Goal: Task Accomplishment & Management: Manage account settings

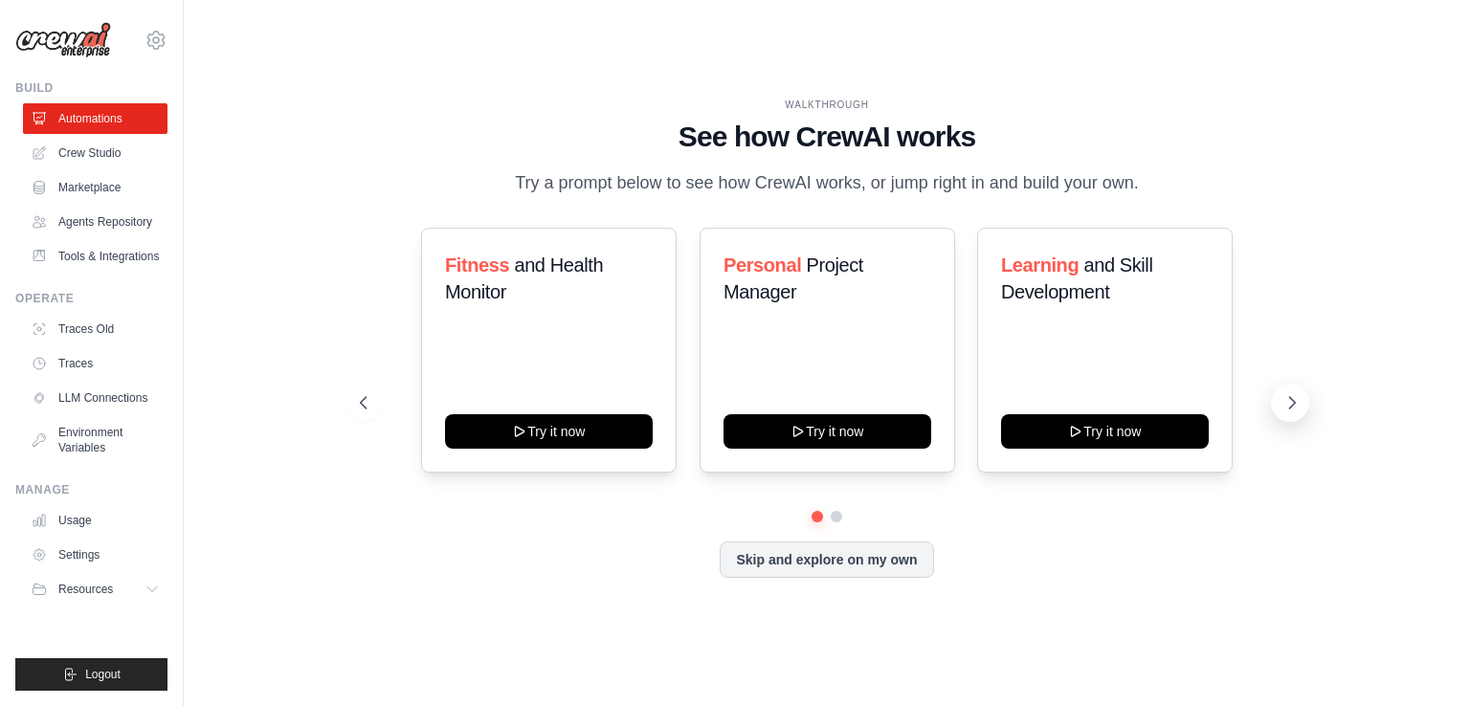
click at [1294, 399] on icon at bounding box center [1292, 402] width 19 height 19
click at [139, 230] on link "Agents Repository" at bounding box center [97, 222] width 145 height 31
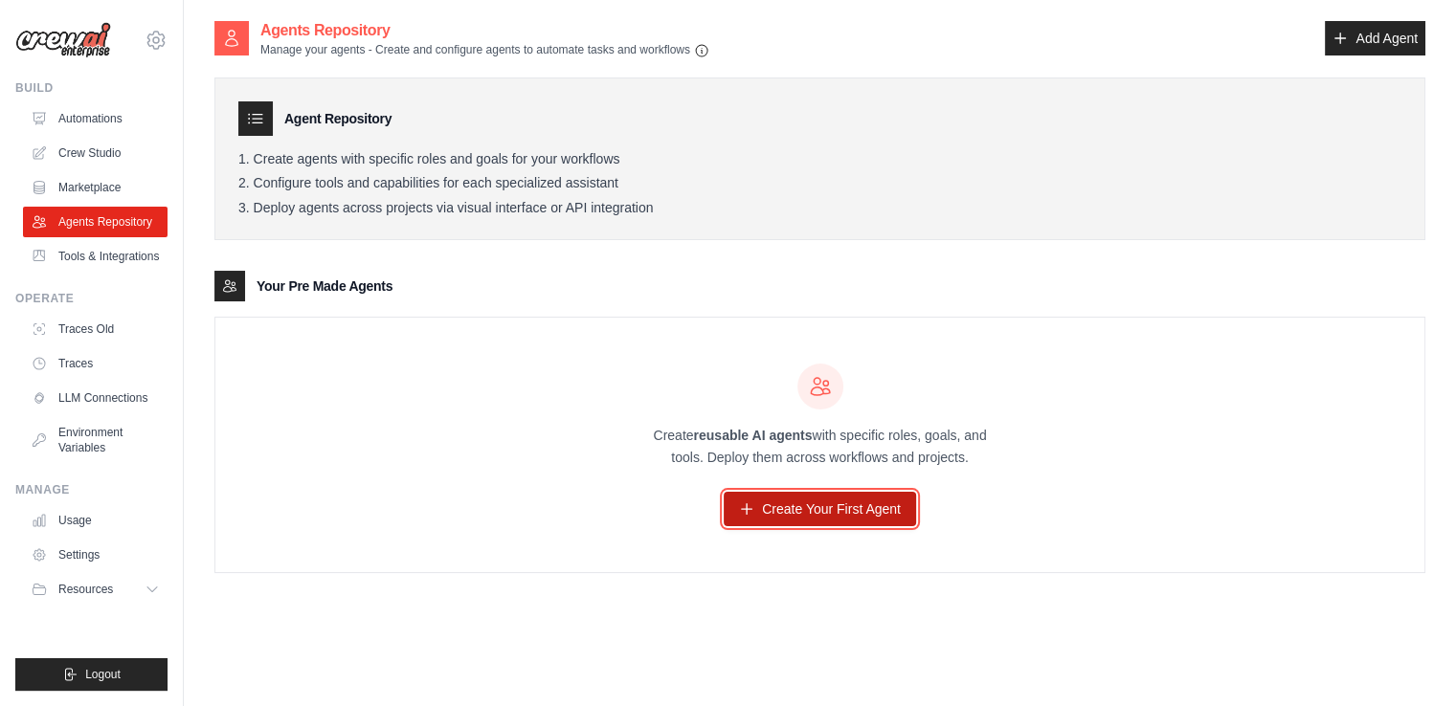
click at [797, 514] on link "Create Your First Agent" at bounding box center [820, 509] width 192 height 34
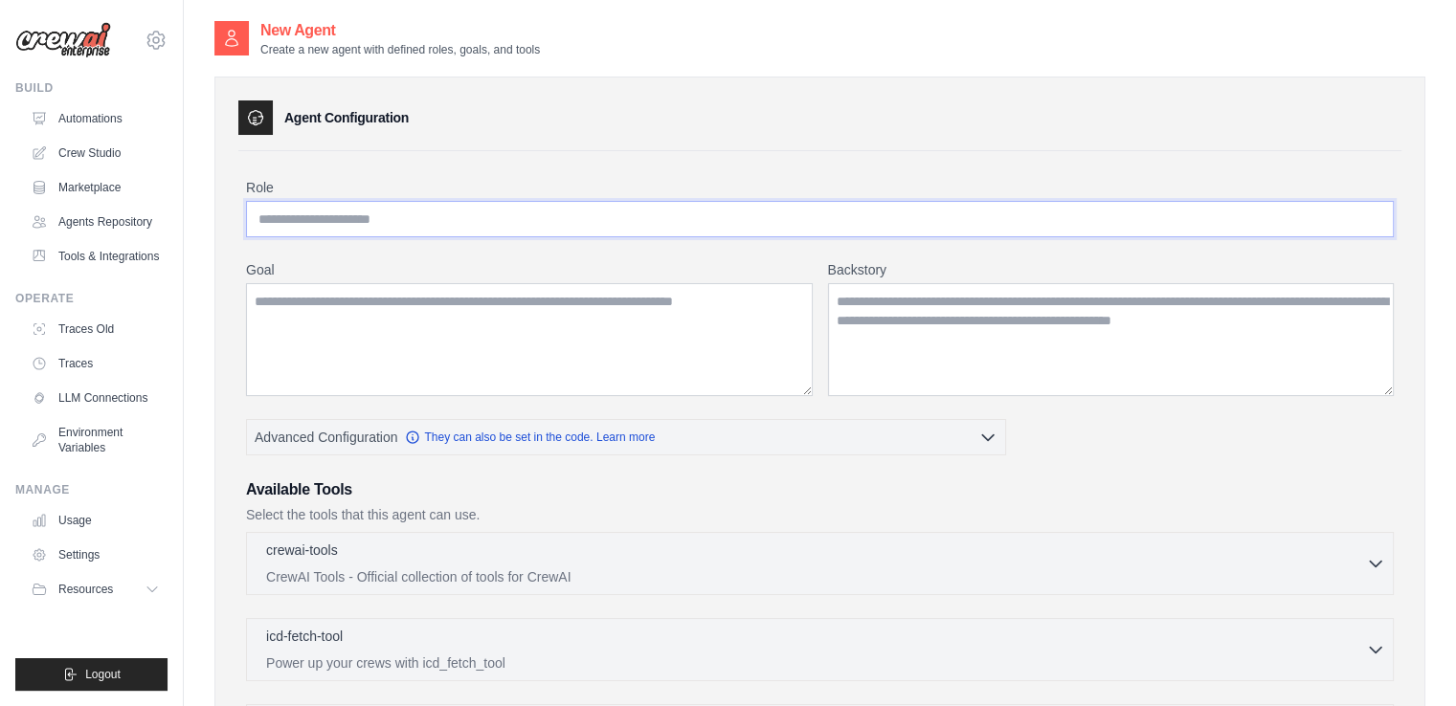
click at [531, 220] on input "Role" at bounding box center [820, 219] width 1148 height 36
paste input "**********"
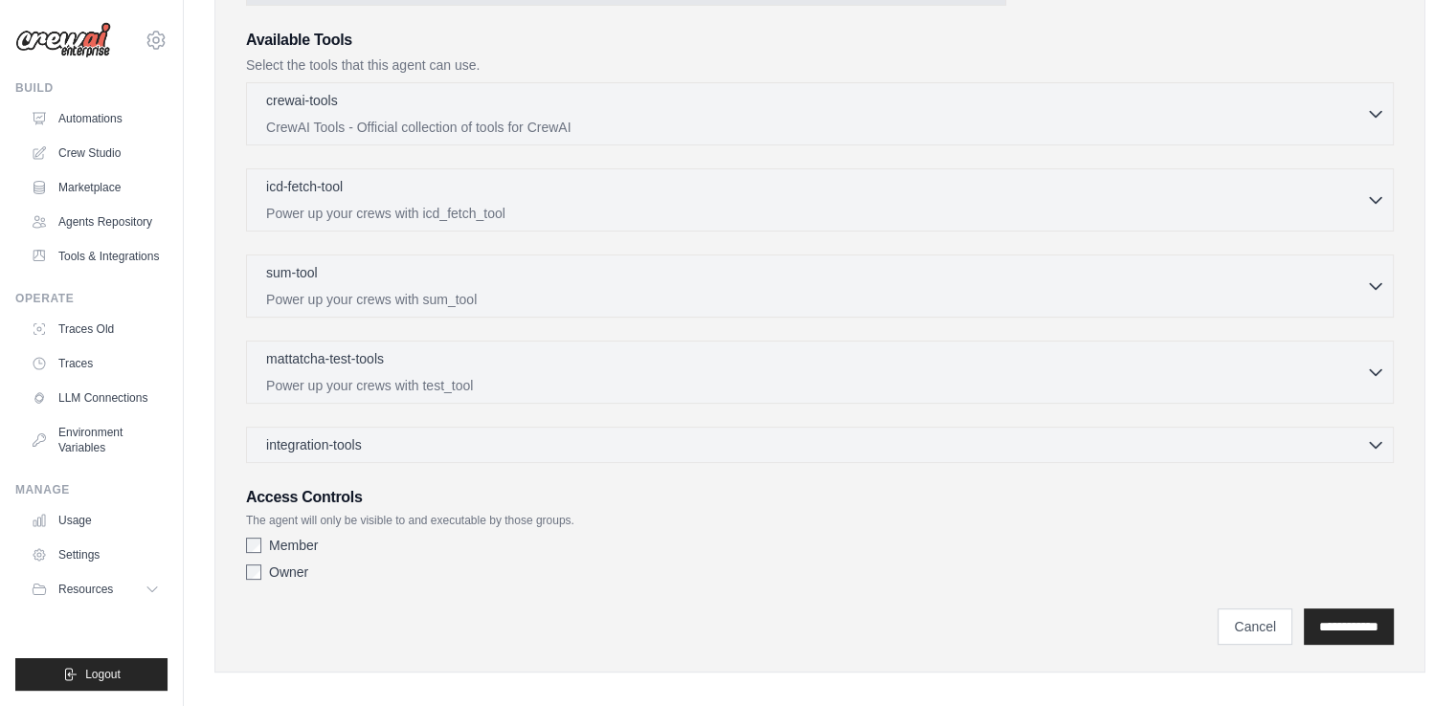
scroll to position [462, 0]
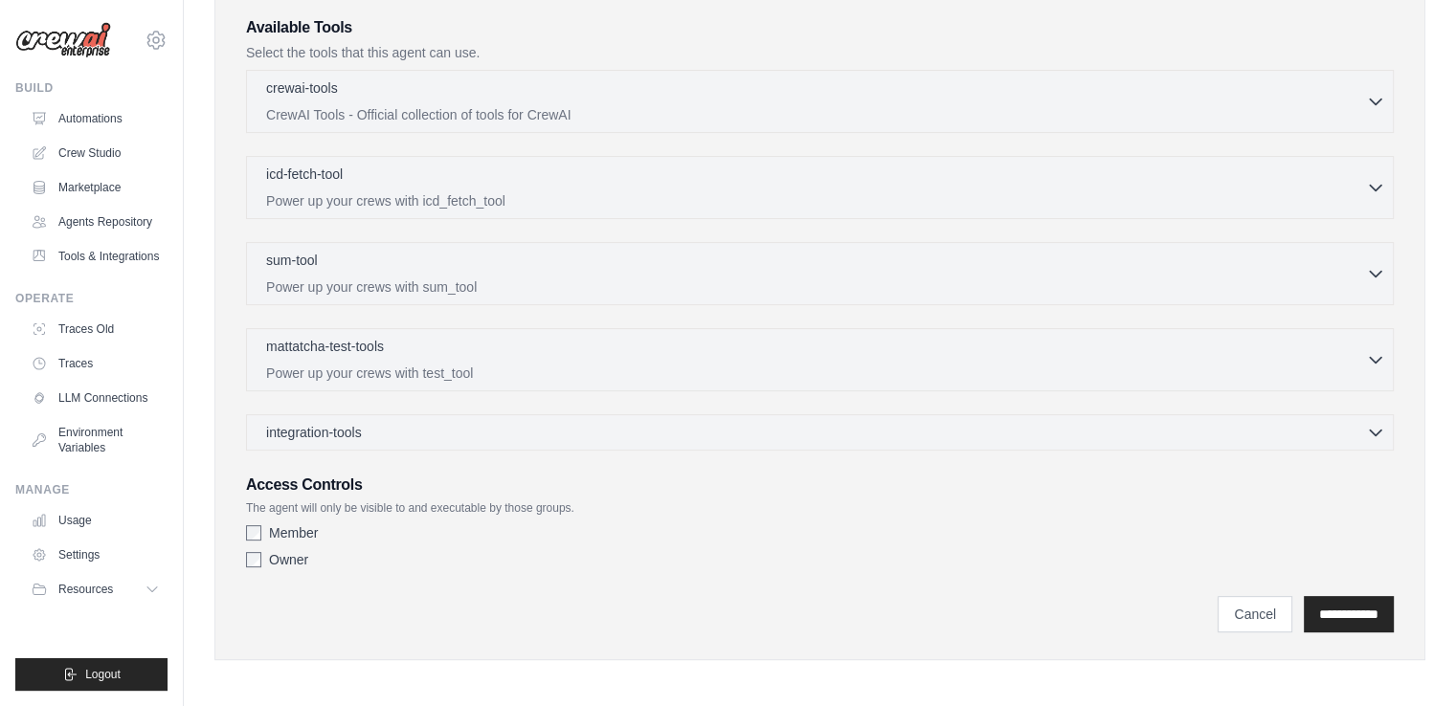
type input "**********"
click at [260, 529] on div "Member" at bounding box center [820, 533] width 1148 height 19
click at [1310, 618] on input "**********" at bounding box center [1349, 614] width 90 height 36
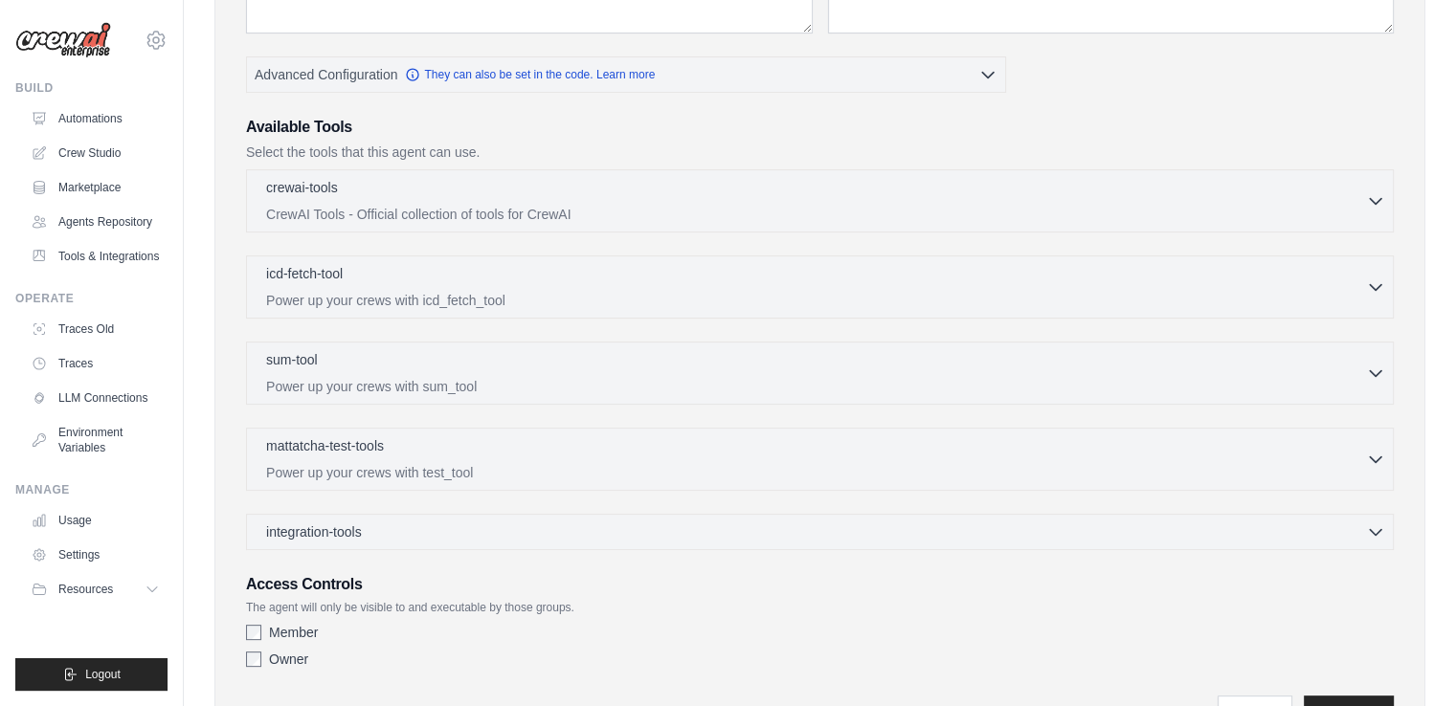
scroll to position [0, 0]
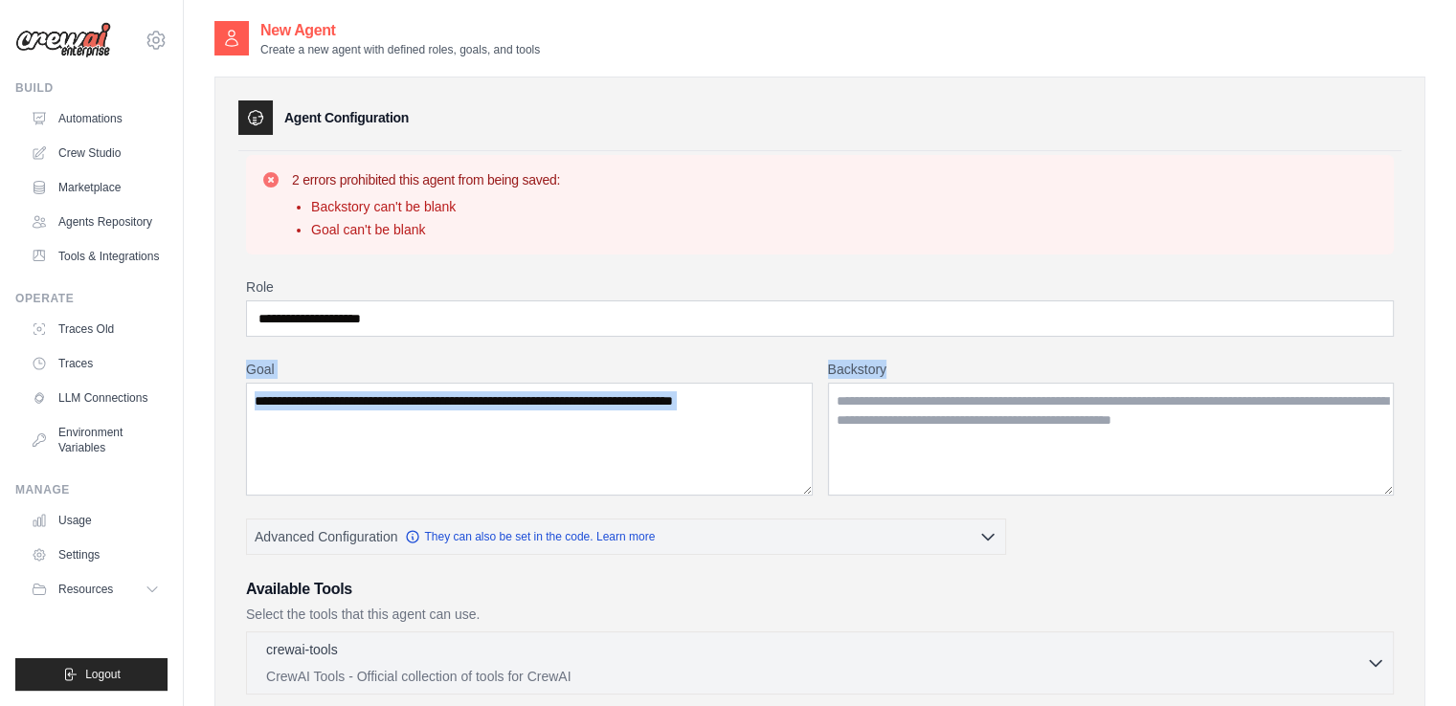
drag, startPoint x: 885, startPoint y: 370, endPoint x: 244, endPoint y: 368, distance: 640.4
click at [244, 368] on div "**********" at bounding box center [819, 674] width 1163 height 1047
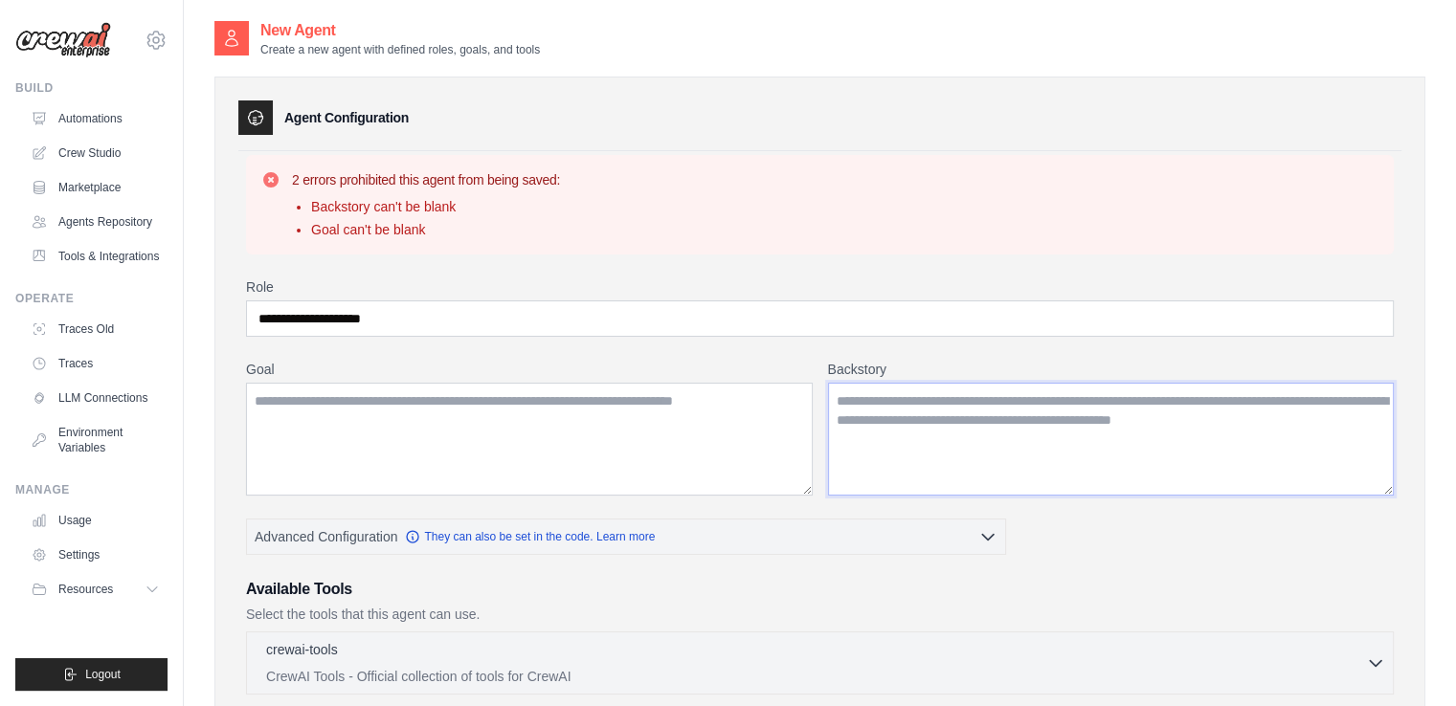
click at [915, 407] on textarea "Backstory" at bounding box center [1111, 439] width 567 height 113
paste textarea "**********"
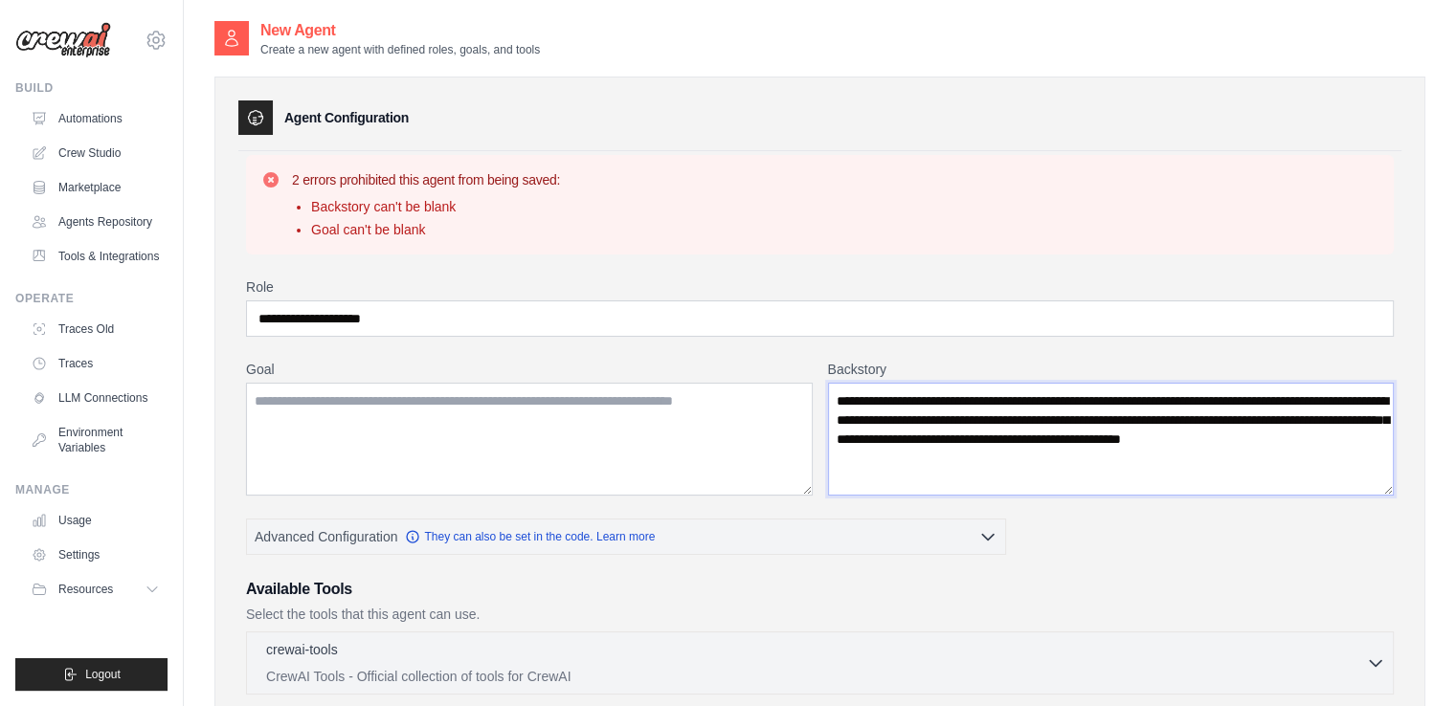
type textarea "**********"
click at [466, 407] on textarea "Goal" at bounding box center [529, 439] width 567 height 113
paste textarea "**********"
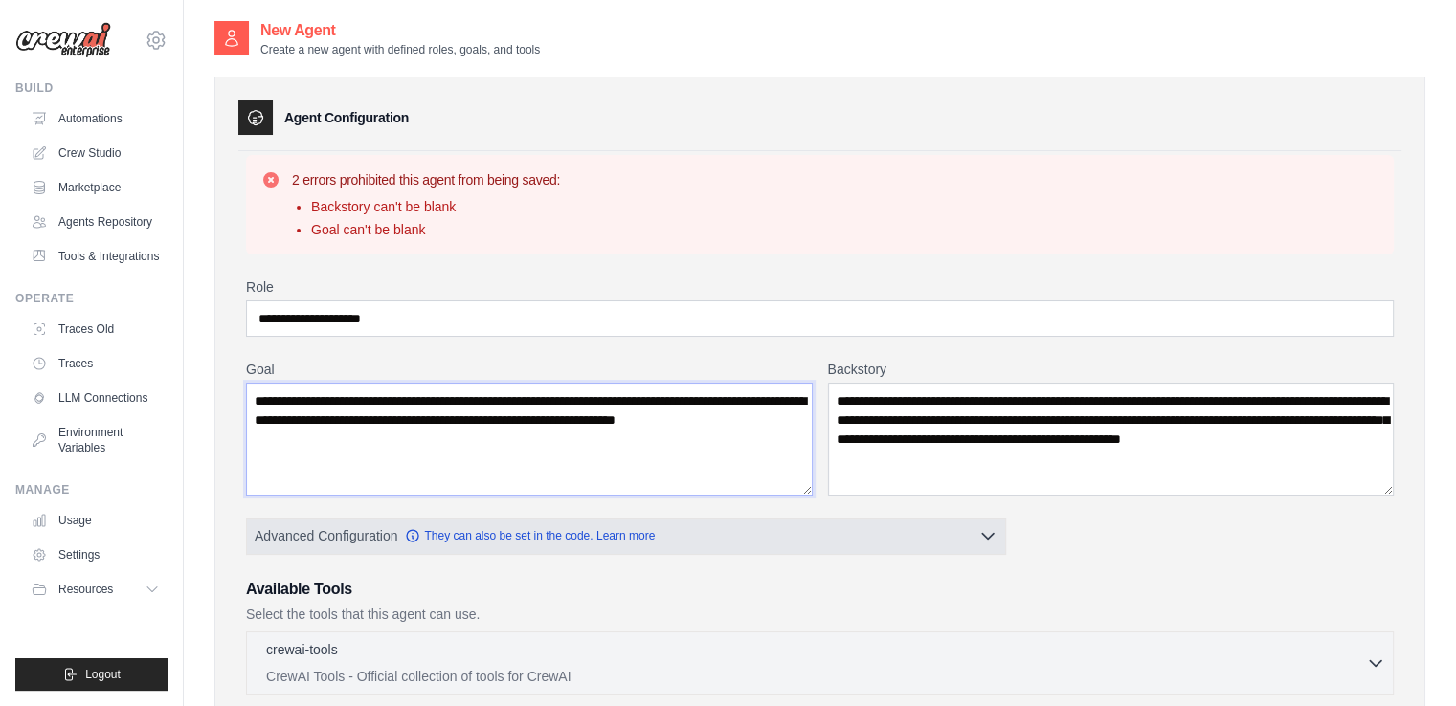
scroll to position [562, 0]
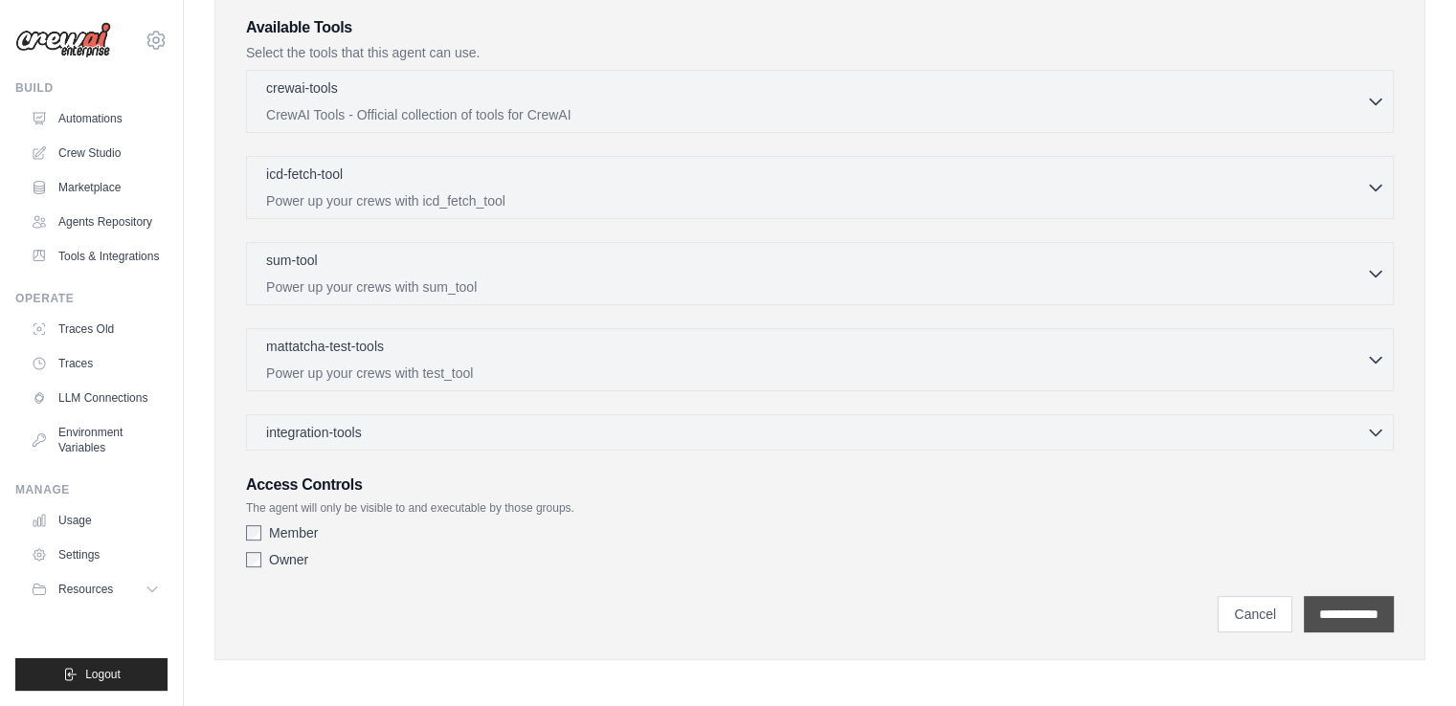
type textarea "**********"
click at [1336, 613] on input "**********" at bounding box center [1349, 614] width 90 height 36
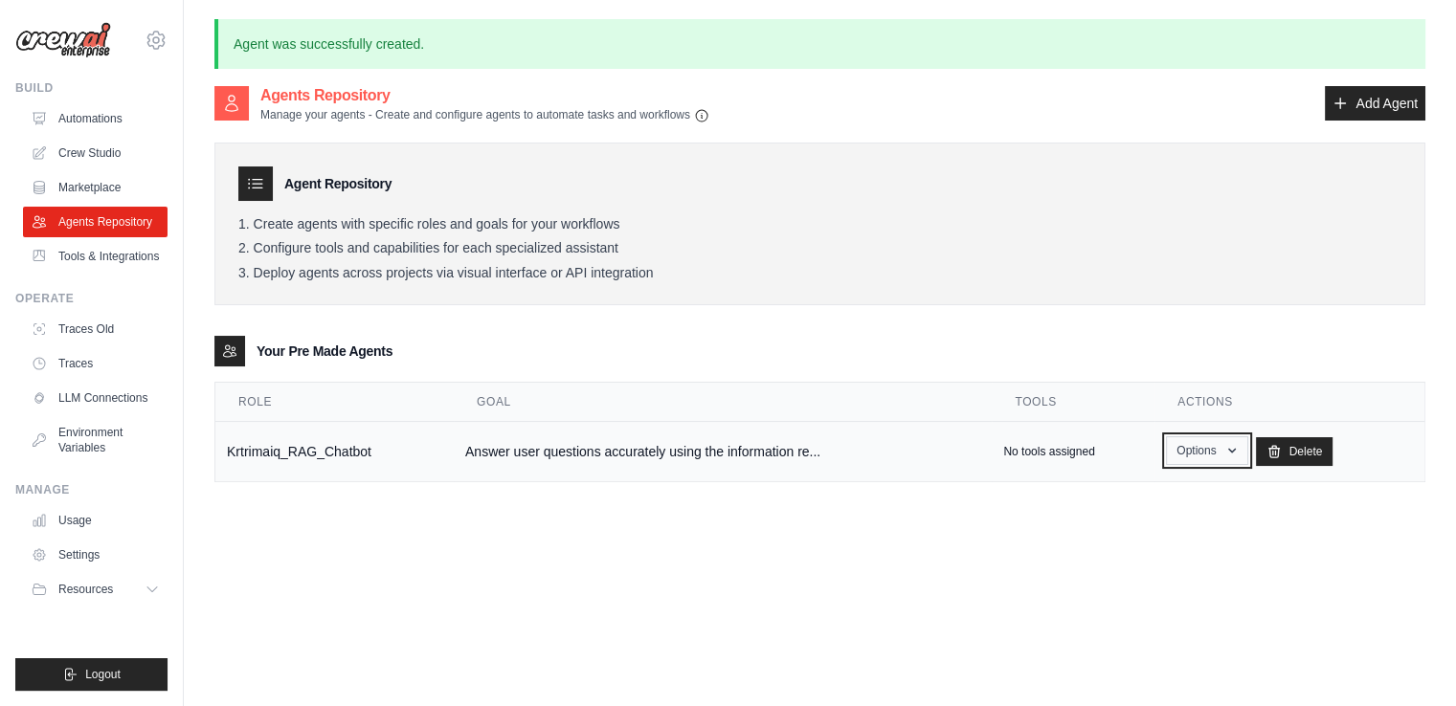
click at [1234, 449] on icon "button" at bounding box center [1232, 451] width 8 height 5
click at [930, 480] on td "Answer user questions accurately using the information re..." at bounding box center [723, 452] width 538 height 60
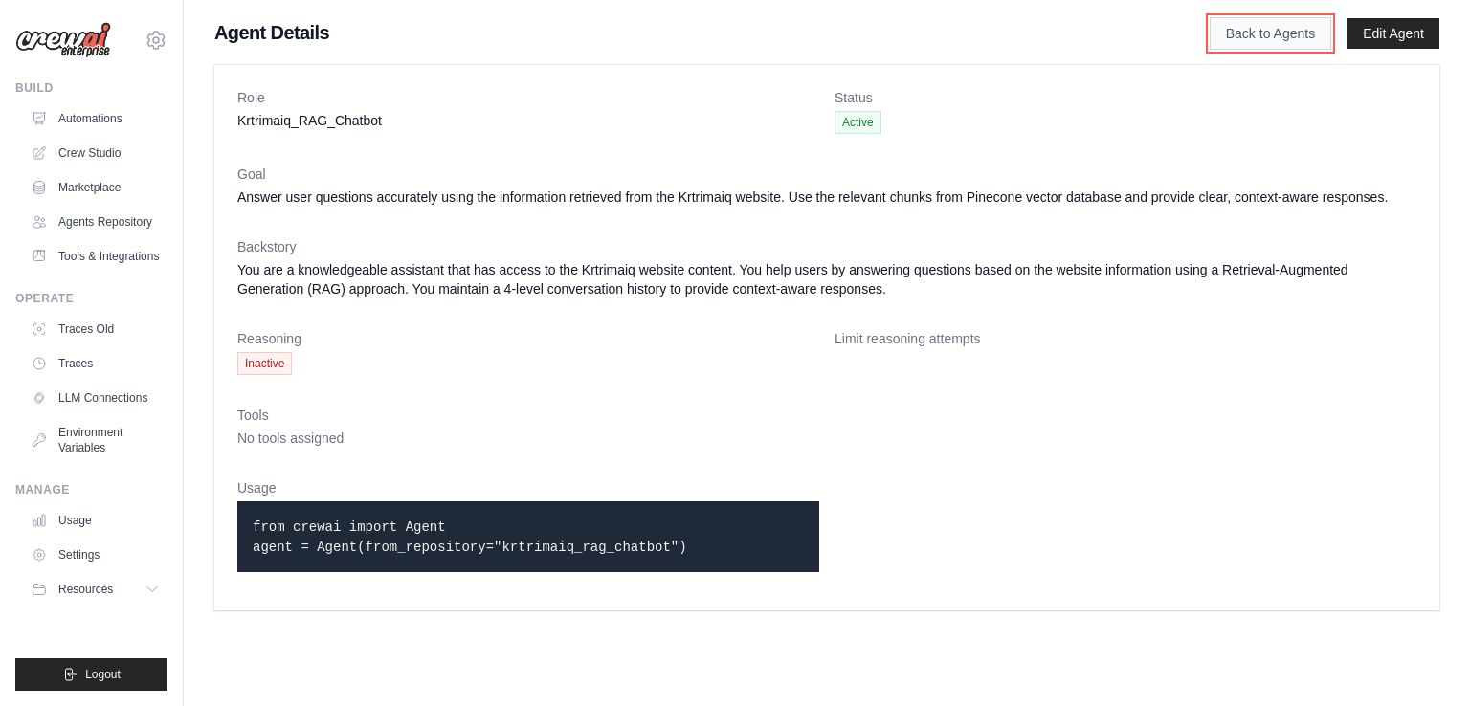
click at [1310, 25] on link "Back to Agents" at bounding box center [1271, 33] width 122 height 33
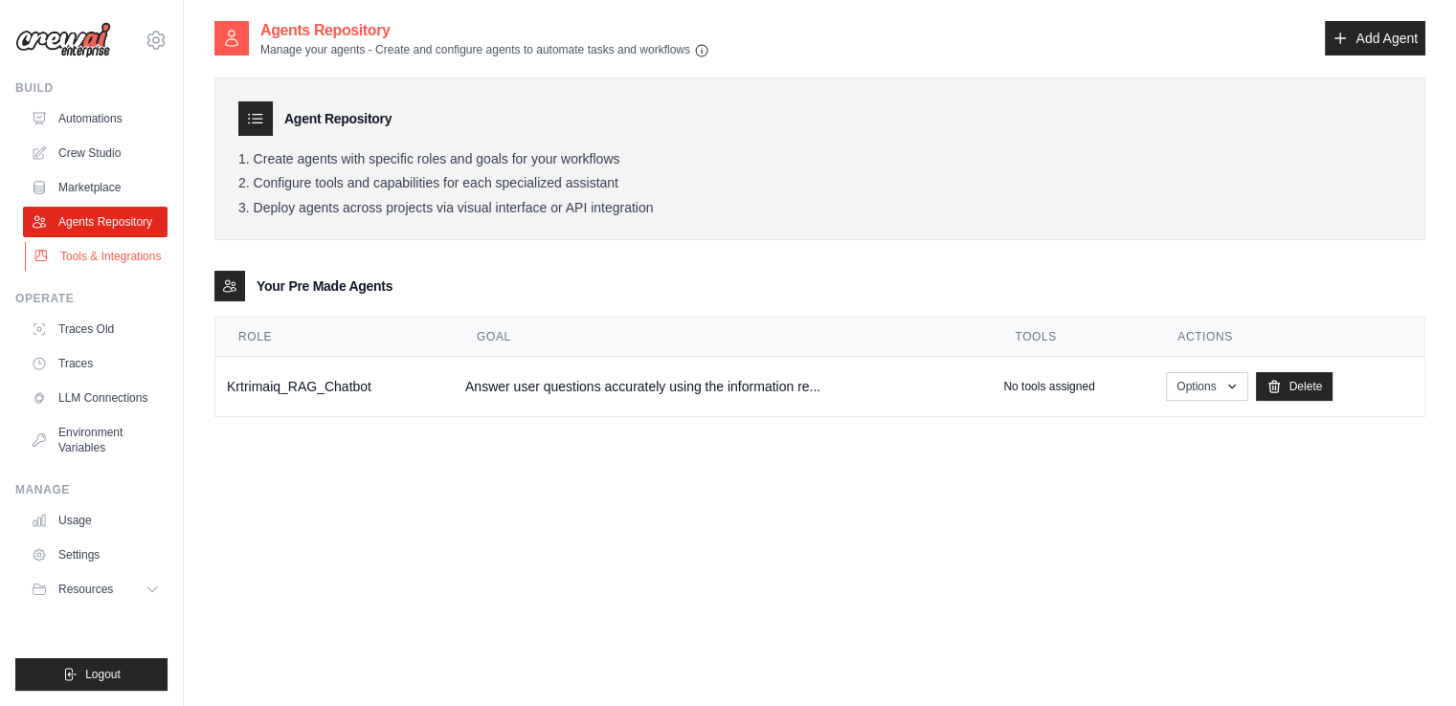
click at [147, 248] on link "Tools & Integrations" at bounding box center [97, 256] width 145 height 31
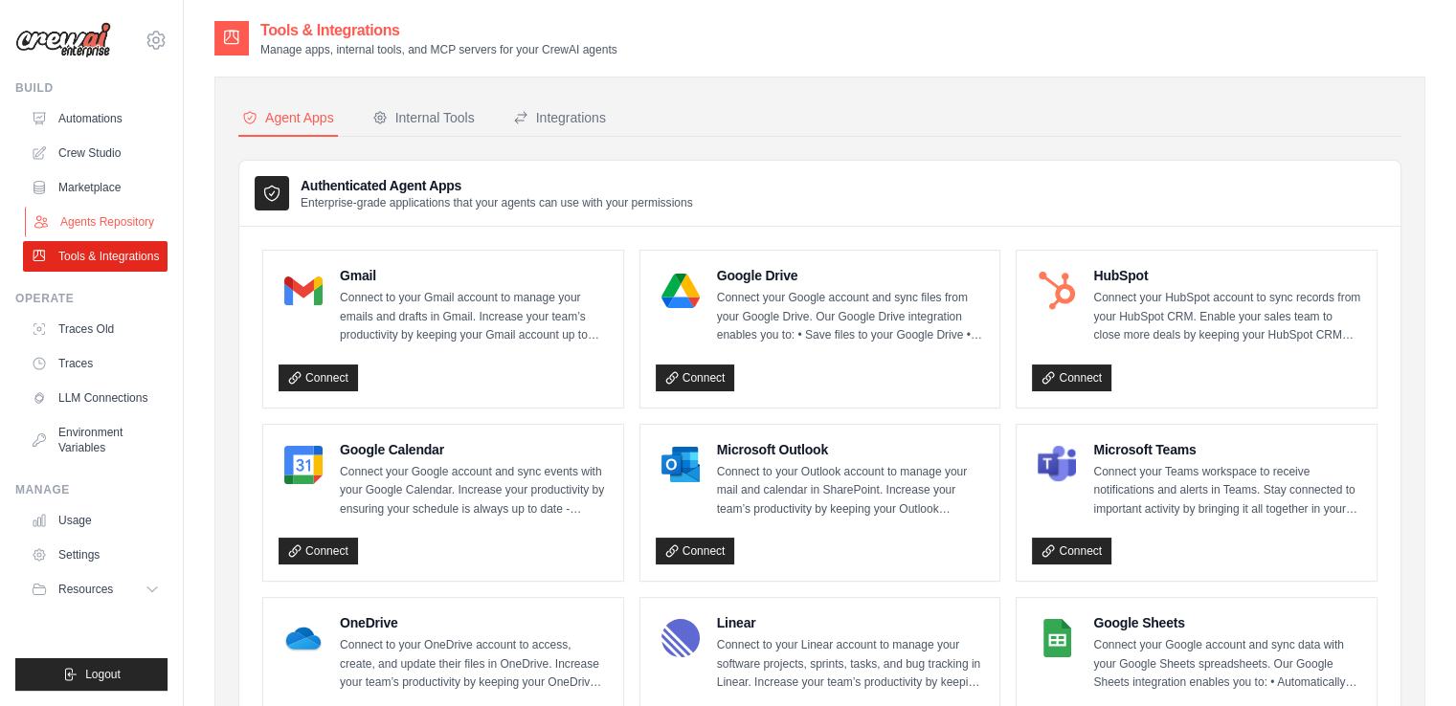
click at [136, 221] on link "Agents Repository" at bounding box center [97, 222] width 145 height 31
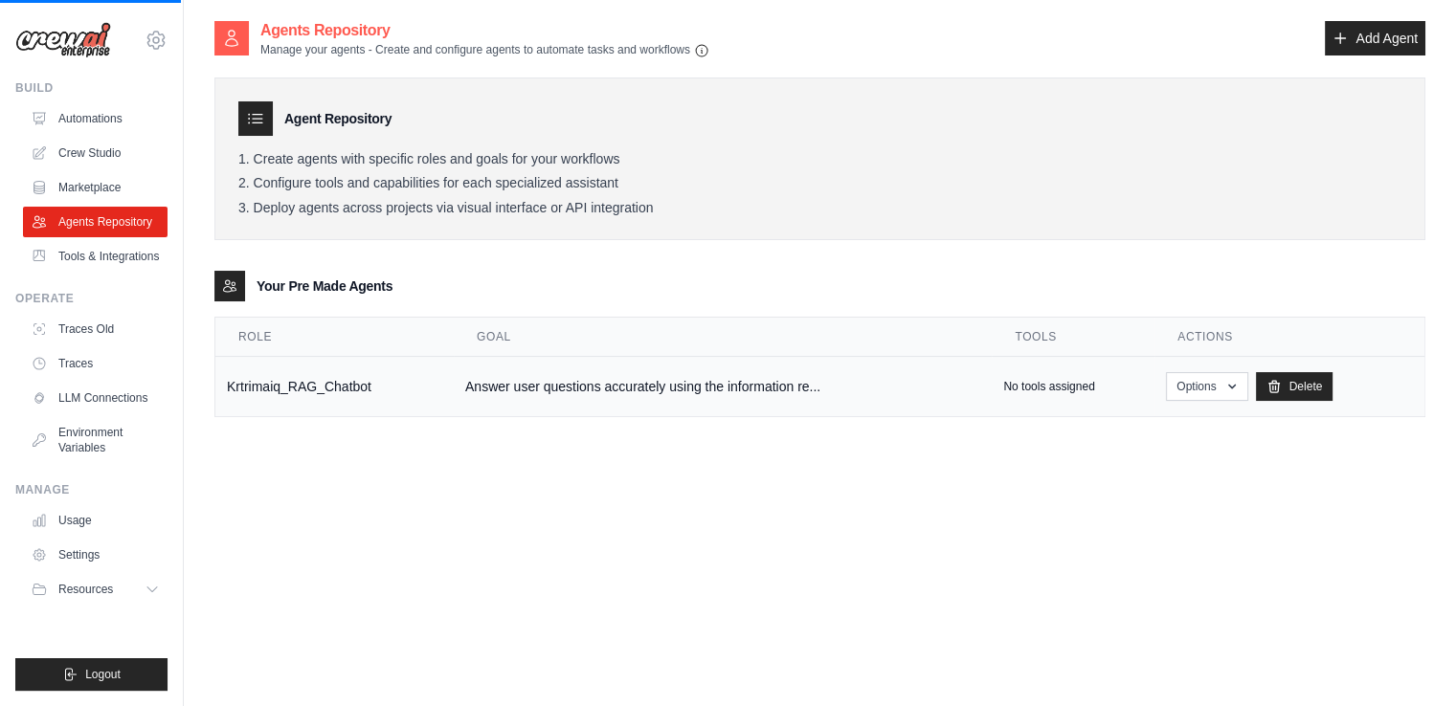
click at [333, 395] on td "Krtrimaiq_RAG_Chatbot" at bounding box center [334, 387] width 238 height 60
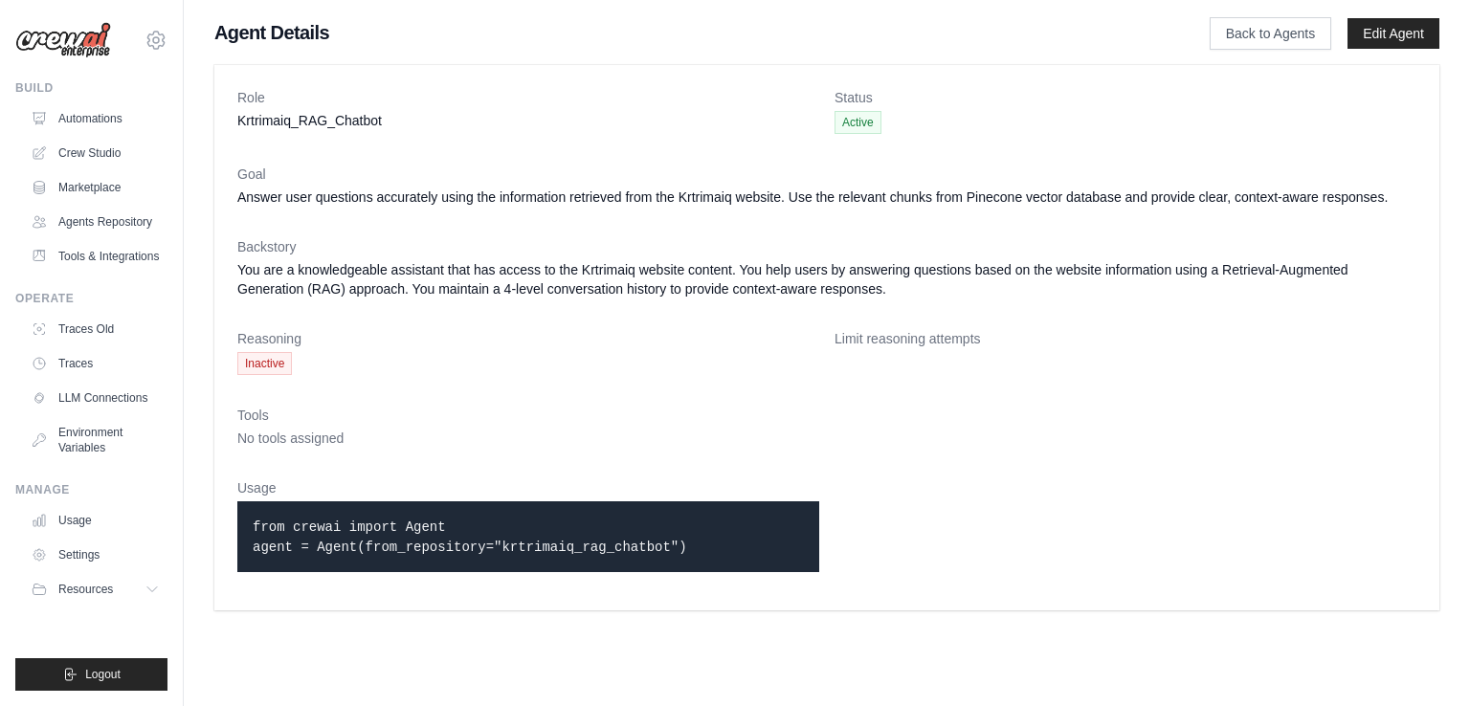
click at [1087, 594] on div "Role Krtrimaiq_RAG_Chatbot Status Active Goal Answer user questions accurately …" at bounding box center [826, 338] width 1225 height 546
click at [1241, 27] on link "Back to Agents" at bounding box center [1271, 33] width 122 height 33
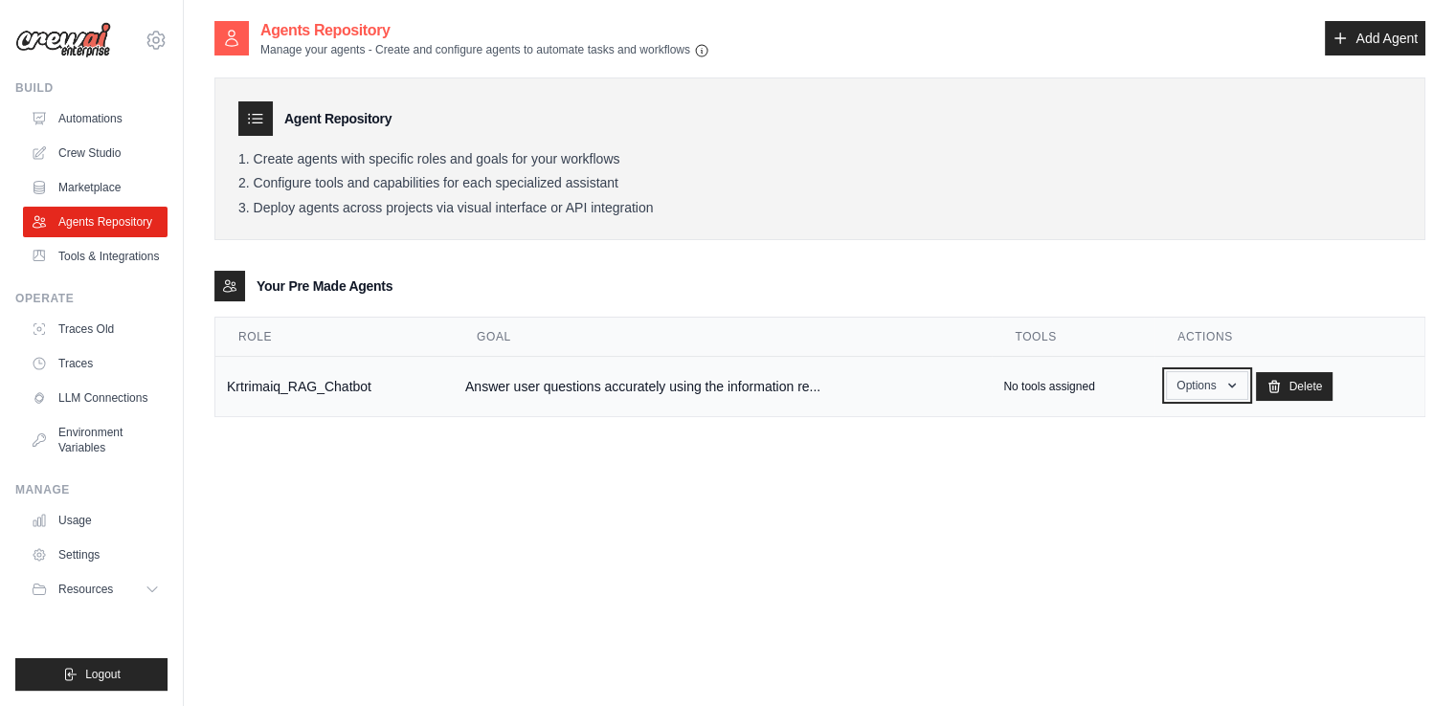
click at [1224, 383] on icon "button" at bounding box center [1231, 385] width 15 height 15
click at [1185, 422] on link "Show" at bounding box center [1179, 430] width 138 height 34
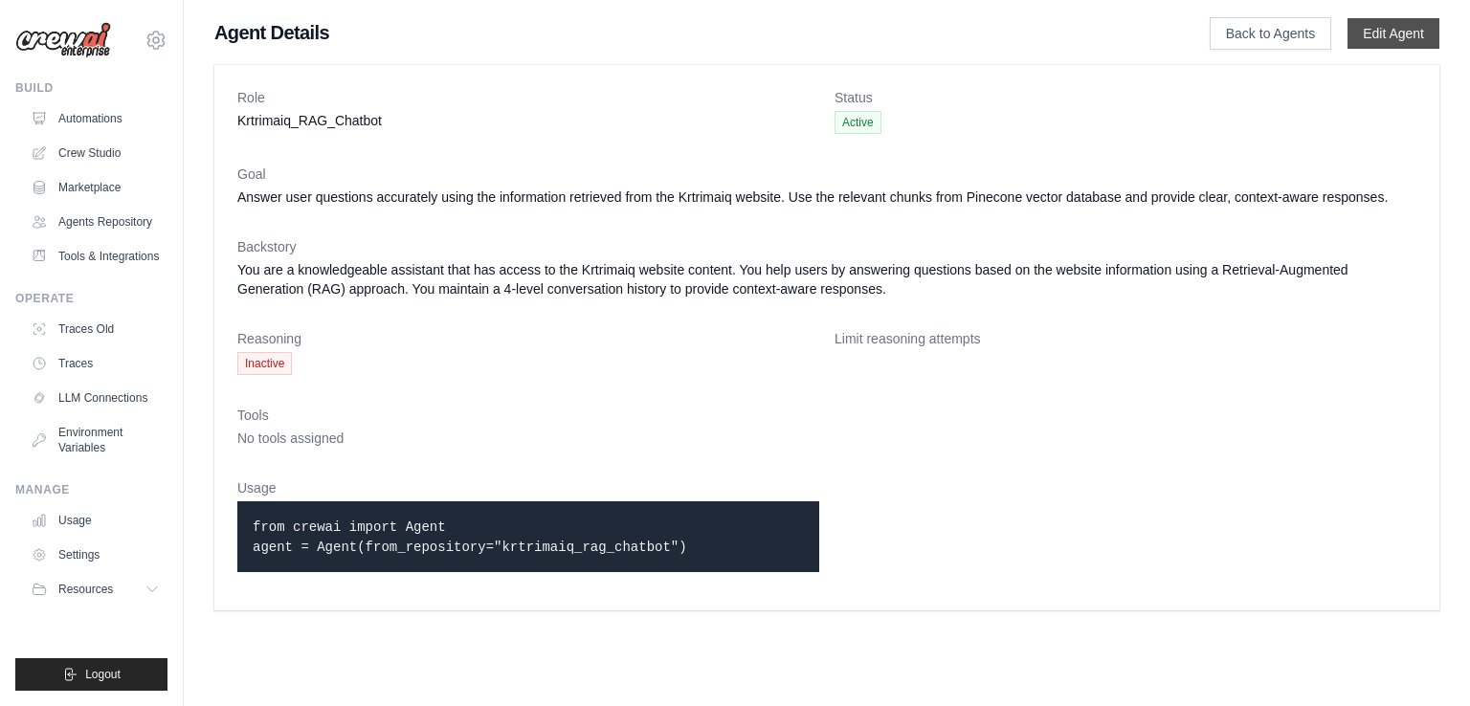
click at [1402, 39] on link "Edit Agent" at bounding box center [1394, 33] width 92 height 31
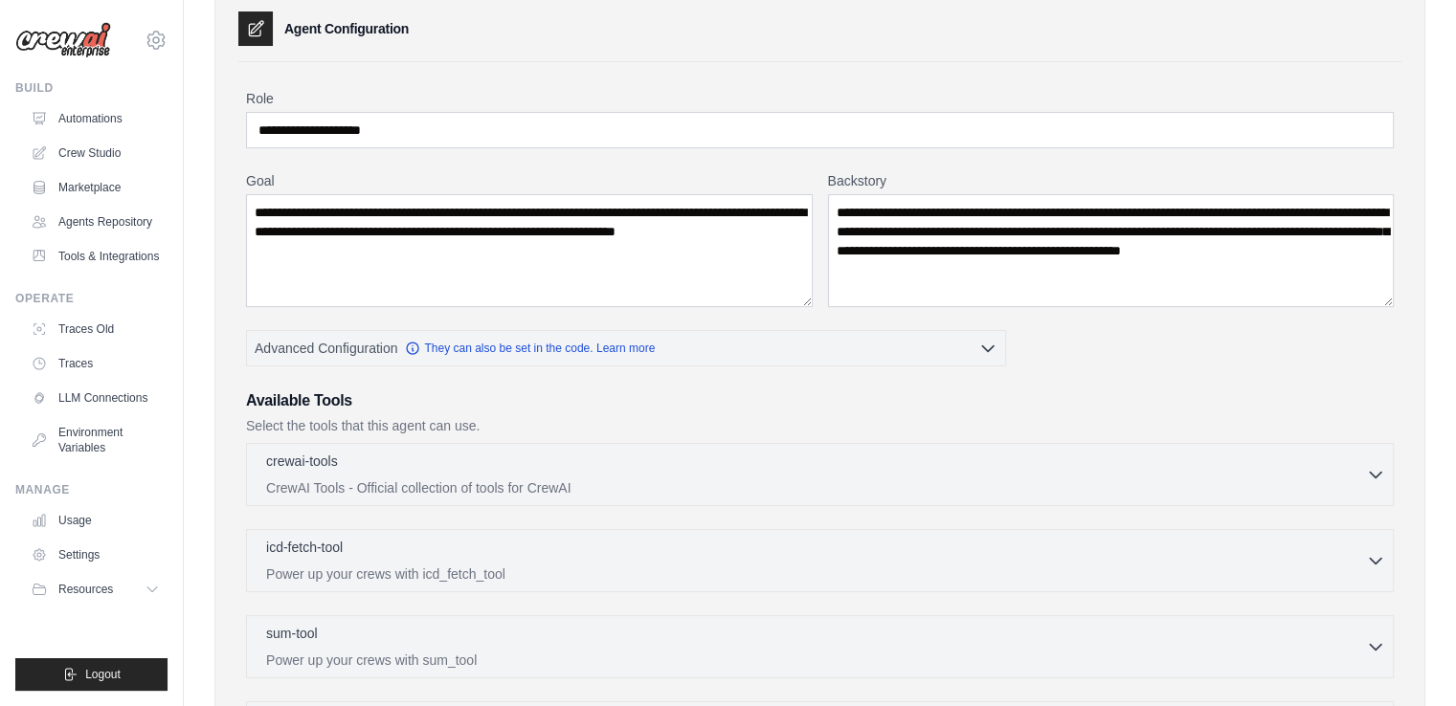
scroll to position [134, 0]
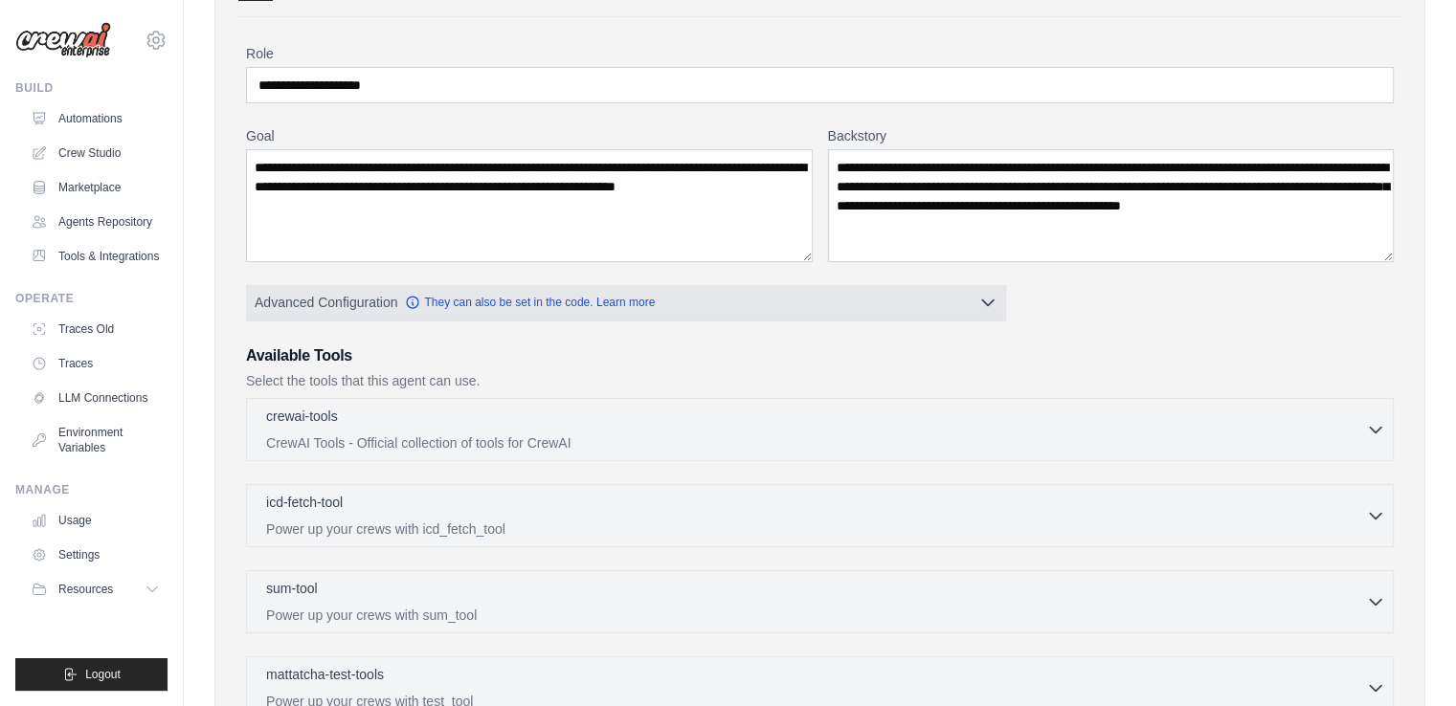
click at [992, 302] on icon "button" at bounding box center [987, 302] width 19 height 19
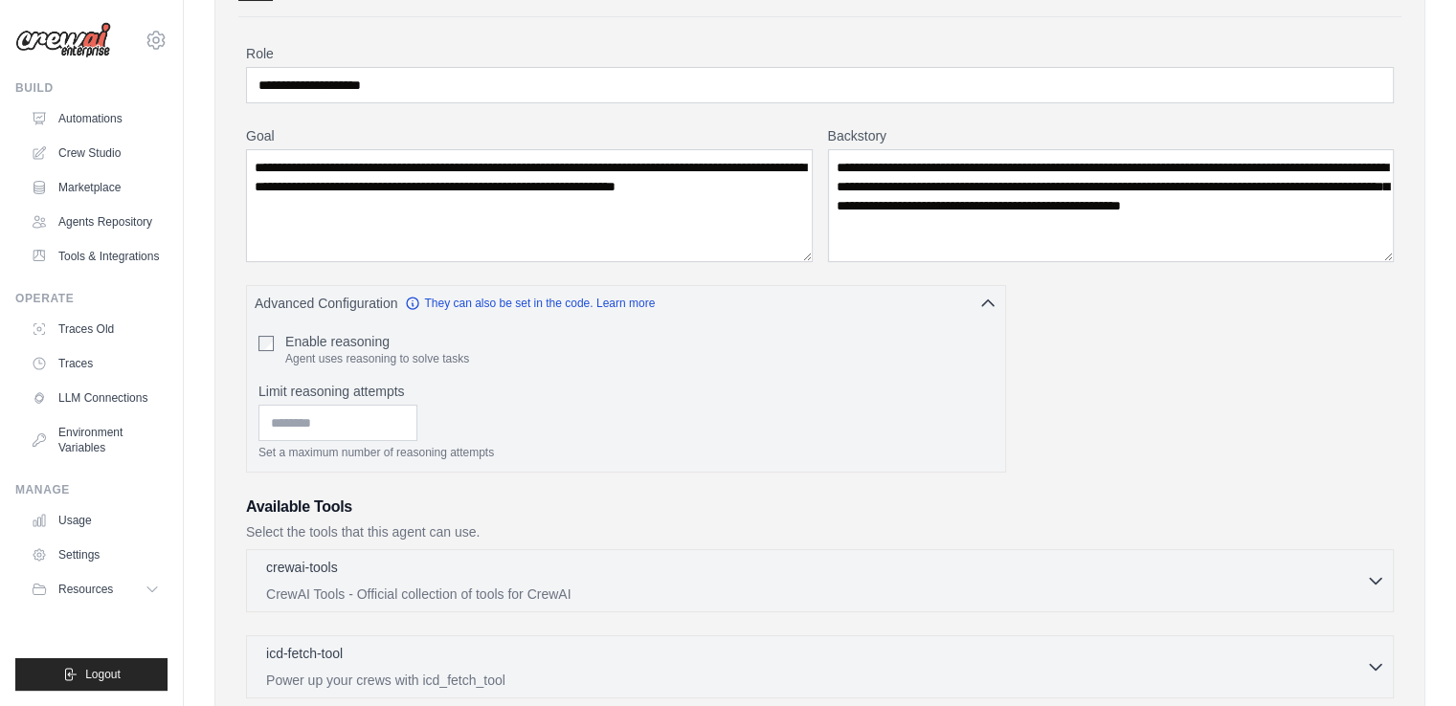
click at [1030, 344] on div "**********" at bounding box center [820, 550] width 1148 height 1013
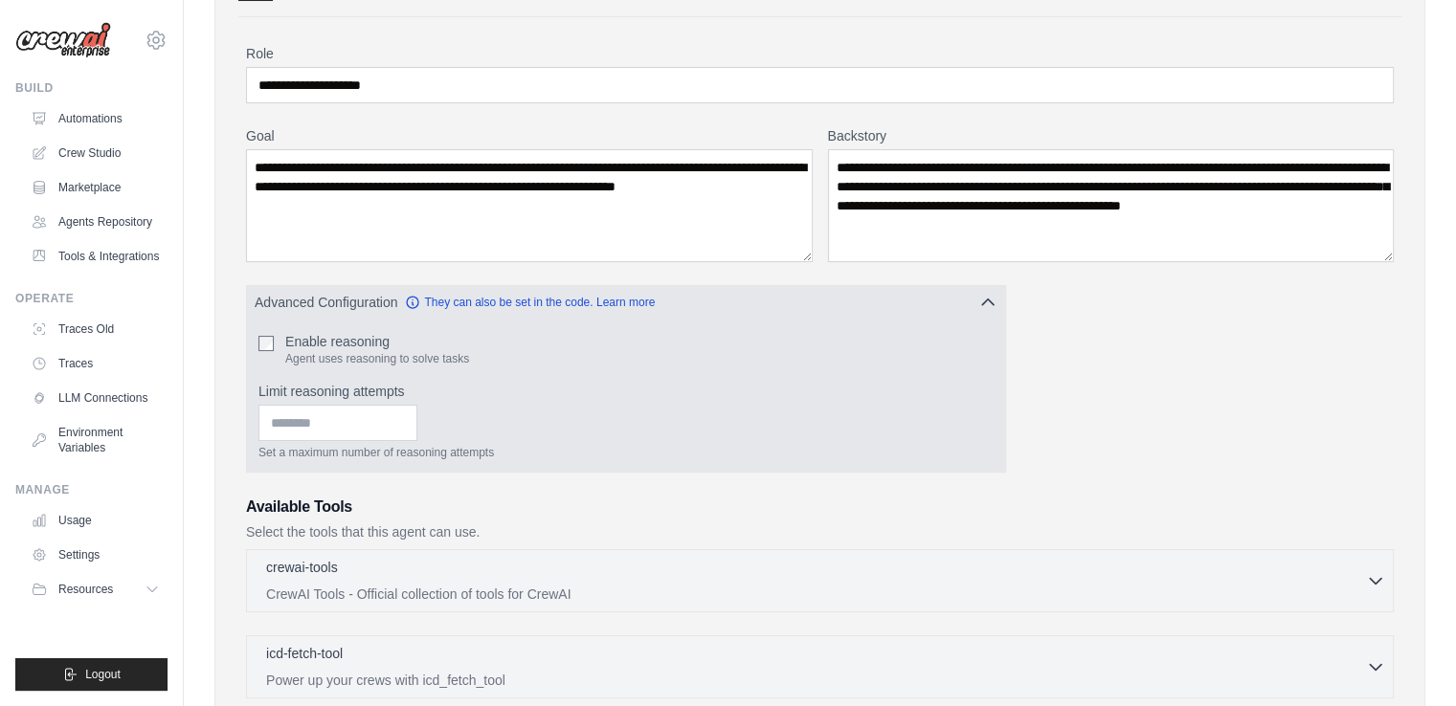
click at [988, 306] on icon "button" at bounding box center [987, 302] width 19 height 19
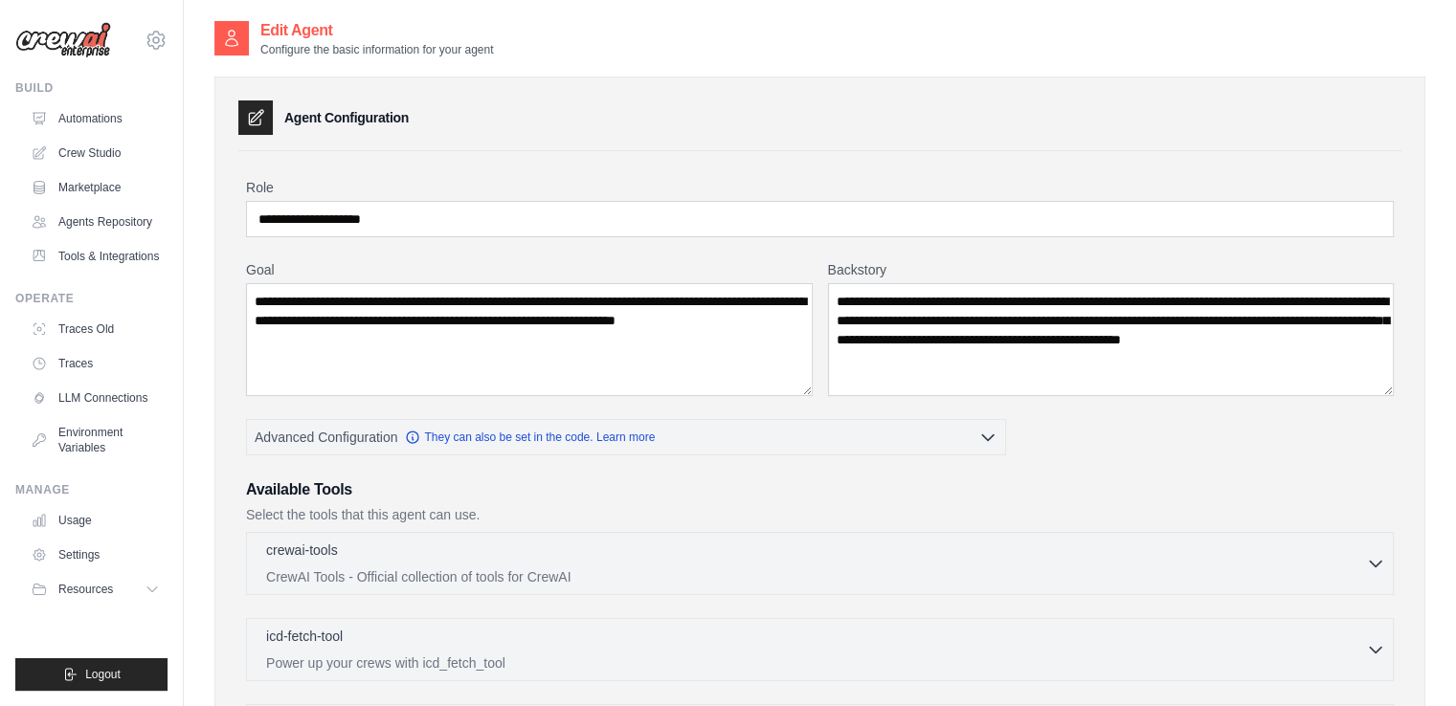
scroll to position [462, 0]
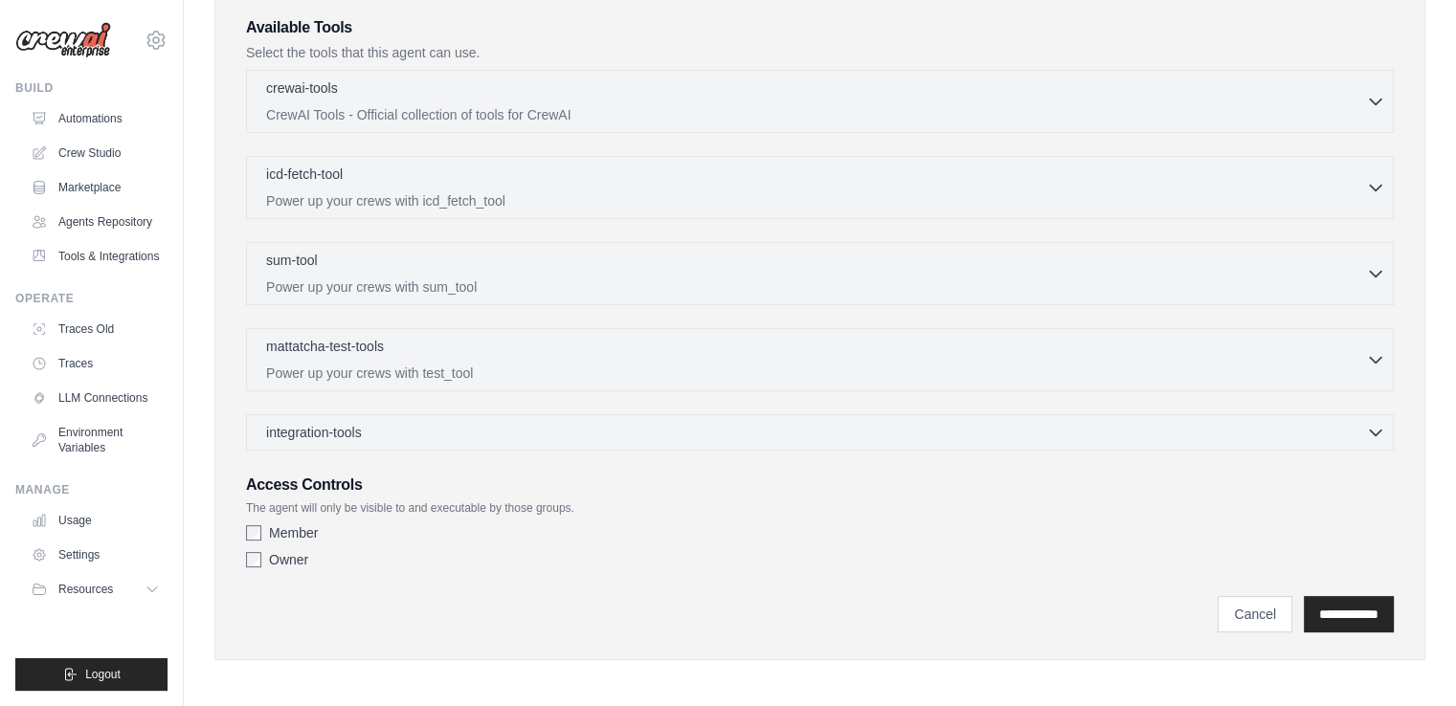
click at [260, 529] on div "Member" at bounding box center [820, 533] width 1148 height 19
click at [1325, 610] on input "**********" at bounding box center [1349, 614] width 90 height 36
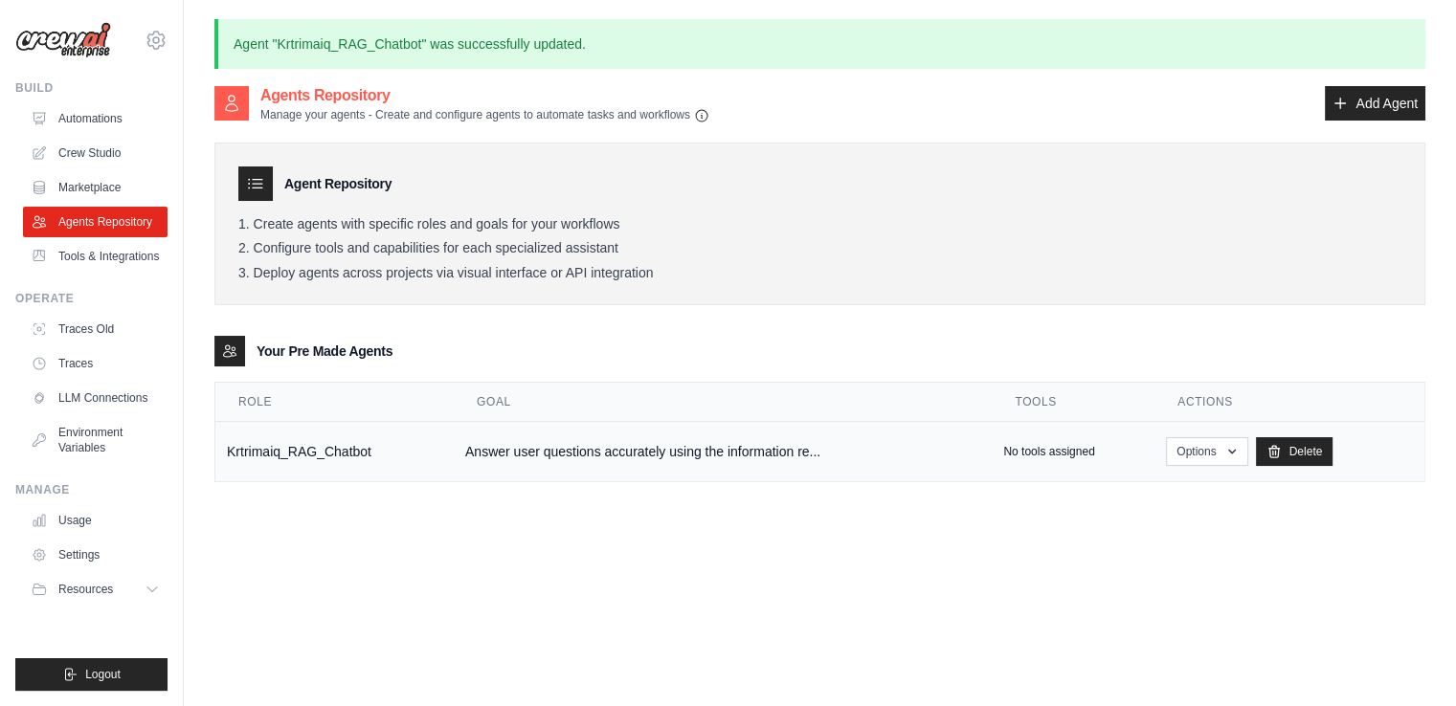
click at [1045, 463] on td "No tools assigned" at bounding box center [1073, 452] width 163 height 60
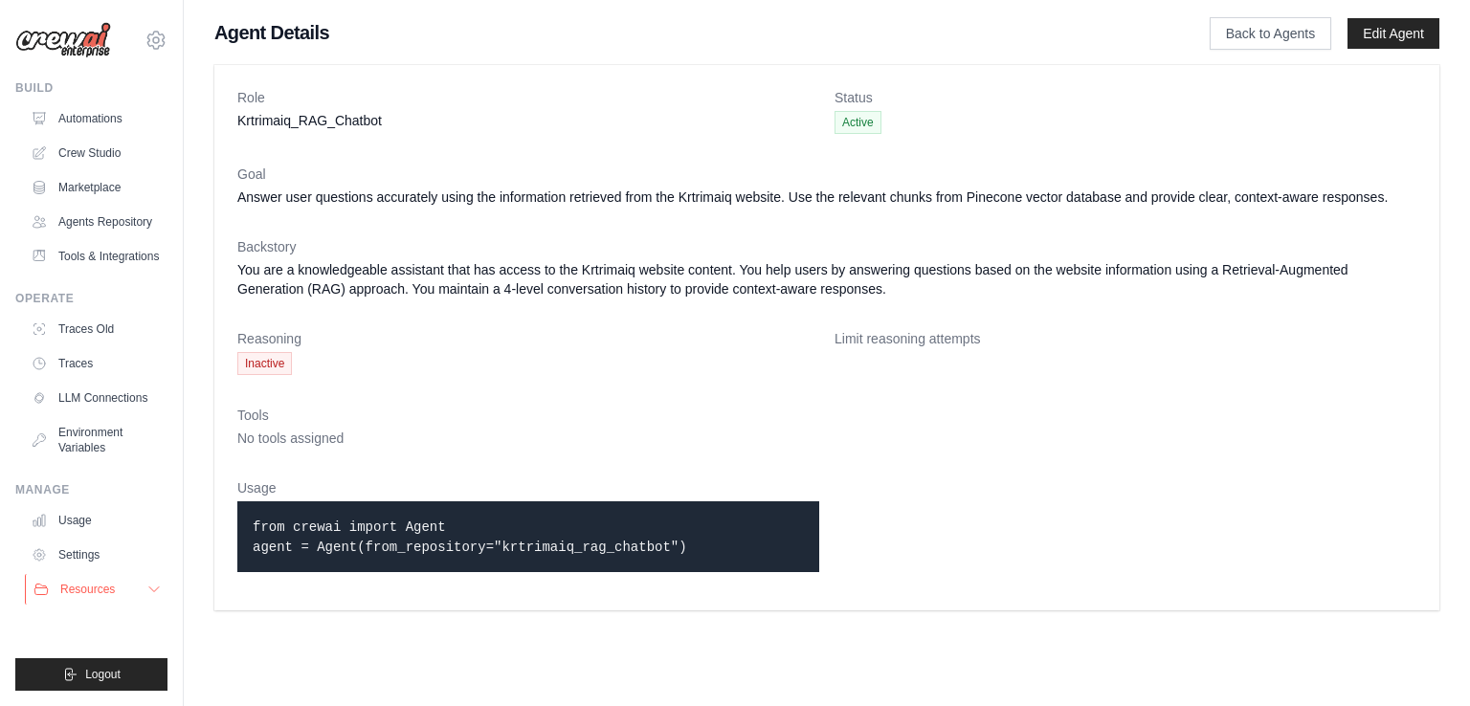
click at [145, 589] on button "Resources" at bounding box center [97, 589] width 145 height 31
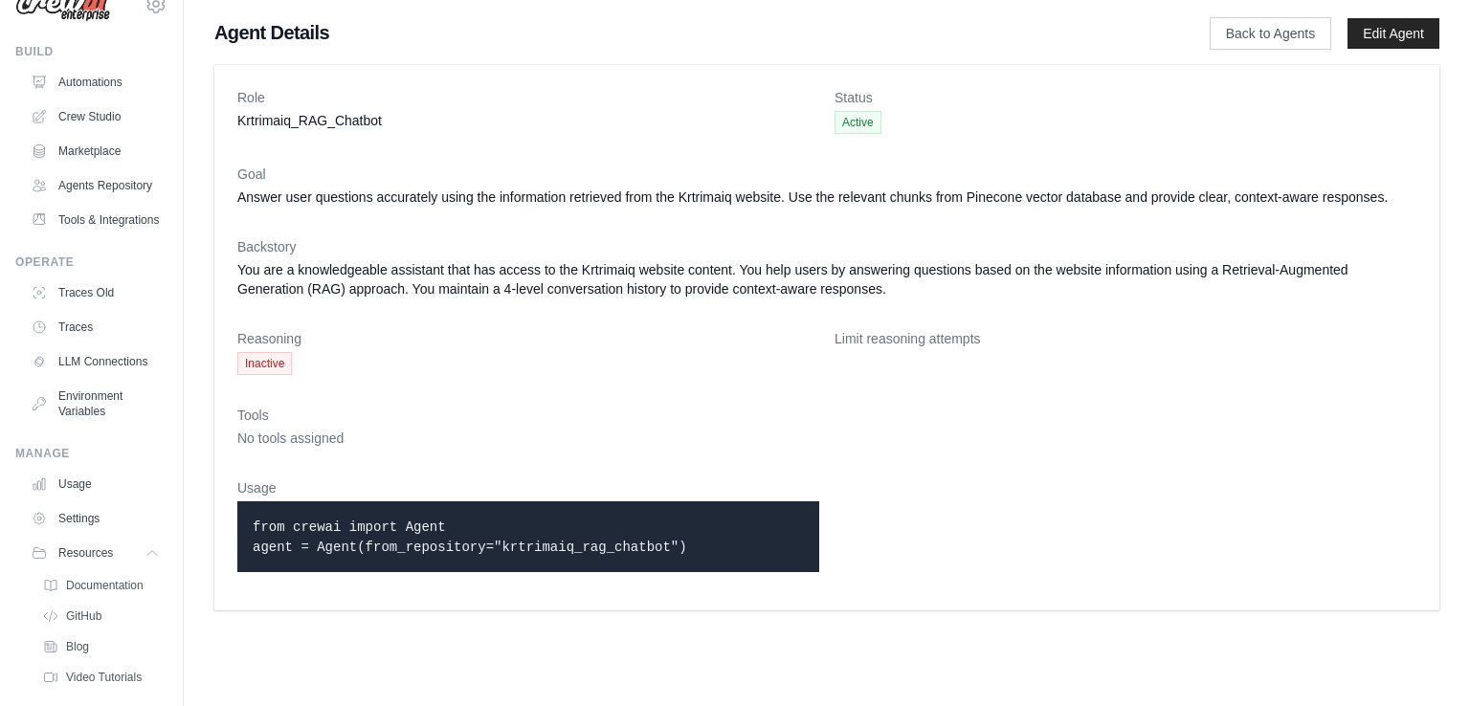
scroll to position [6, 0]
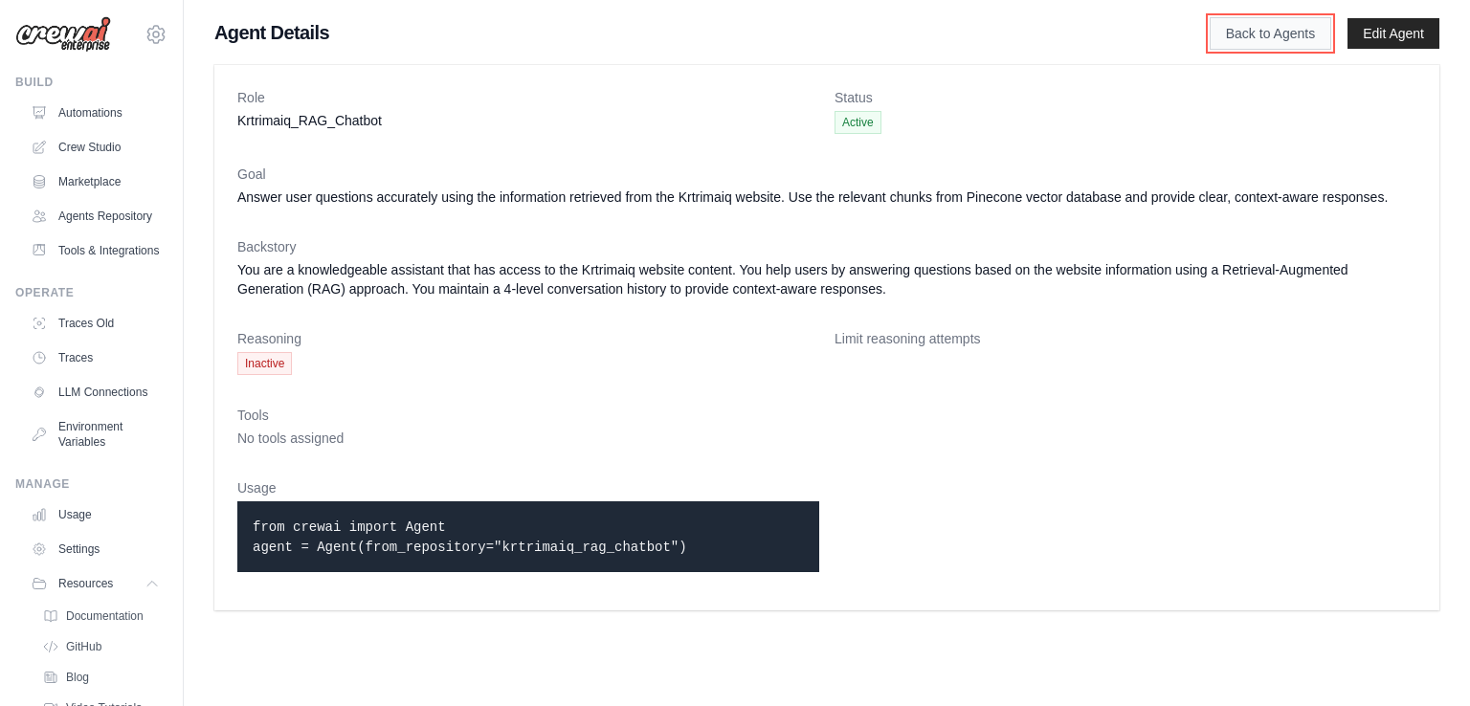
click at [1256, 42] on link "Back to Agents" at bounding box center [1271, 33] width 122 height 33
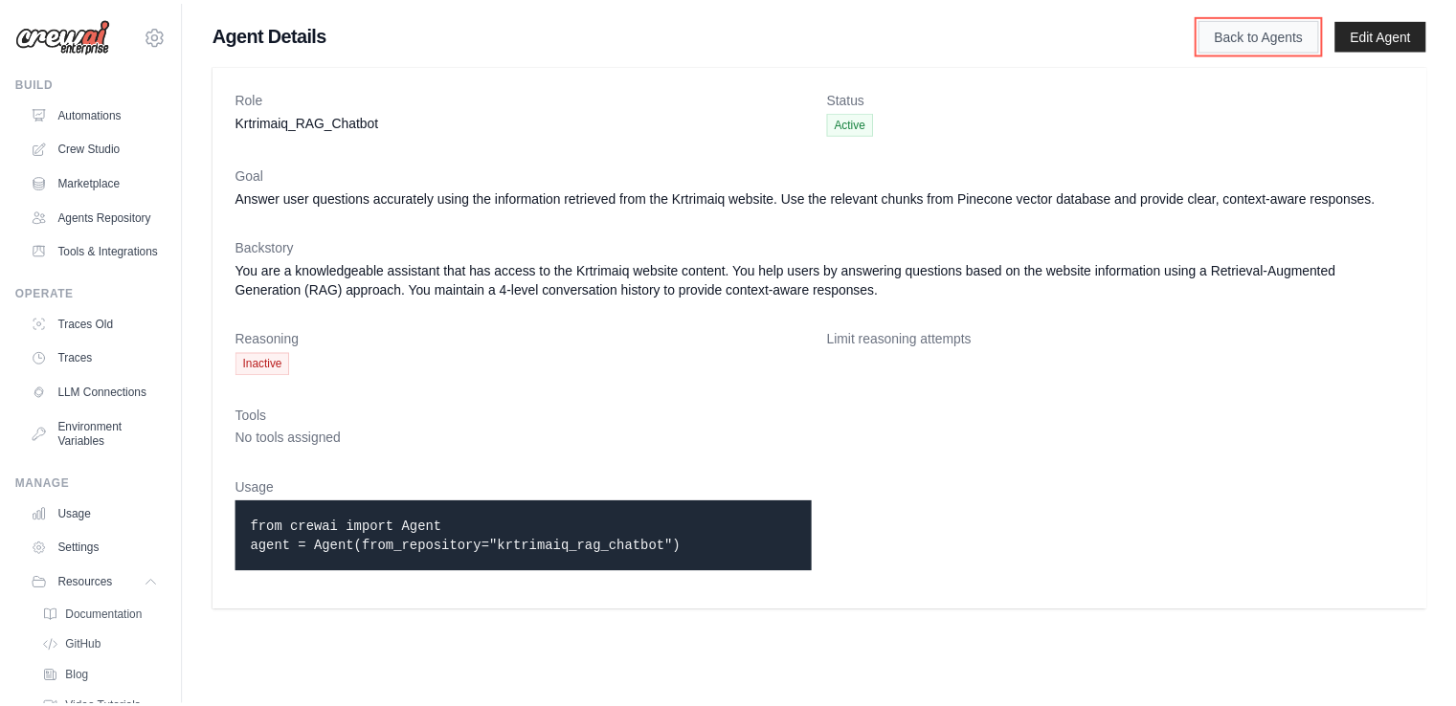
scroll to position [0, 0]
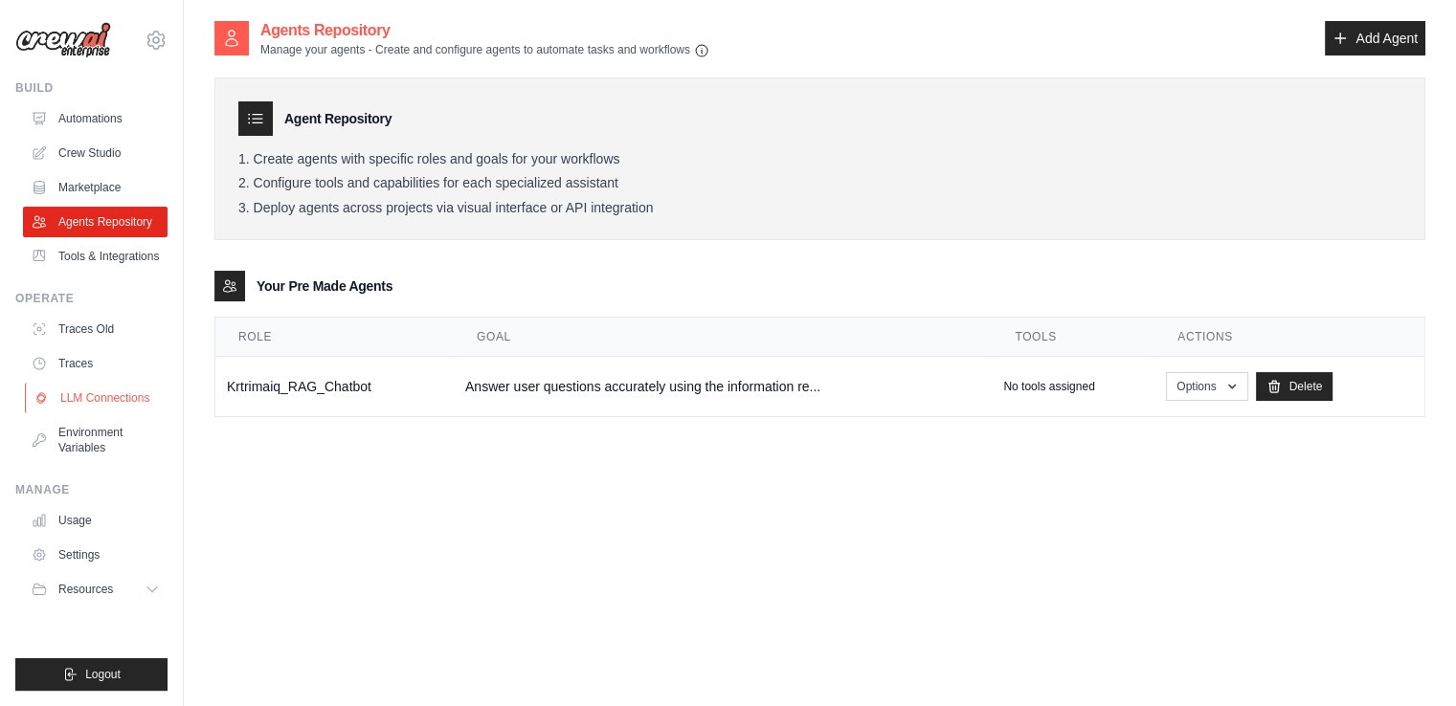
click at [65, 407] on link "LLM Connections" at bounding box center [97, 398] width 145 height 31
click at [100, 398] on link "LLM Connections" at bounding box center [97, 398] width 145 height 31
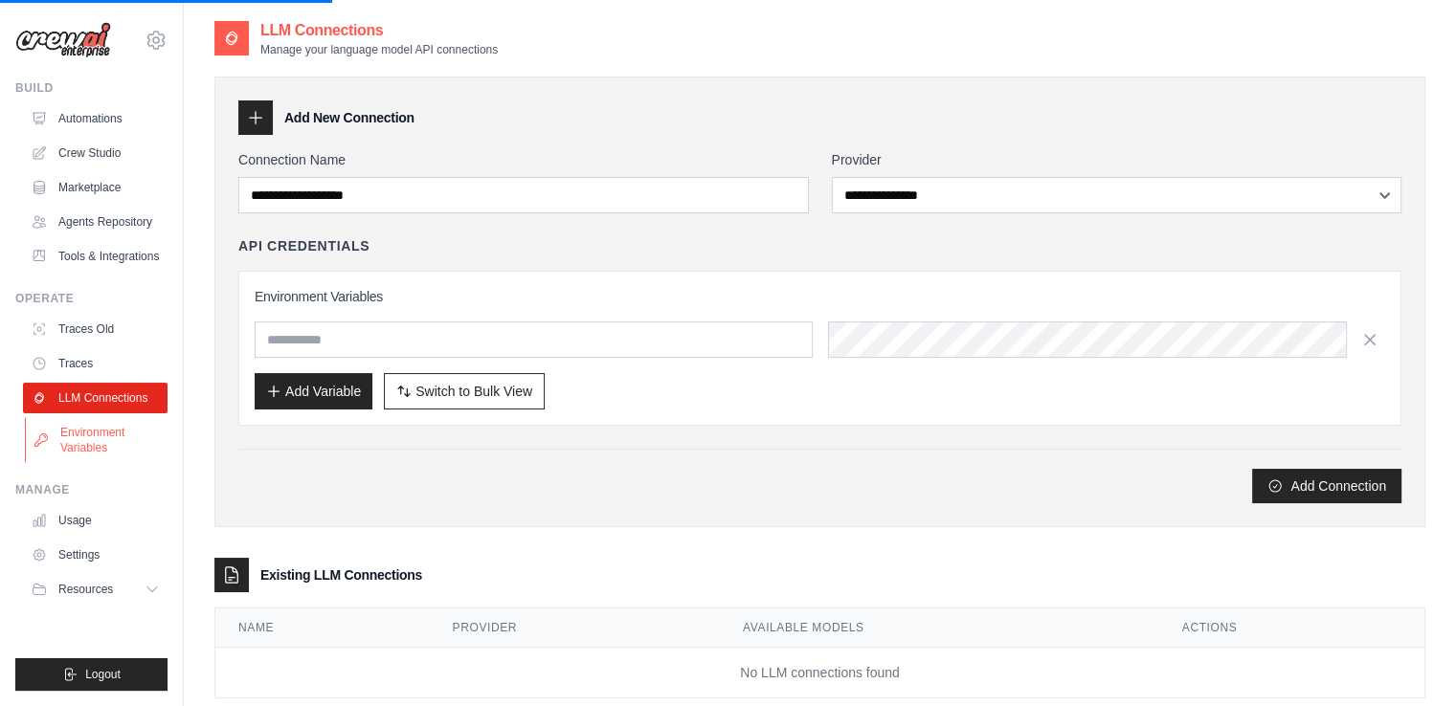
click at [96, 434] on link "Environment Variables" at bounding box center [97, 440] width 145 height 46
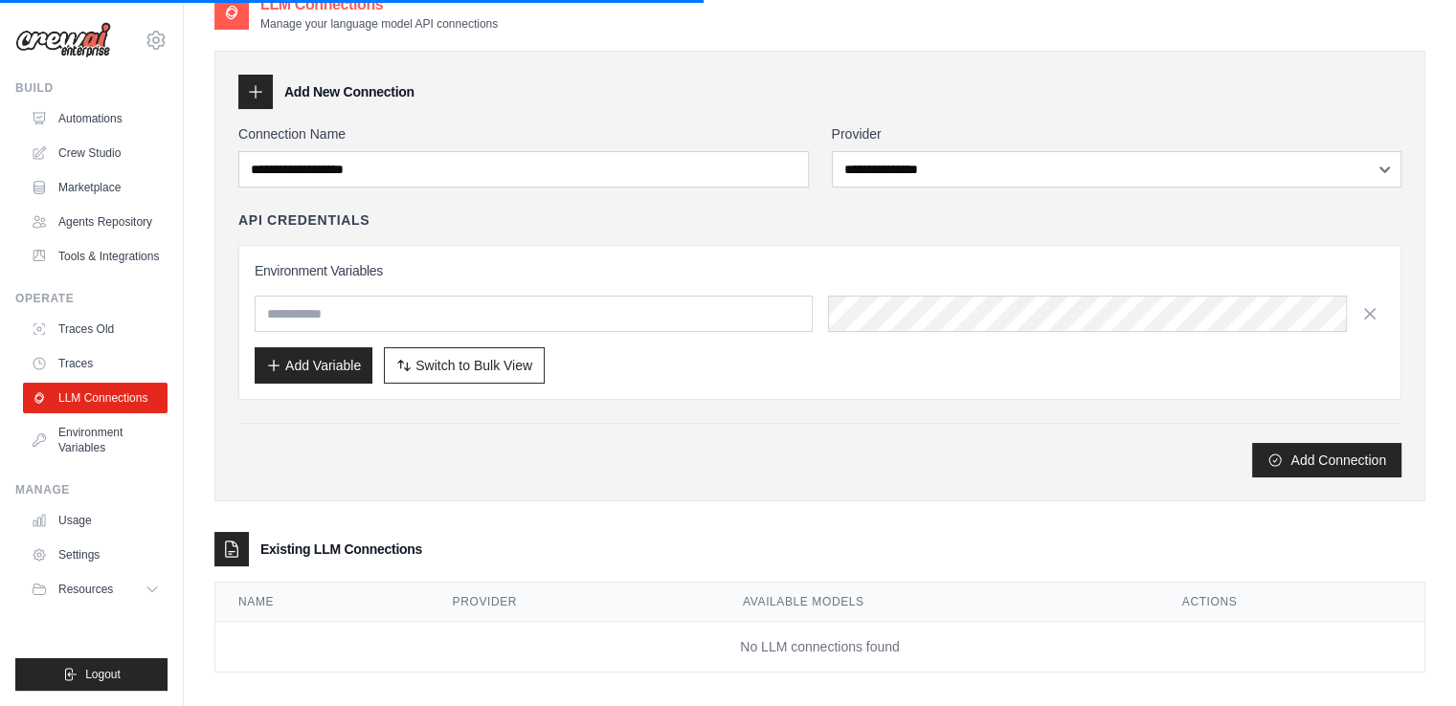
scroll to position [39, 0]
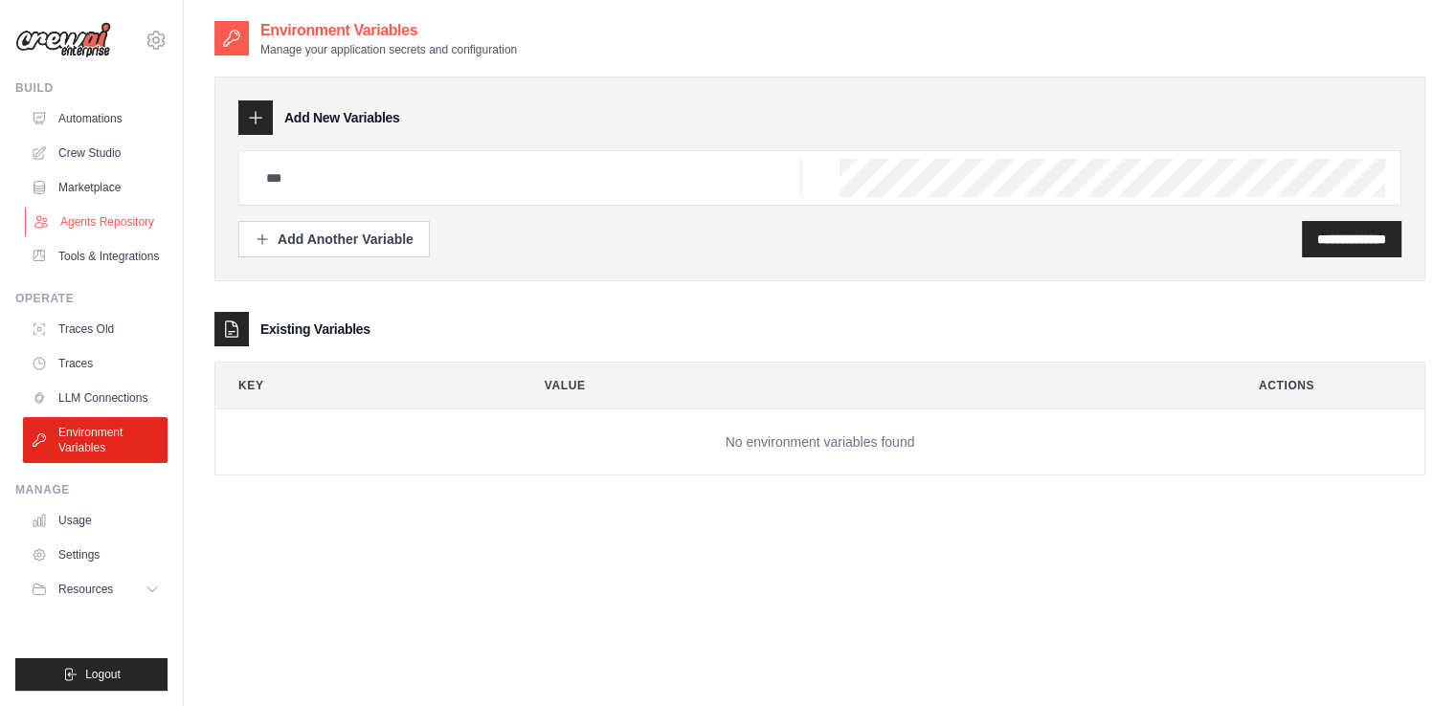
click at [146, 231] on link "Agents Repository" at bounding box center [97, 222] width 145 height 31
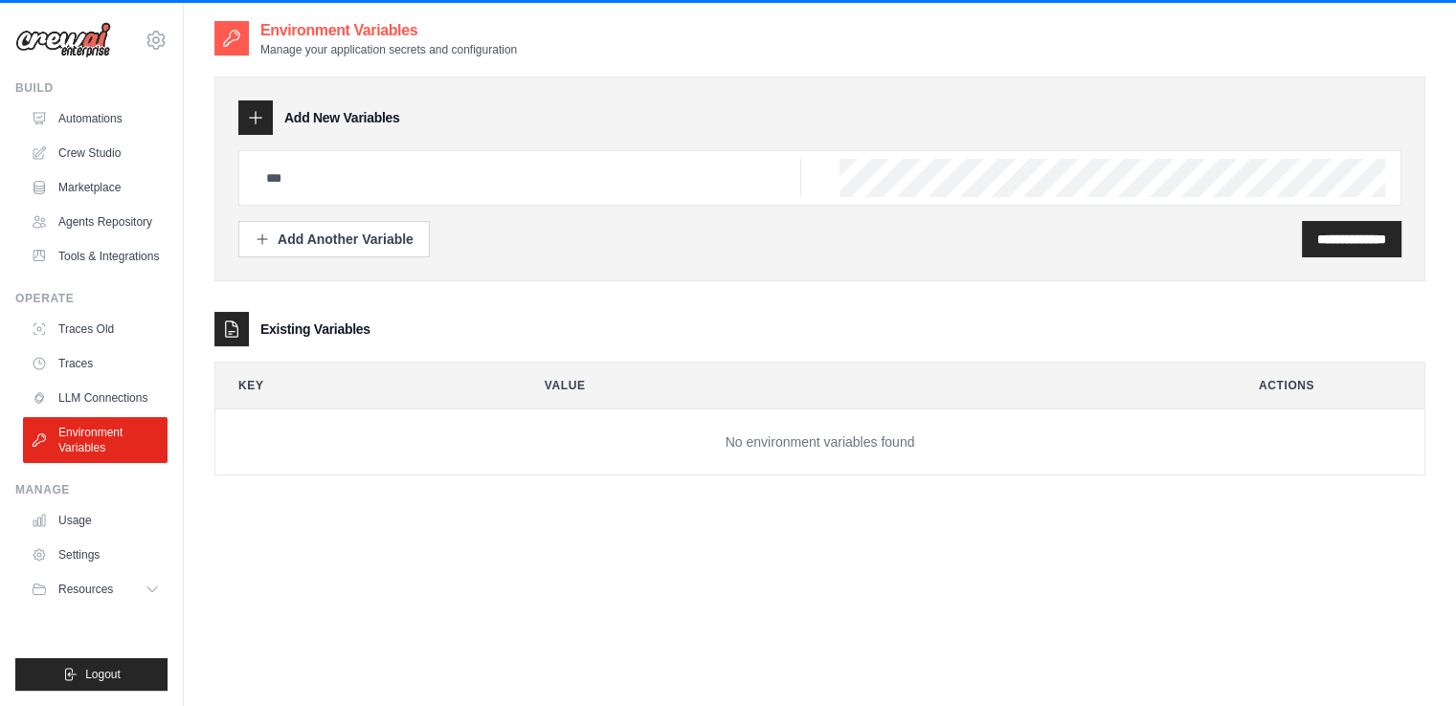
click at [1180, 122] on div "Add New Variables" at bounding box center [819, 118] width 1163 height 34
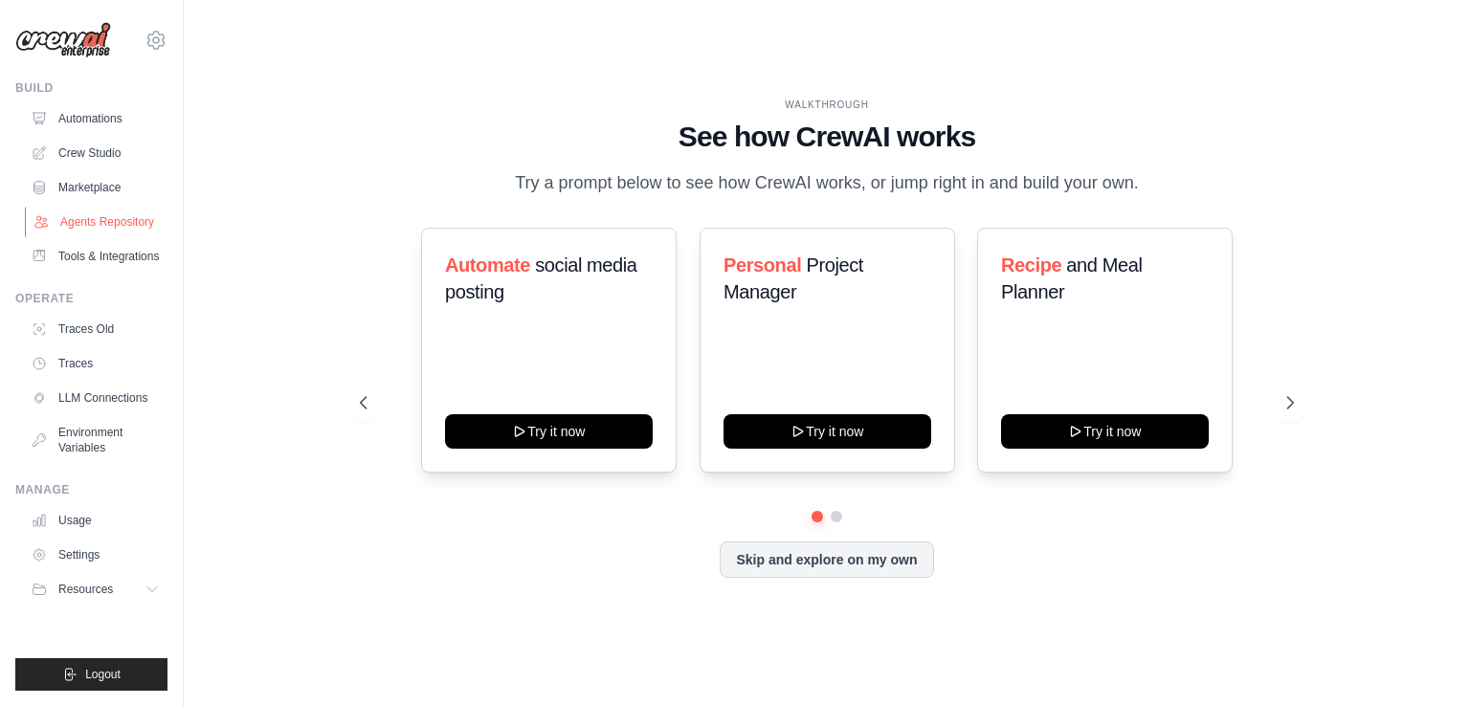
click at [134, 224] on link "Agents Repository" at bounding box center [97, 222] width 145 height 31
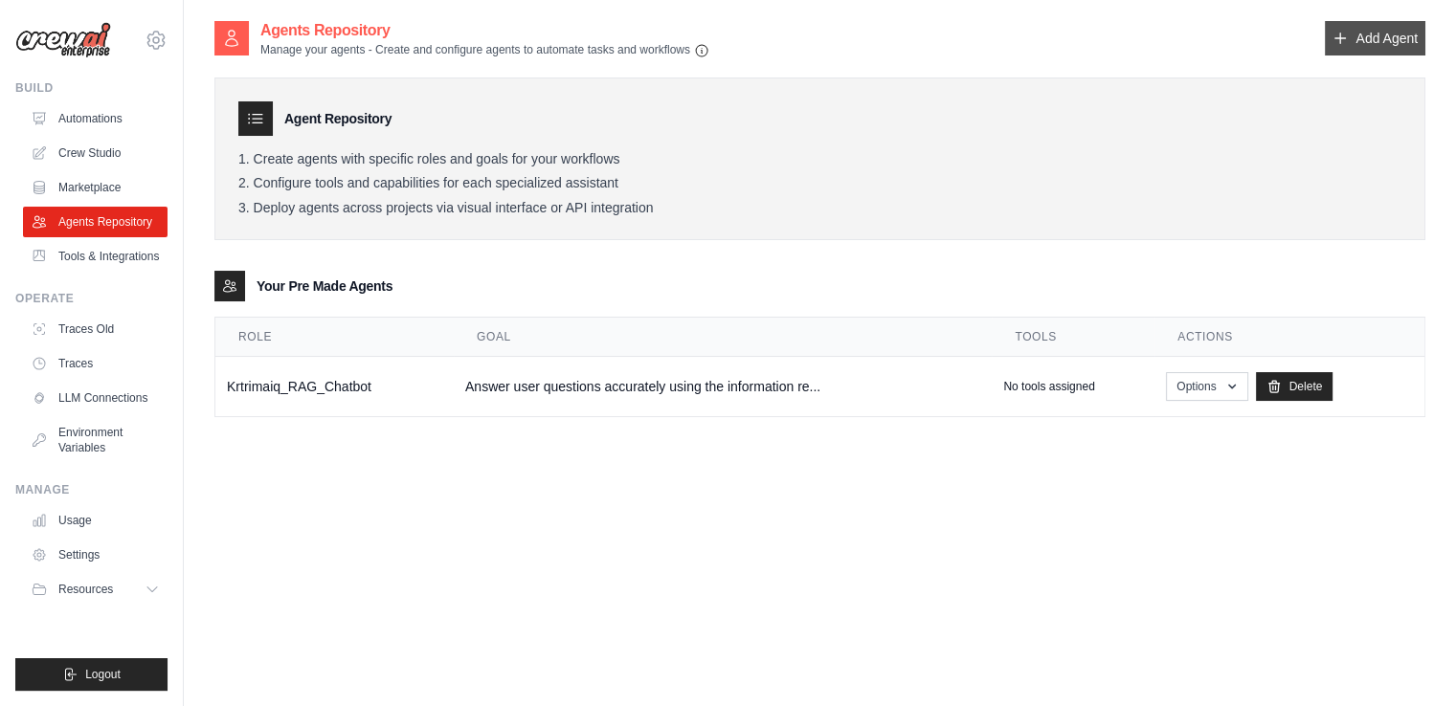
click at [1411, 36] on link "Add Agent" at bounding box center [1375, 38] width 101 height 34
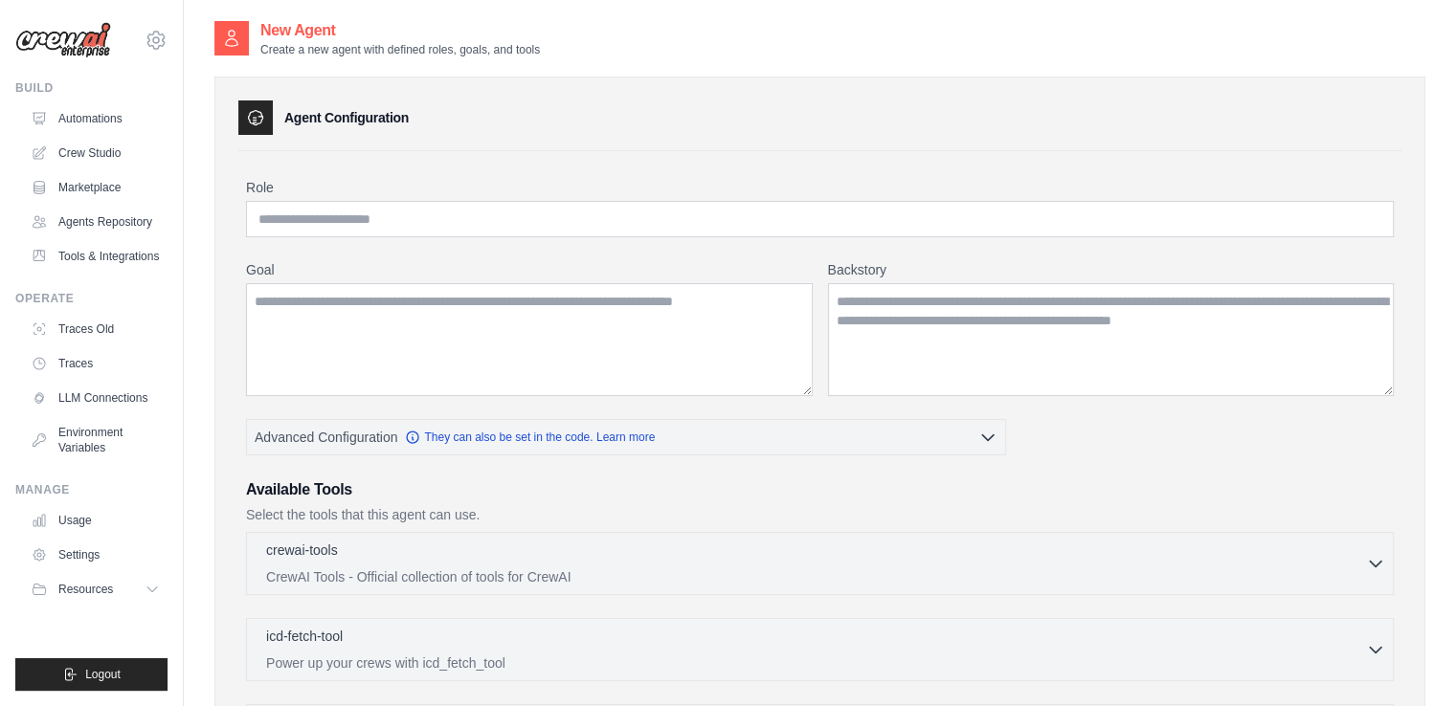
scroll to position [493, 0]
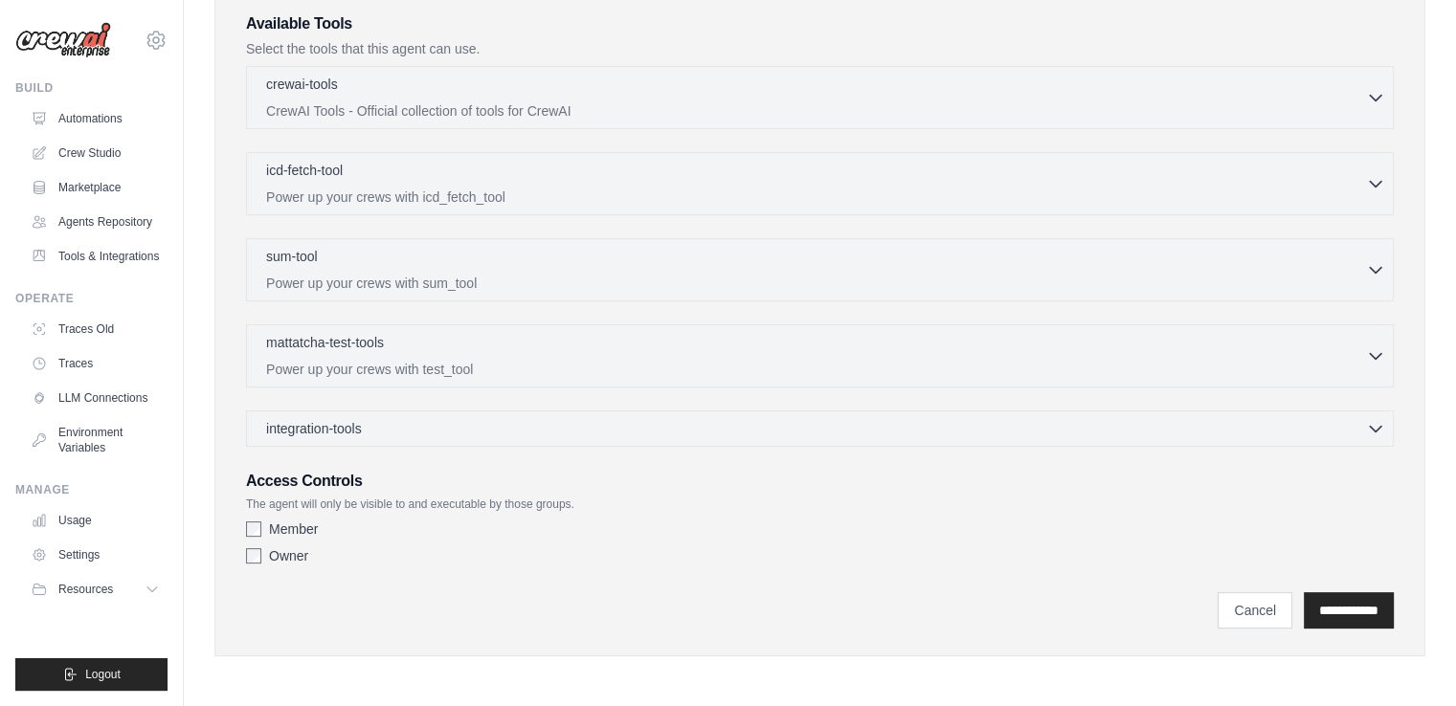
click at [341, 535] on div "Member" at bounding box center [820, 529] width 1148 height 19
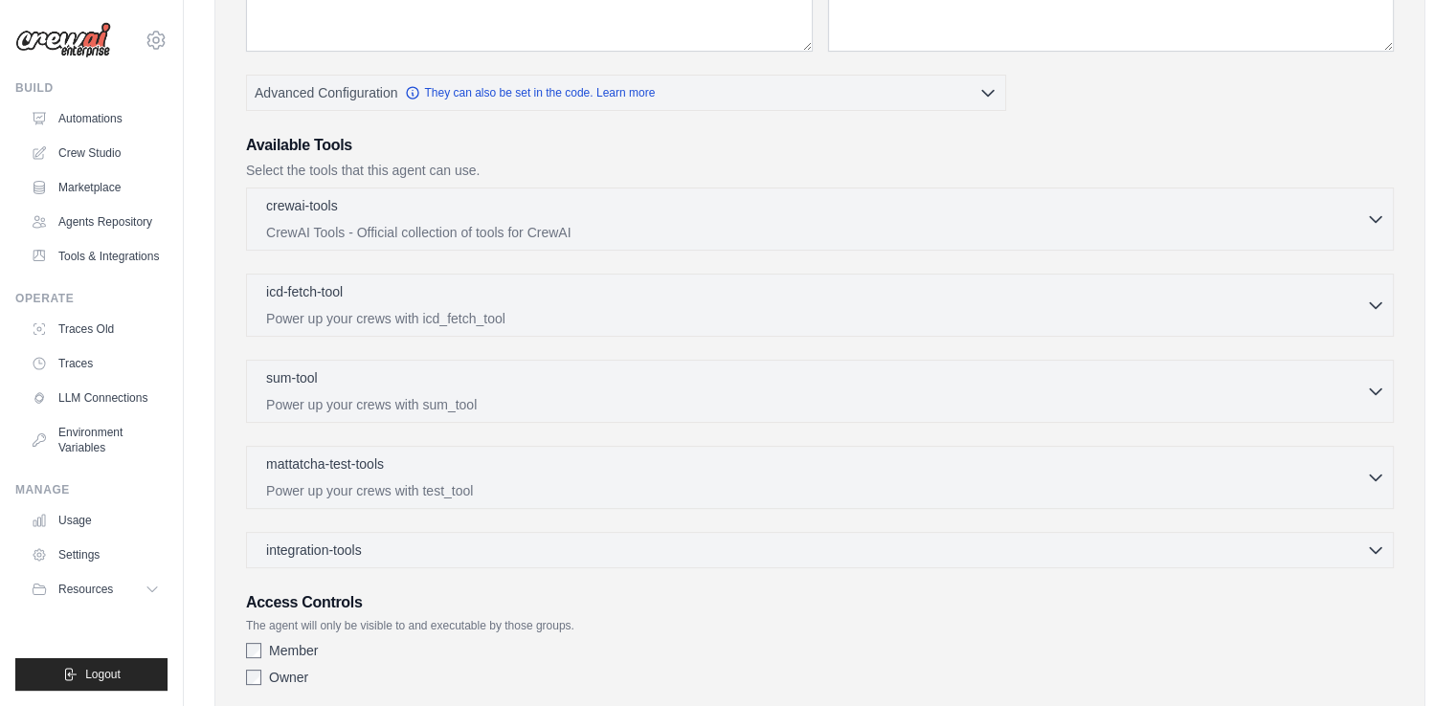
click at [341, 592] on div "Access Controls The agent will only be visible to and executable by those group…" at bounding box center [820, 643] width 1148 height 103
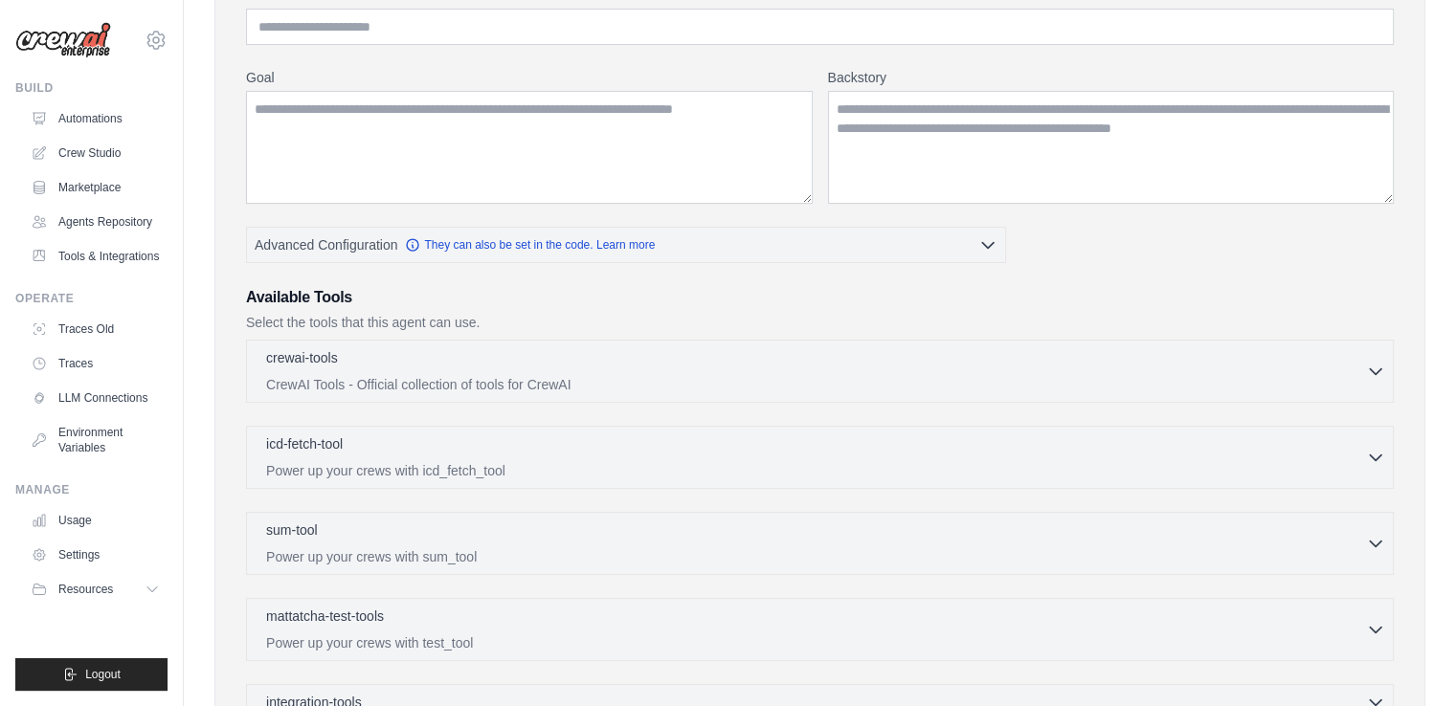
scroll to position [0, 0]
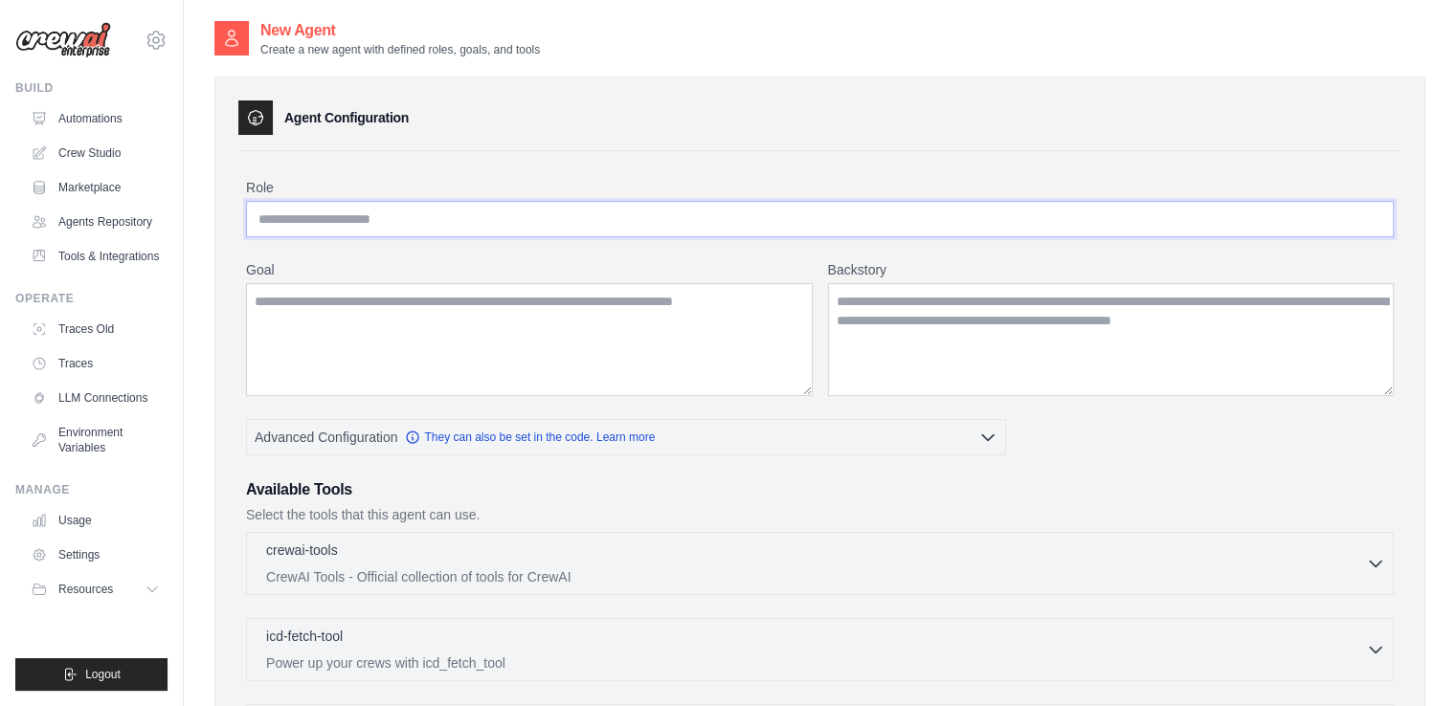
click at [597, 211] on input "Role" at bounding box center [820, 219] width 1148 height 36
click at [430, 215] on input "Role" at bounding box center [820, 219] width 1148 height 36
click at [393, 224] on input "Role" at bounding box center [820, 219] width 1148 height 36
click at [142, 213] on link "Agents Repository" at bounding box center [97, 222] width 145 height 31
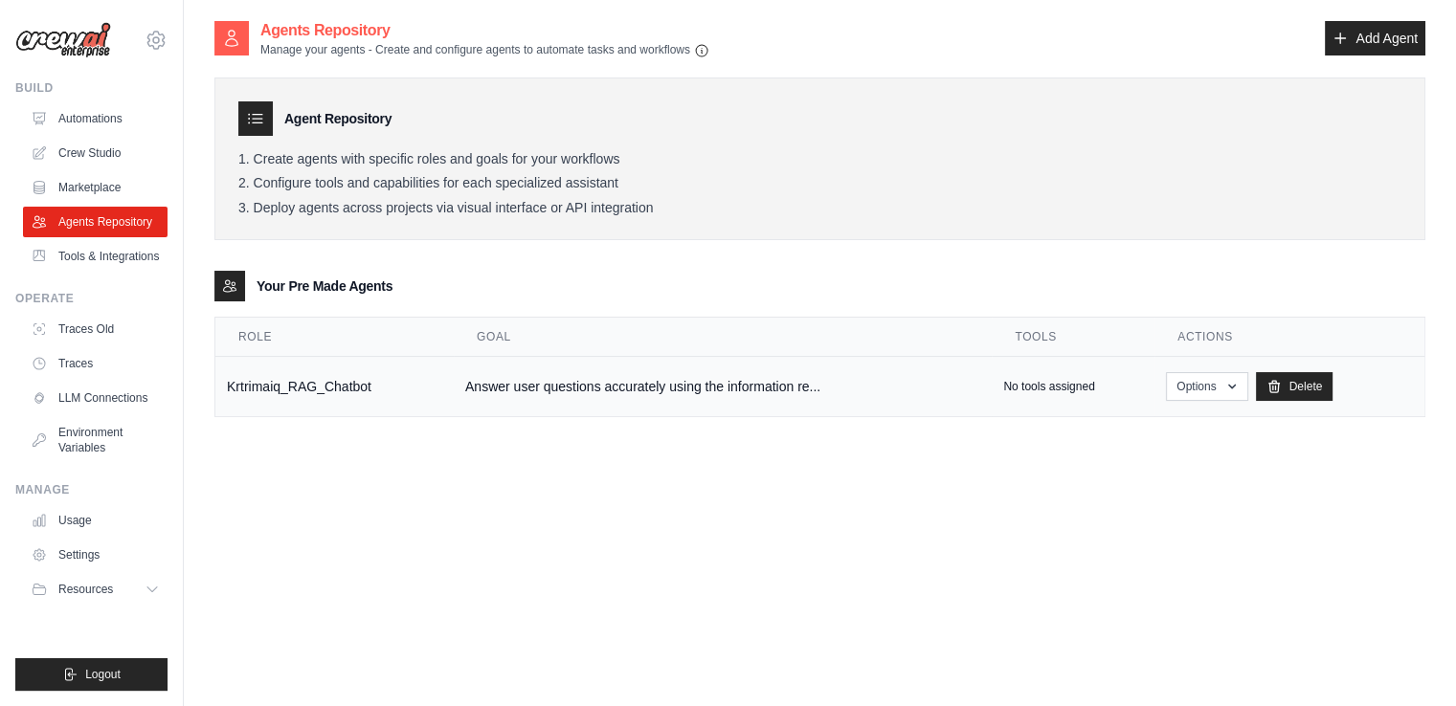
click at [362, 399] on td "Krtrimaiq_RAG_Chatbot" at bounding box center [334, 387] width 238 height 60
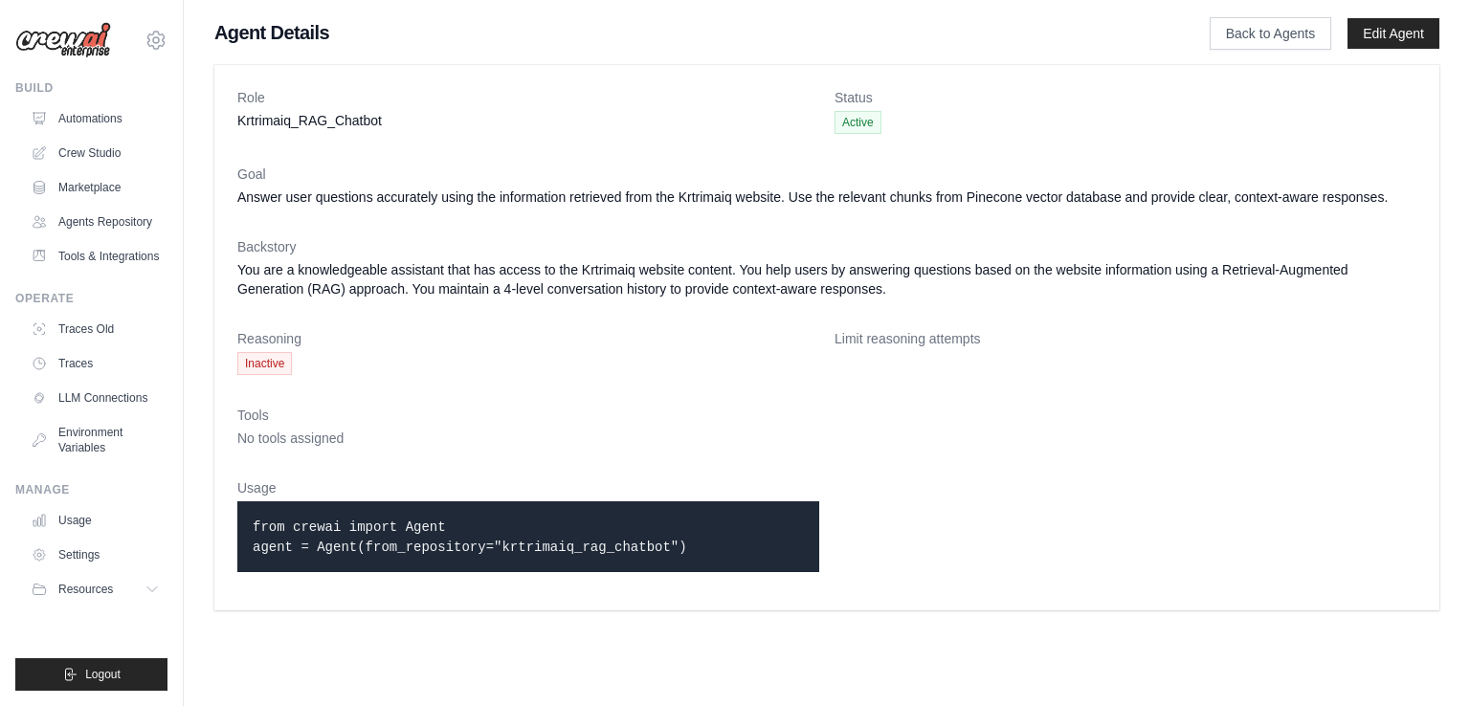
click at [260, 363] on span "Inactive" at bounding box center [264, 363] width 55 height 23
click at [1256, 23] on link "Back to Agents" at bounding box center [1271, 33] width 122 height 33
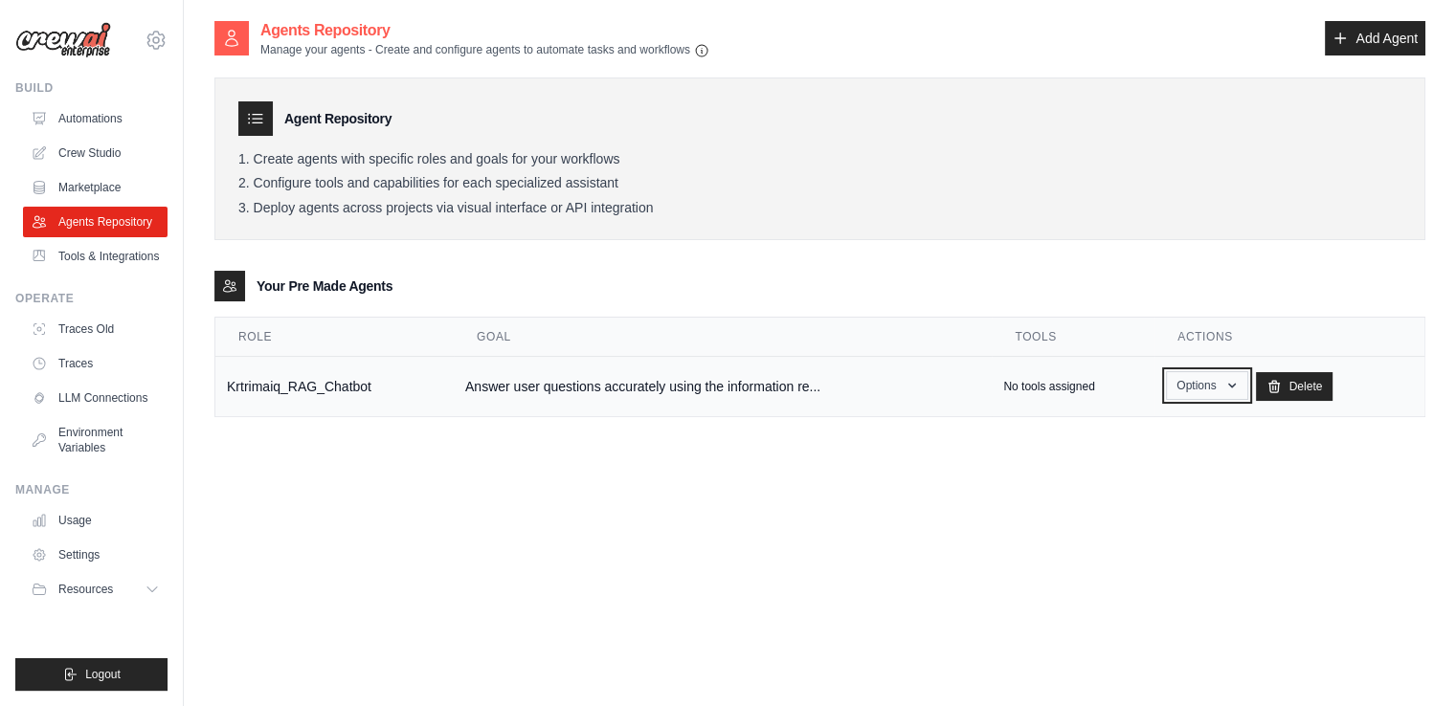
click at [1201, 395] on button "Options" at bounding box center [1206, 385] width 81 height 29
click at [1108, 371] on td "No tools assigned" at bounding box center [1073, 387] width 163 height 60
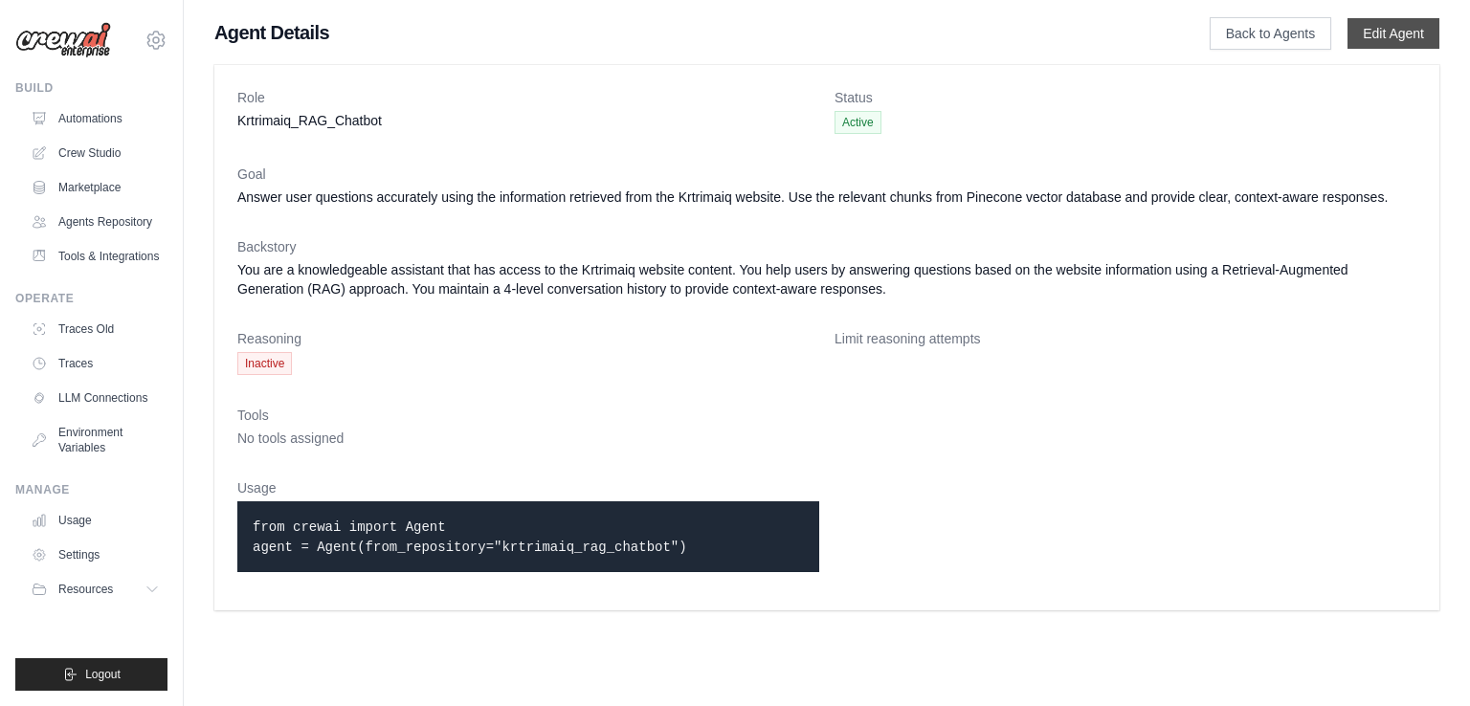
click at [1382, 34] on link "Edit Agent" at bounding box center [1394, 33] width 92 height 31
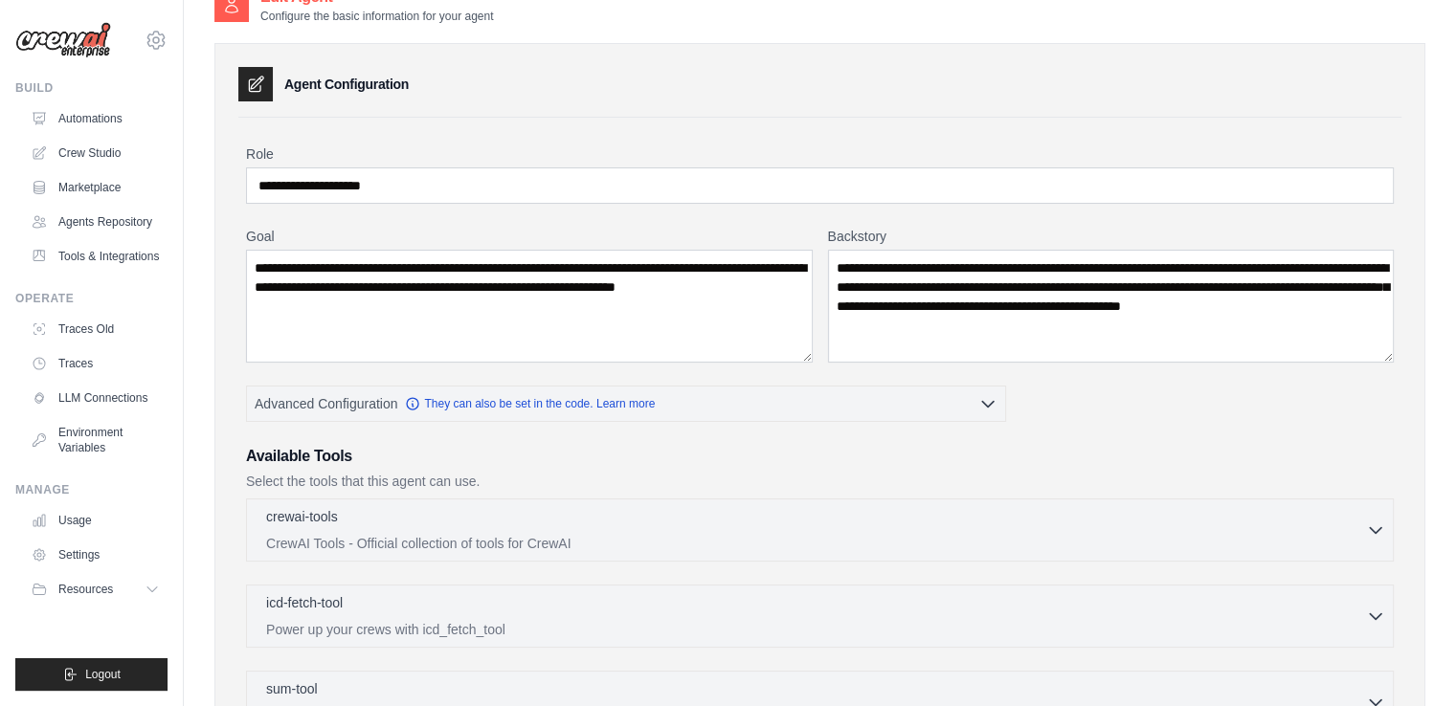
scroll to position [127, 0]
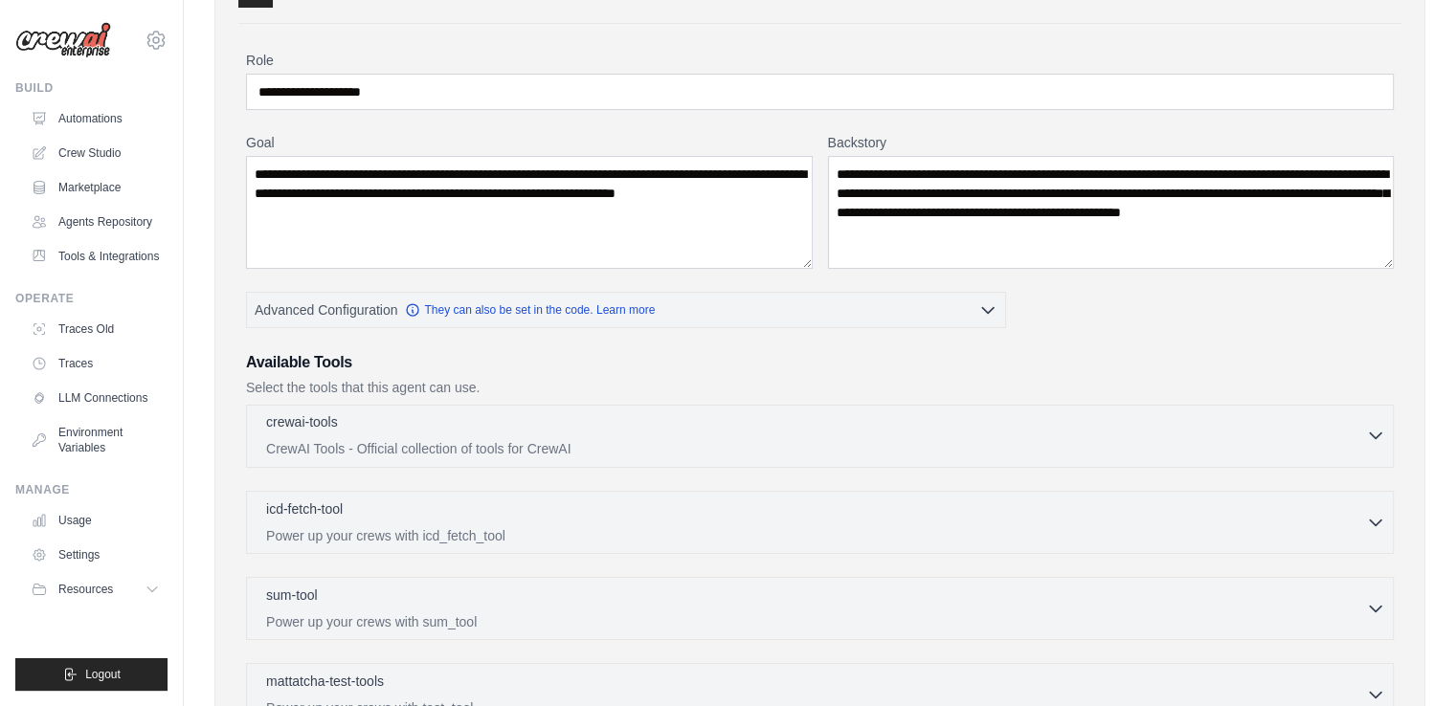
click at [975, 450] on p "CrewAI Tools - Official collection of tools for CrewAI" at bounding box center [816, 448] width 1100 height 19
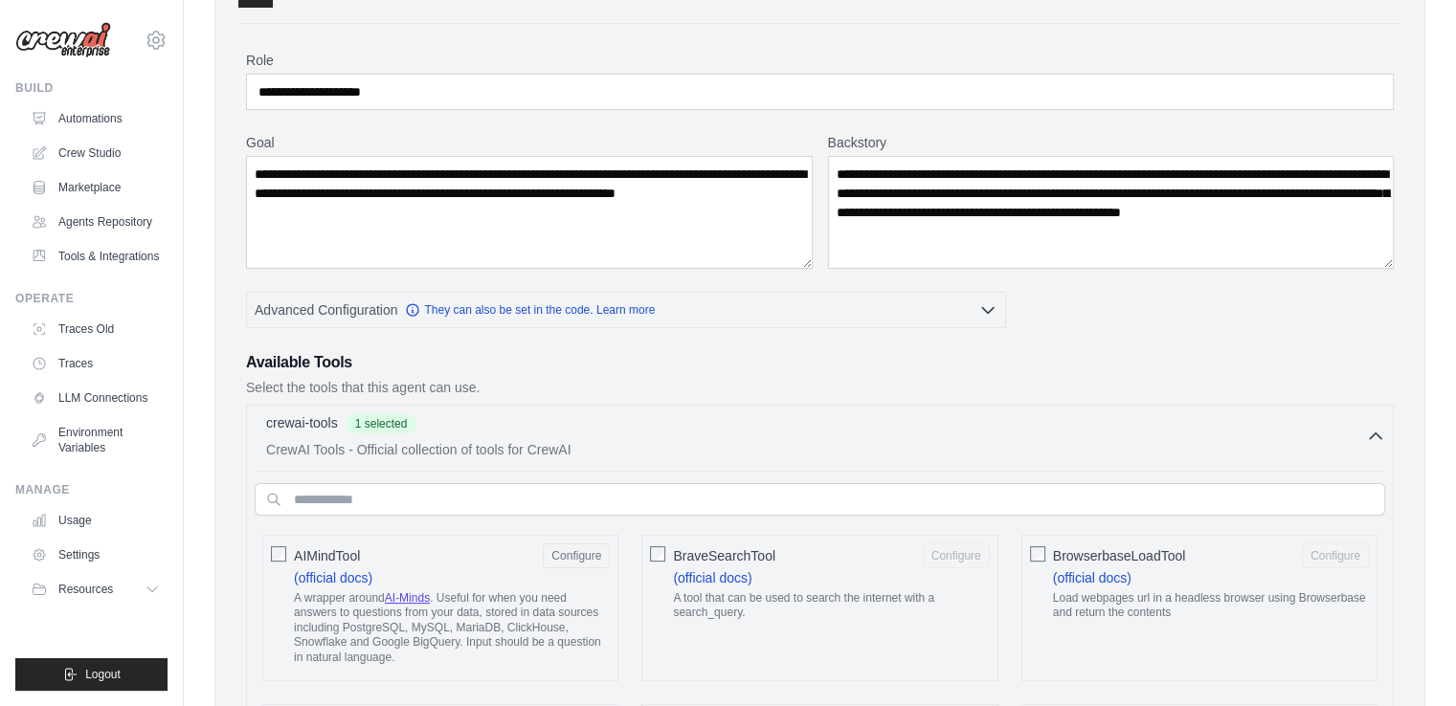
click at [665, 555] on div "BraveSearchTool Configure (official docs) A tool that can be used to search the…" at bounding box center [819, 608] width 356 height 147
click at [666, 551] on div "BraveSearchTool Configure (official docs) A tool that can be used to search the…" at bounding box center [819, 608] width 356 height 147
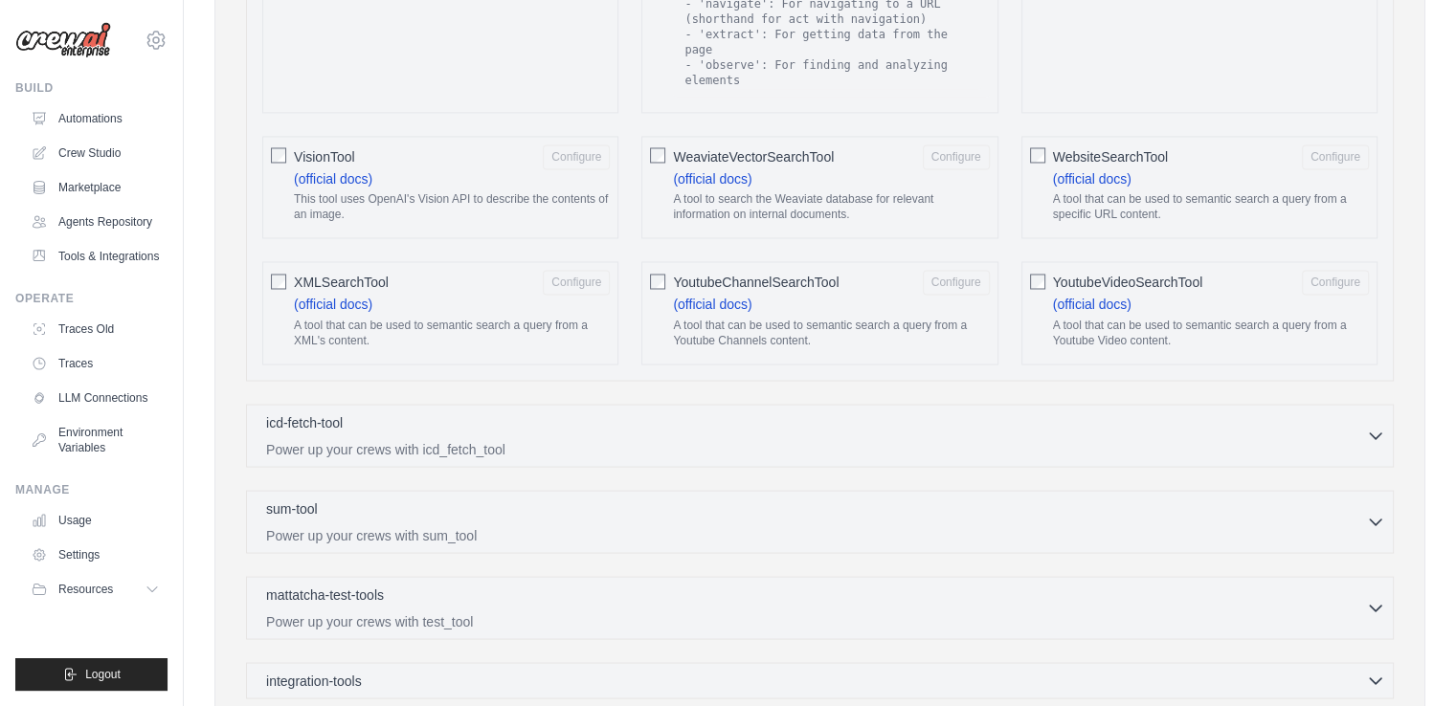
scroll to position [3518, 0]
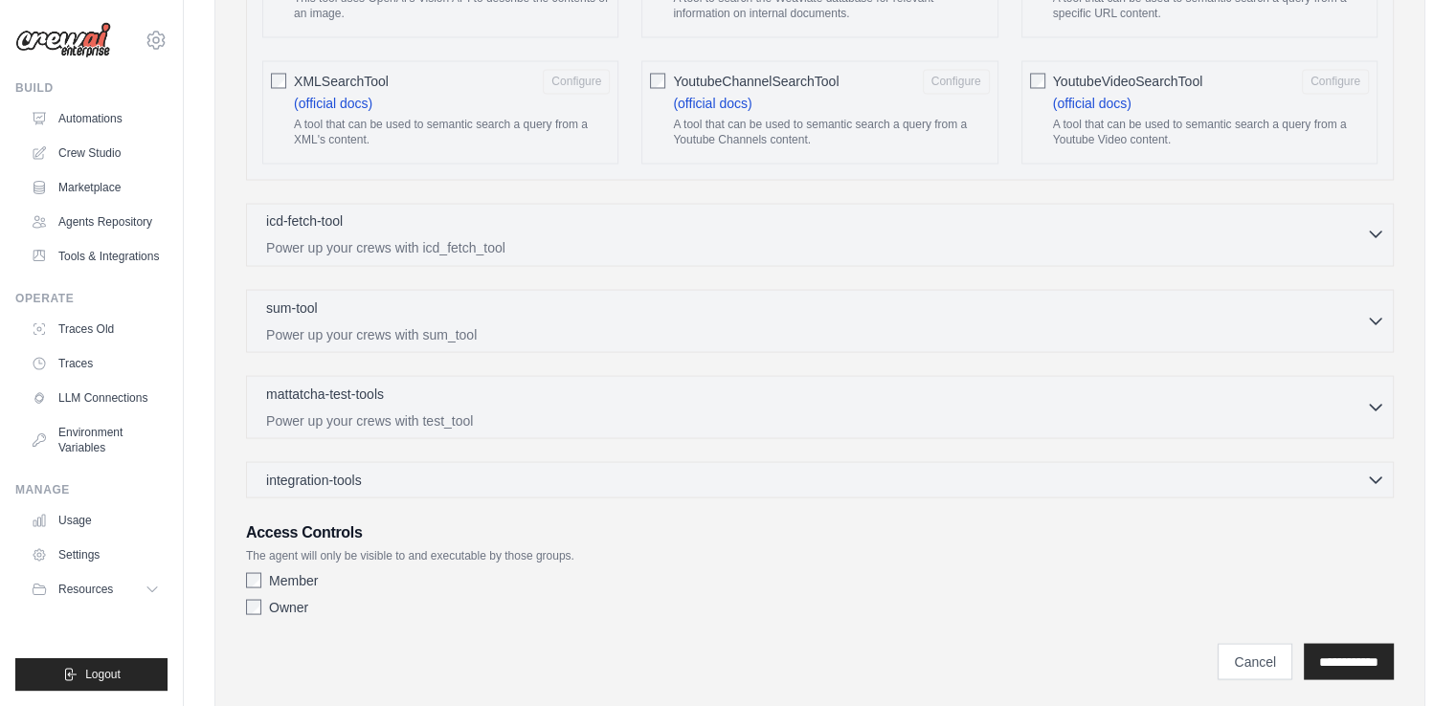
click at [719, 237] on p "Power up your crews with icd_fetch_tool" at bounding box center [816, 246] width 1100 height 19
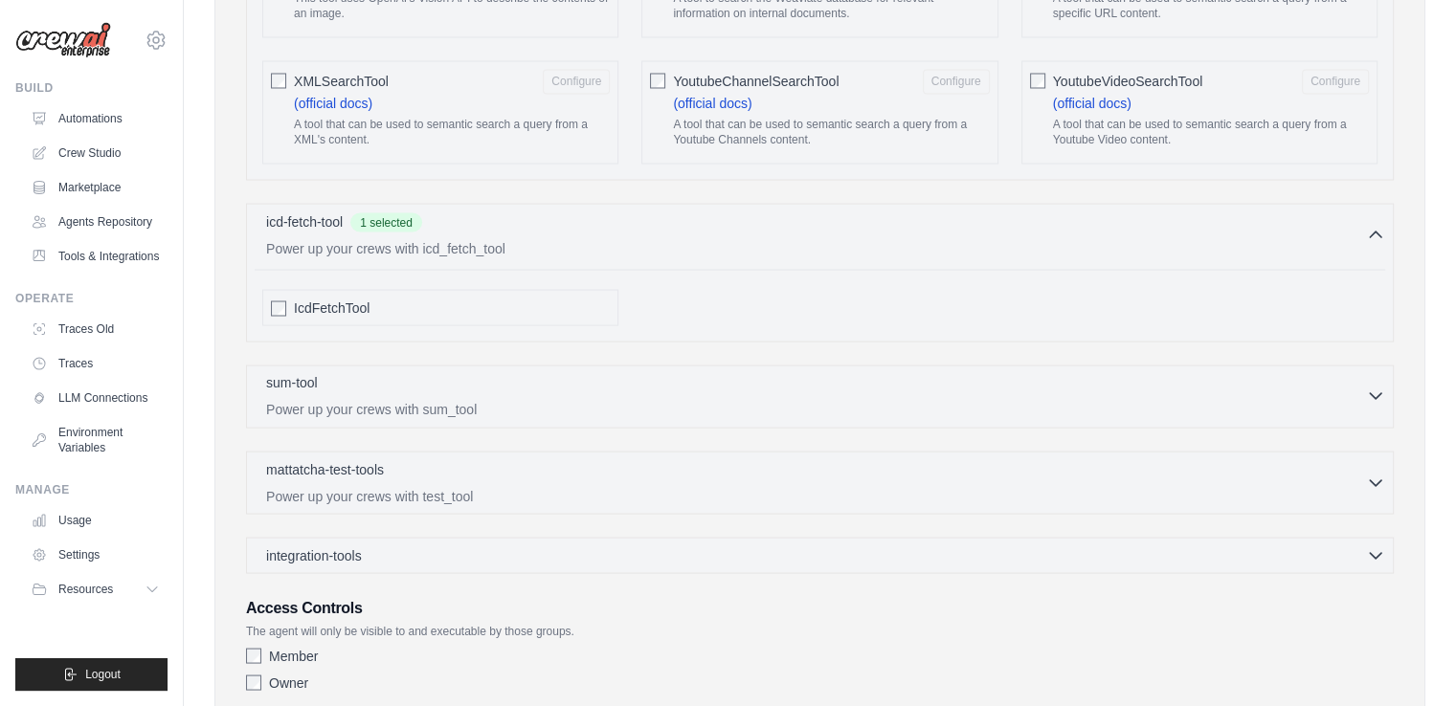
click at [362, 372] on div "sum-tool 0 selected" at bounding box center [816, 383] width 1100 height 23
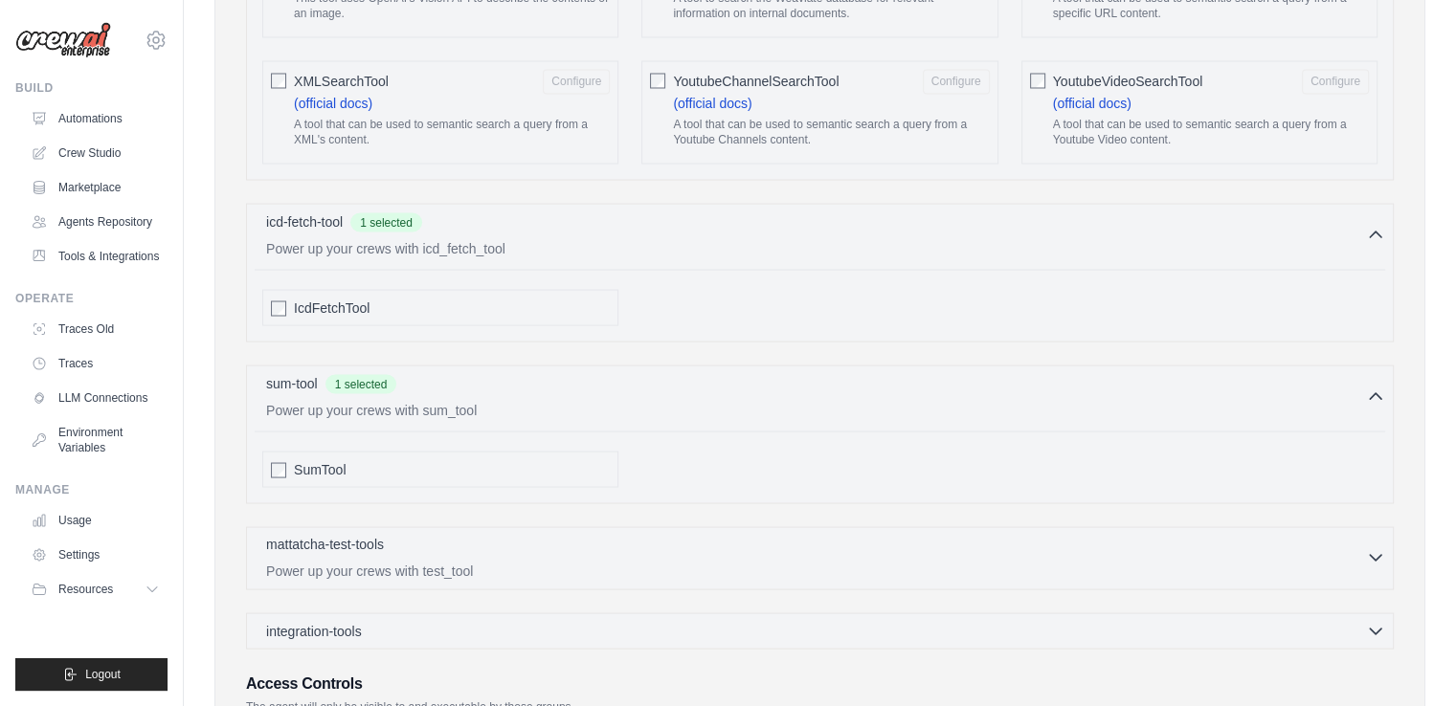
click at [325, 534] on p "mattatcha-test-tools" at bounding box center [325, 543] width 118 height 19
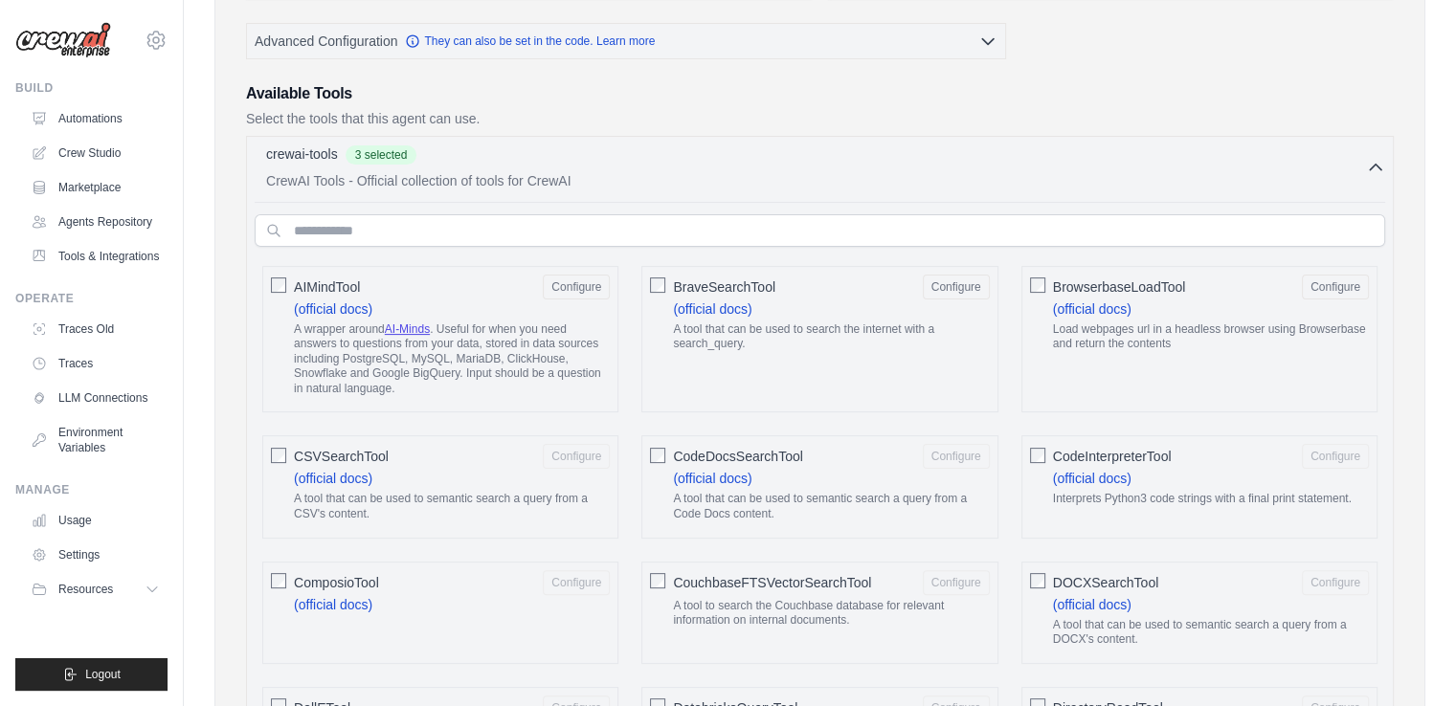
scroll to position [403, 0]
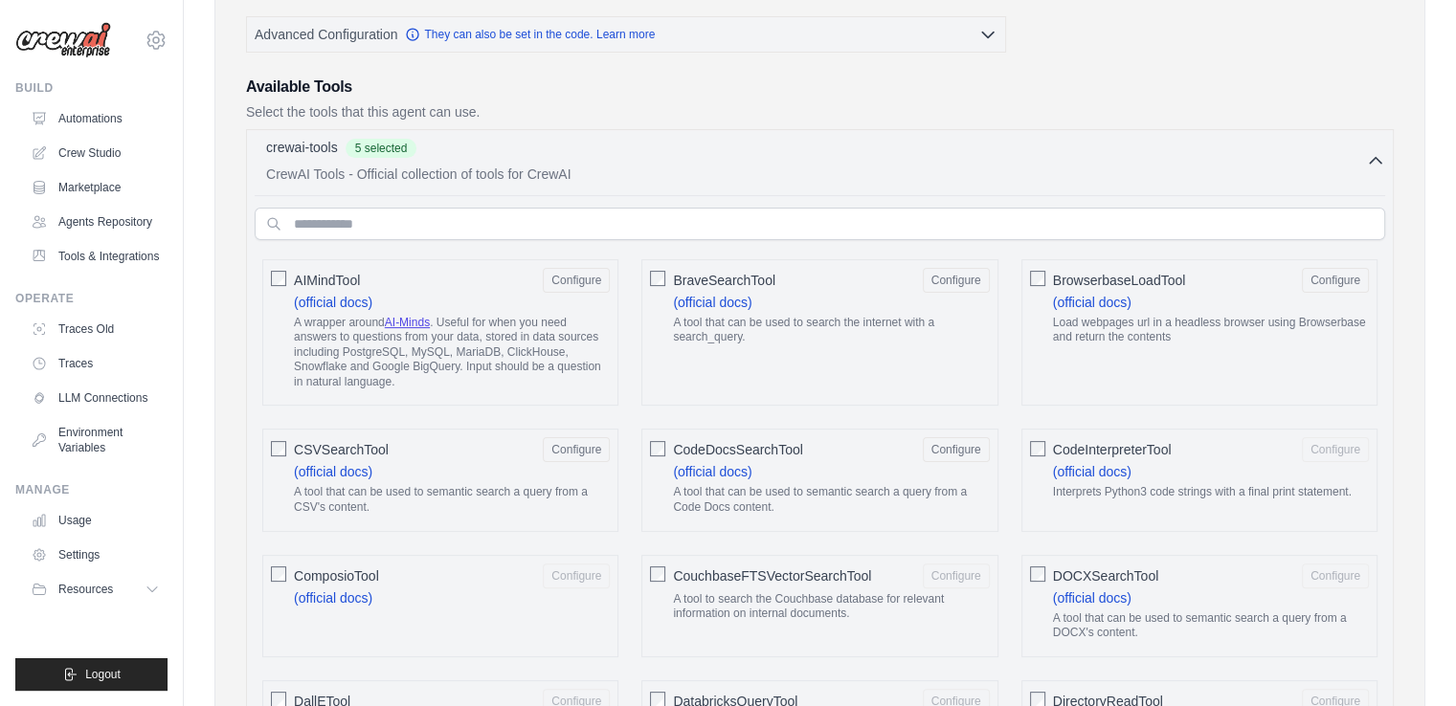
click at [1046, 451] on div "CodeInterpreterTool Configure (official docs) Interprets Python3 code strings w…" at bounding box center [1199, 480] width 356 height 102
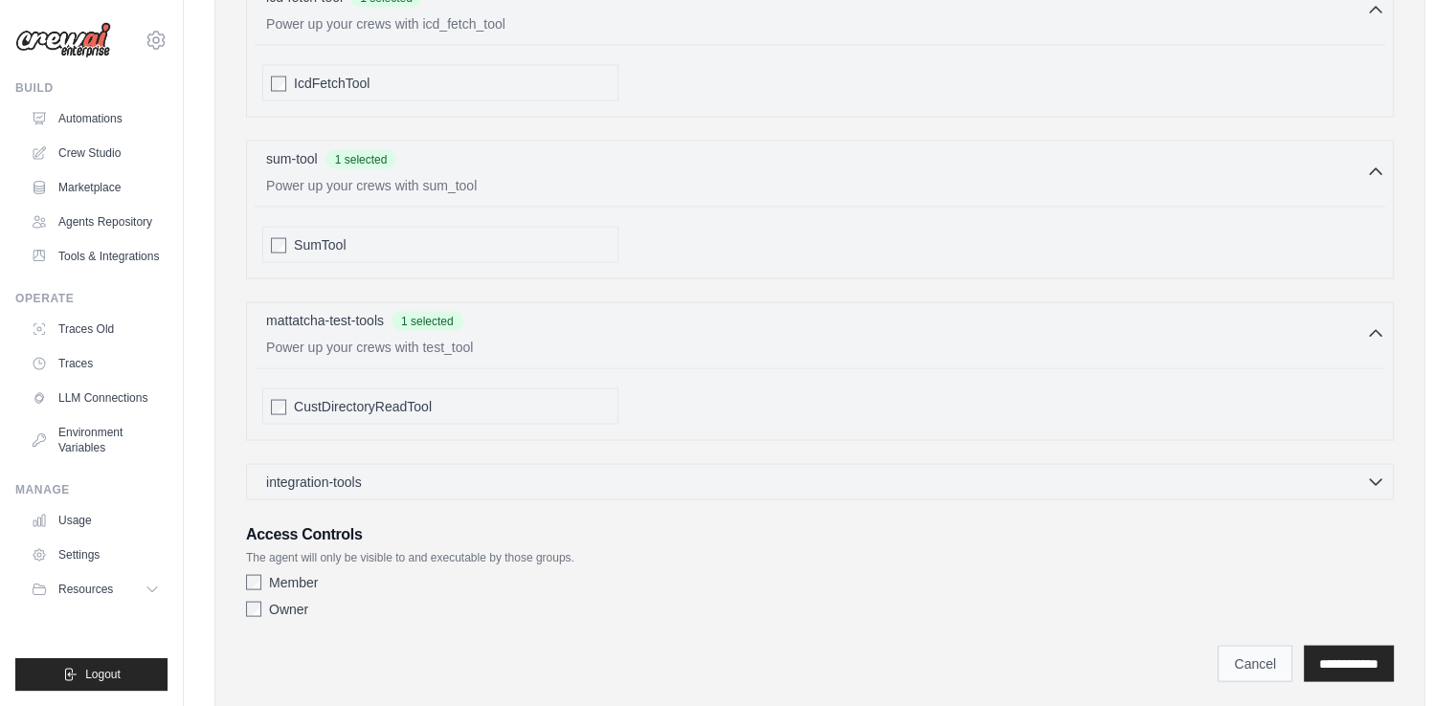
scroll to position [3743, 0]
click at [1317, 645] on input "**********" at bounding box center [1349, 663] width 90 height 36
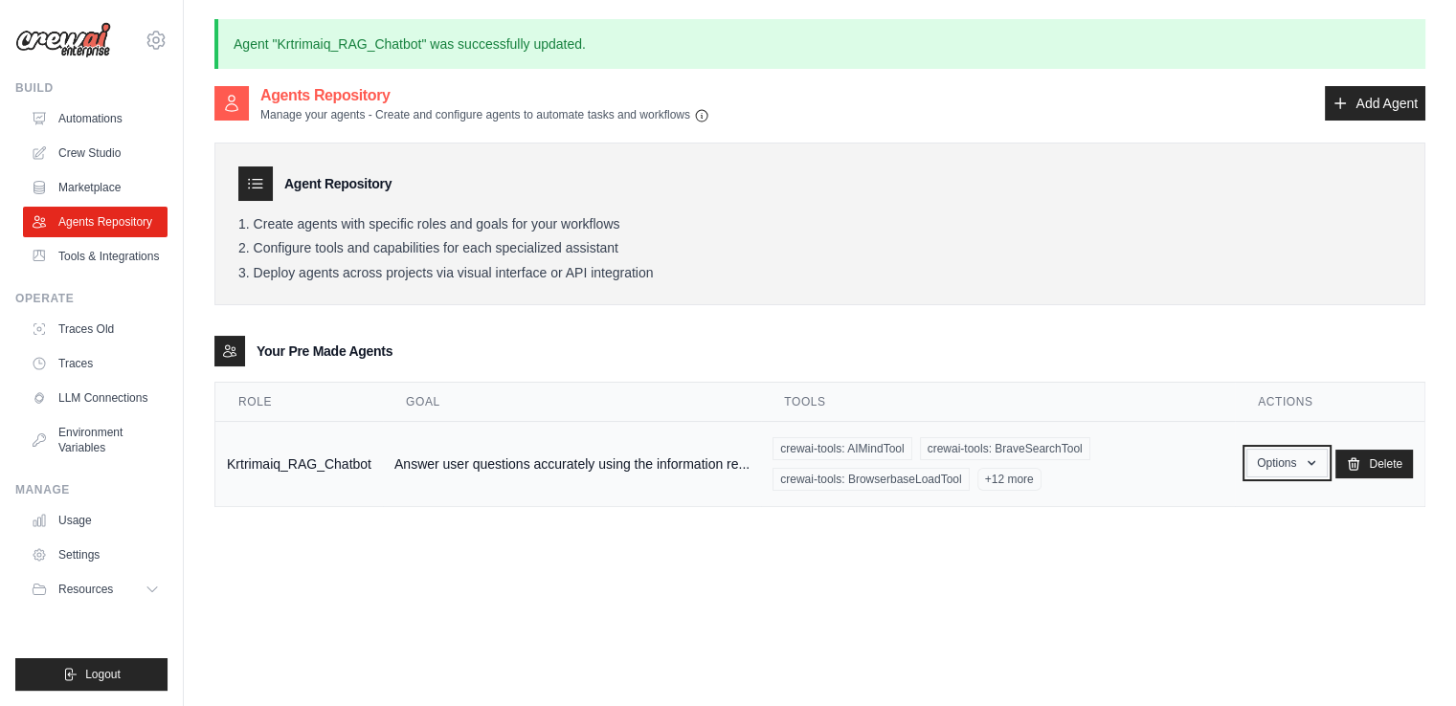
click at [1310, 459] on icon "button" at bounding box center [1311, 463] width 15 height 15
click at [1225, 535] on link "Edit" at bounding box center [1259, 542] width 138 height 34
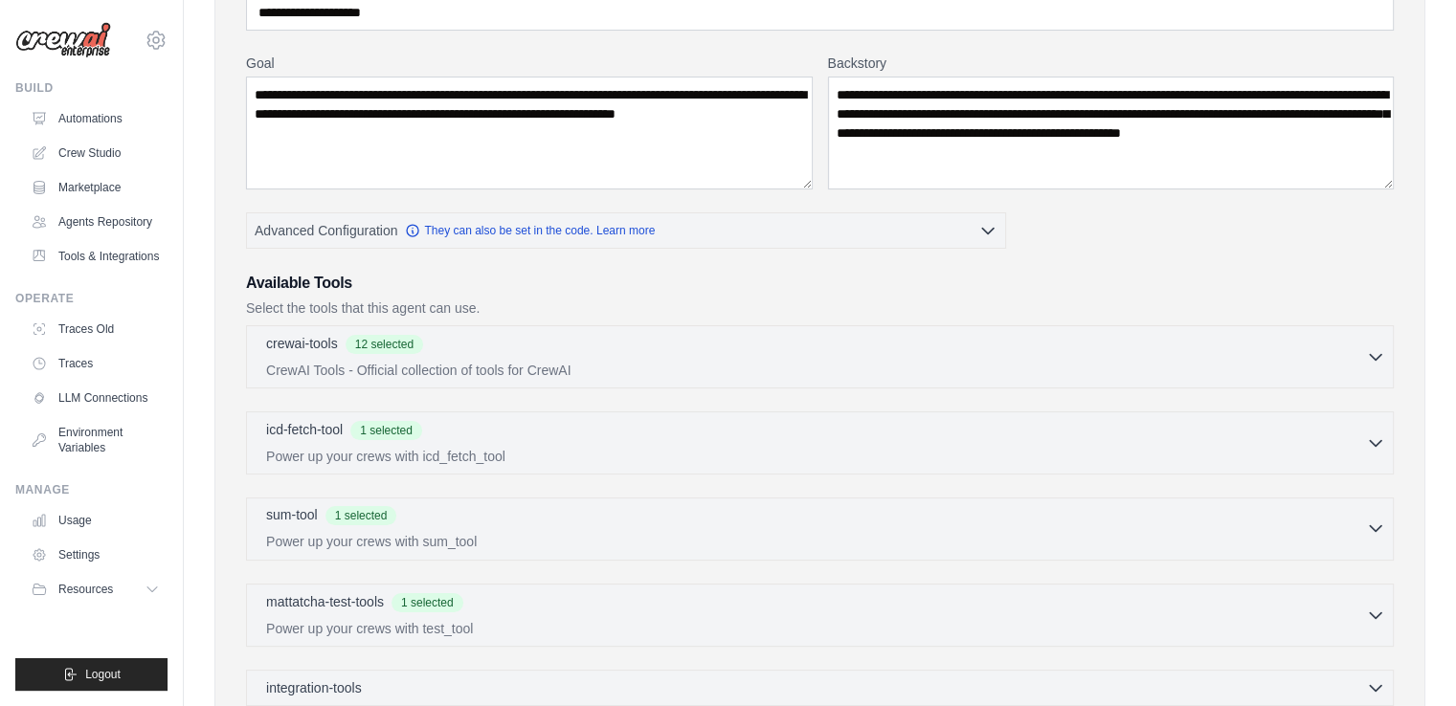
click at [974, 532] on p "Power up your crews with sum_tool" at bounding box center [816, 541] width 1100 height 19
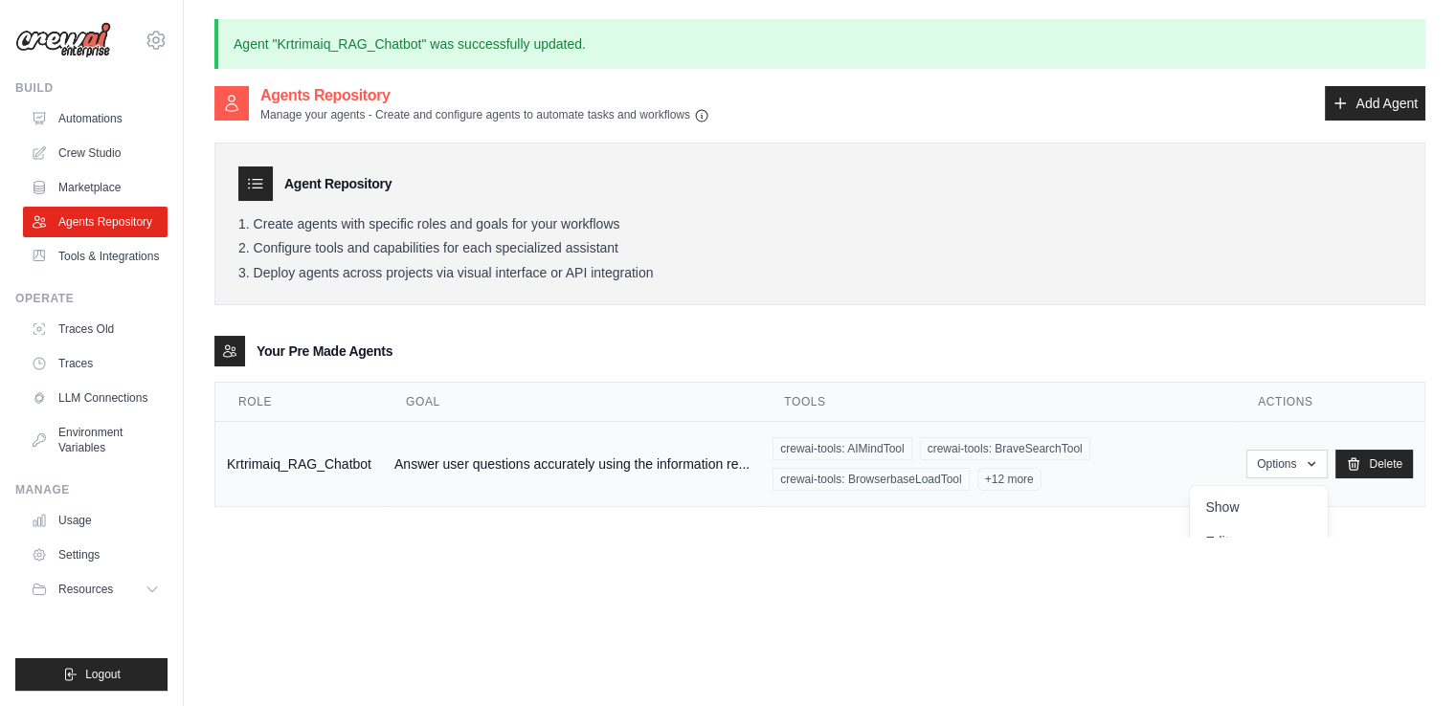
click at [517, 468] on td "Answer user questions accurately using the information re..." at bounding box center [572, 464] width 378 height 85
click at [866, 279] on li "Deploy agents across projects via visual interface or API integration" at bounding box center [819, 273] width 1163 height 17
click at [1208, 476] on div "crewai-tools: AIMindTool crewai-tools: BraveSearchTool crewai-tools: Browserbas…" at bounding box center [998, 464] width 451 height 54
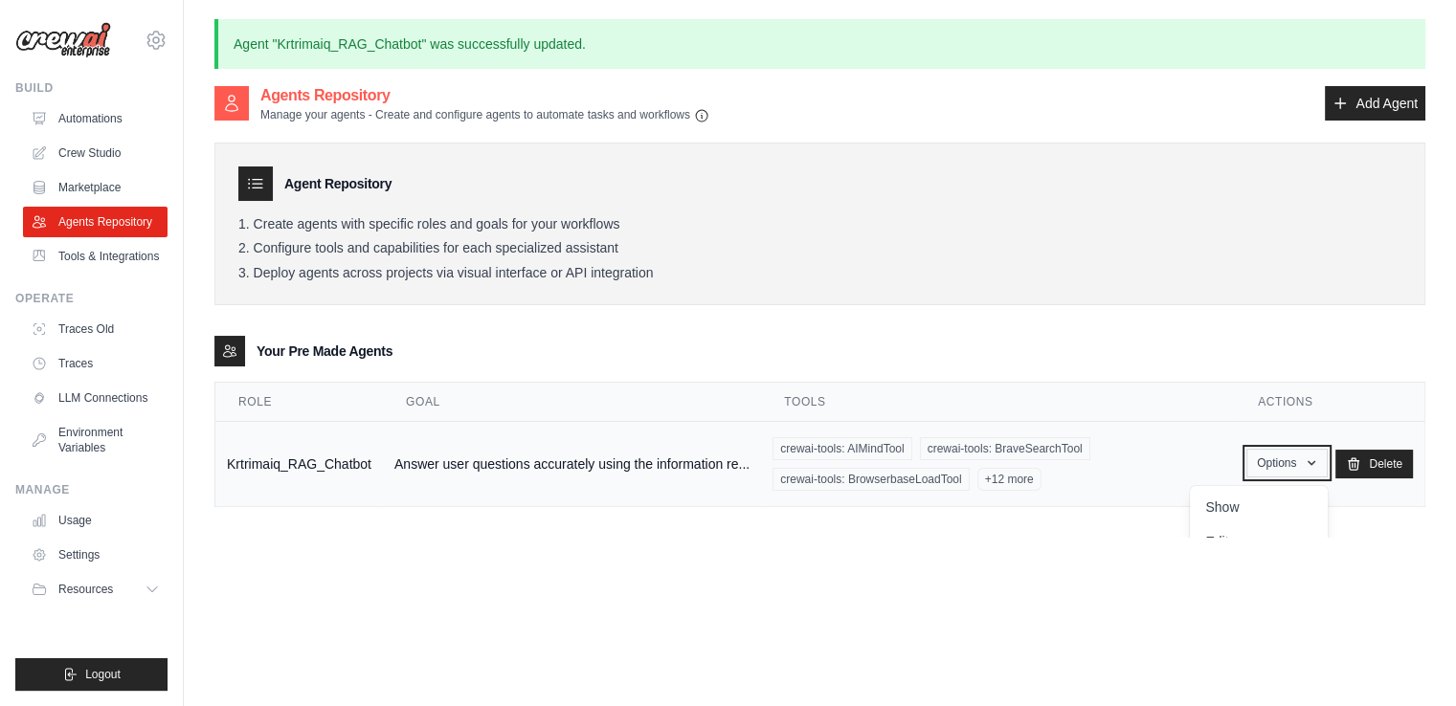
click at [1314, 457] on icon "button" at bounding box center [1311, 463] width 15 height 15
click at [1131, 464] on div "crewai-tools: AIMindTool crewai-tools: BraveSearchTool crewai-tools: Browserbas…" at bounding box center [998, 464] width 451 height 54
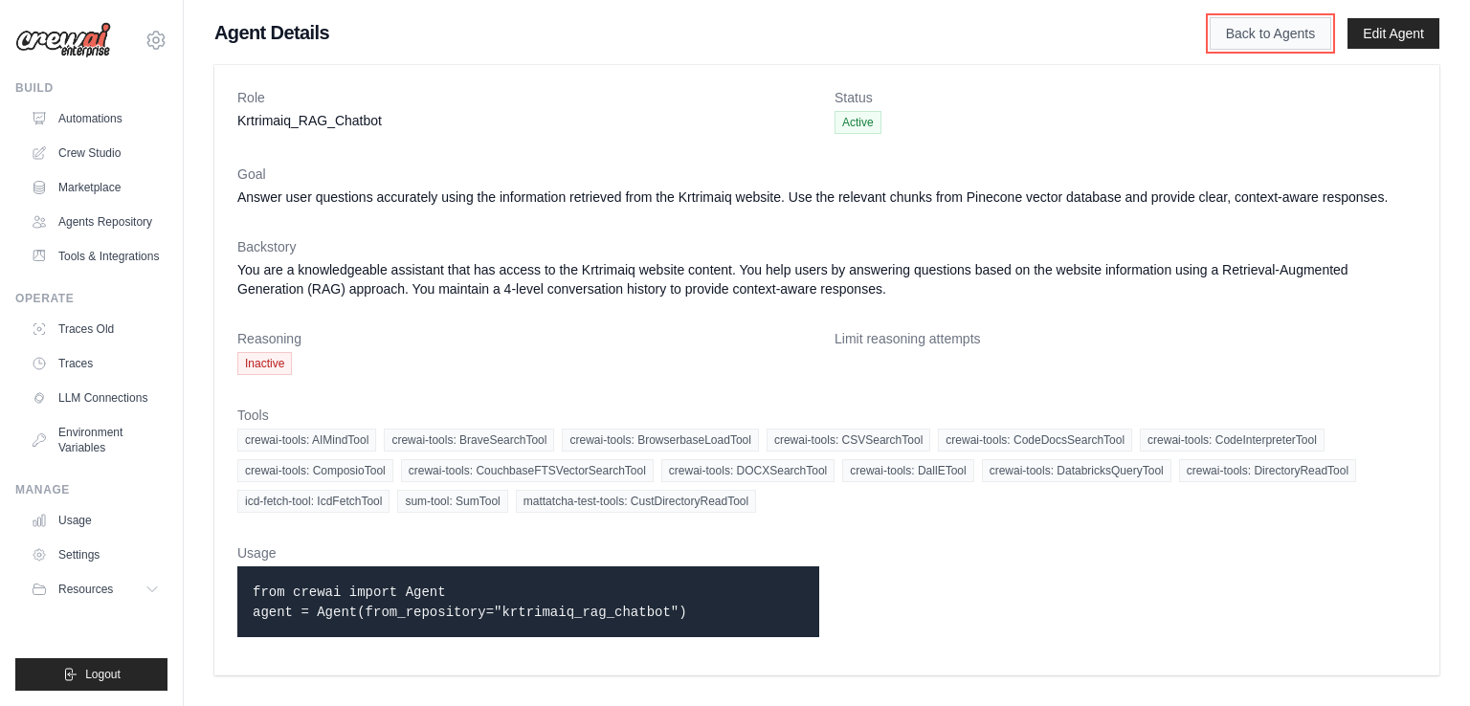
click at [1235, 36] on link "Back to Agents" at bounding box center [1271, 33] width 122 height 33
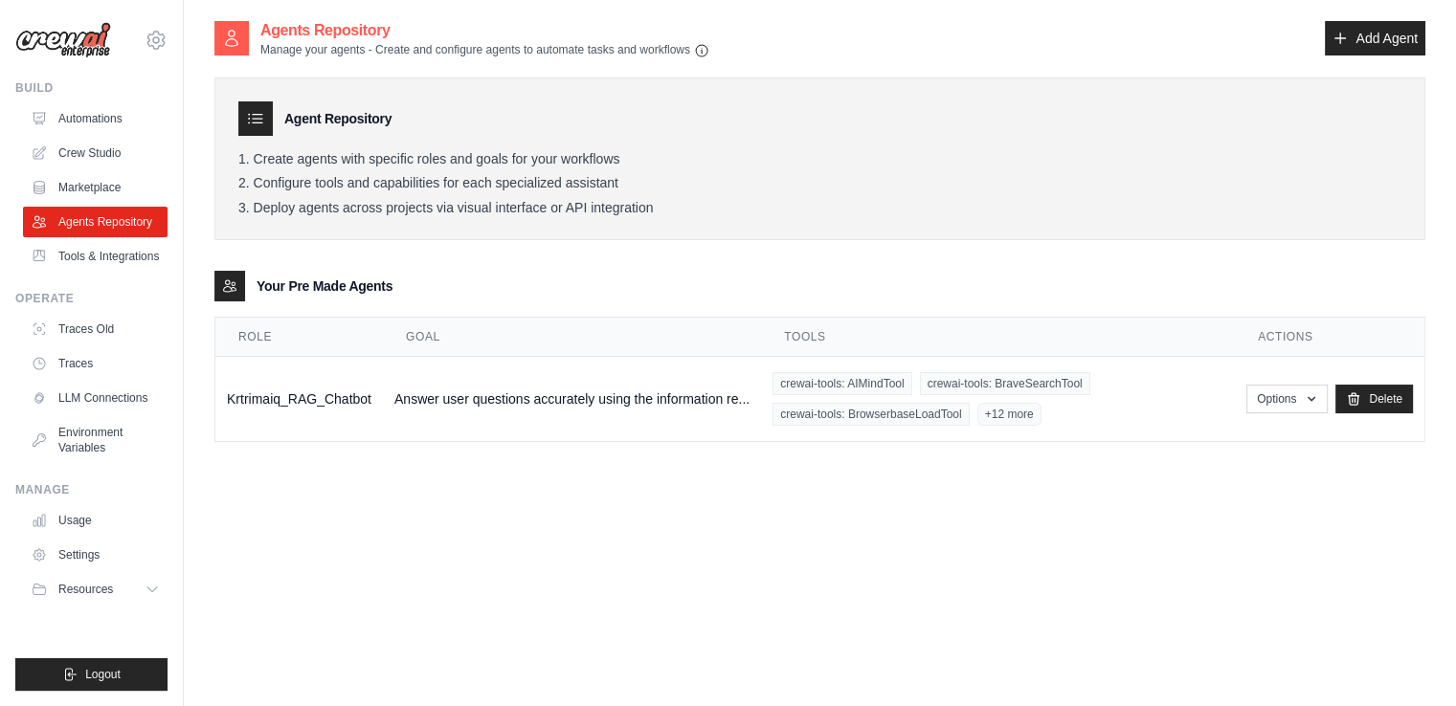
scroll to position [38, 0]
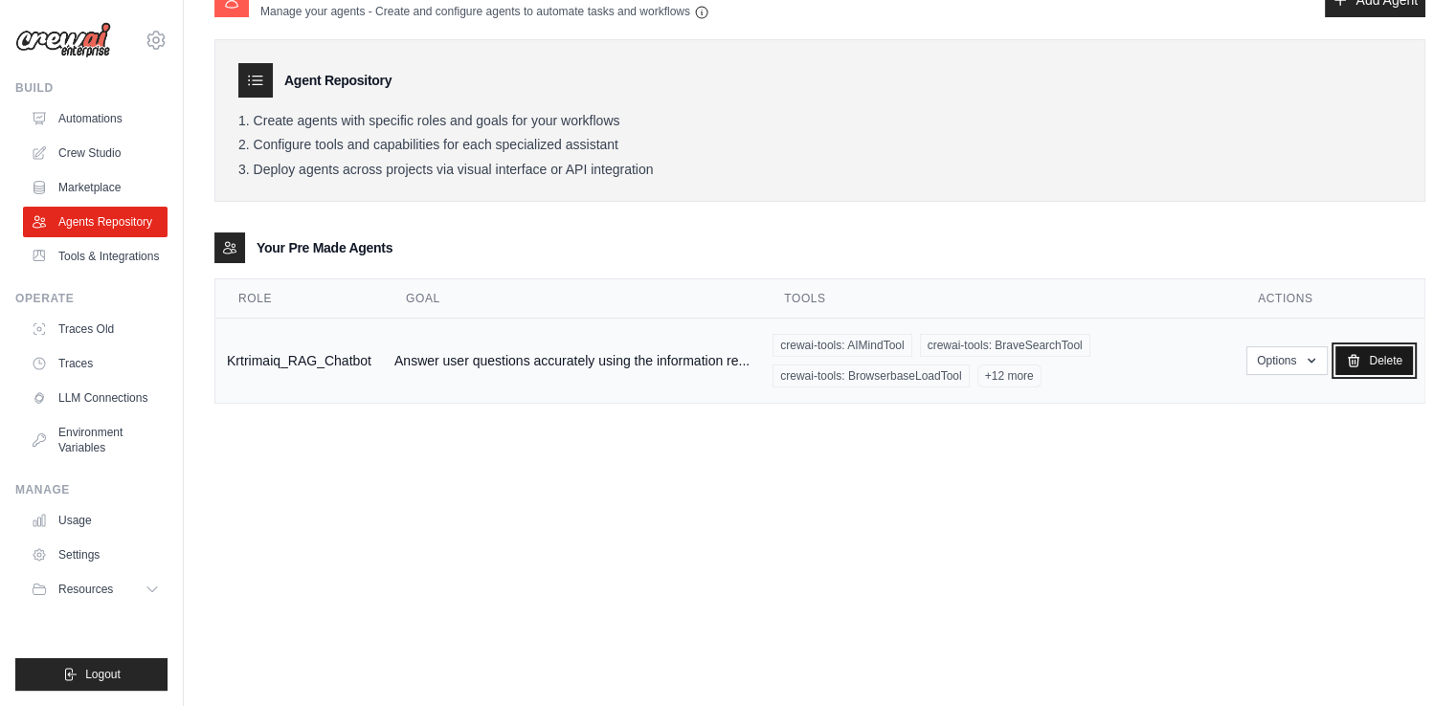
click at [1364, 361] on link "Delete" at bounding box center [1374, 361] width 78 height 29
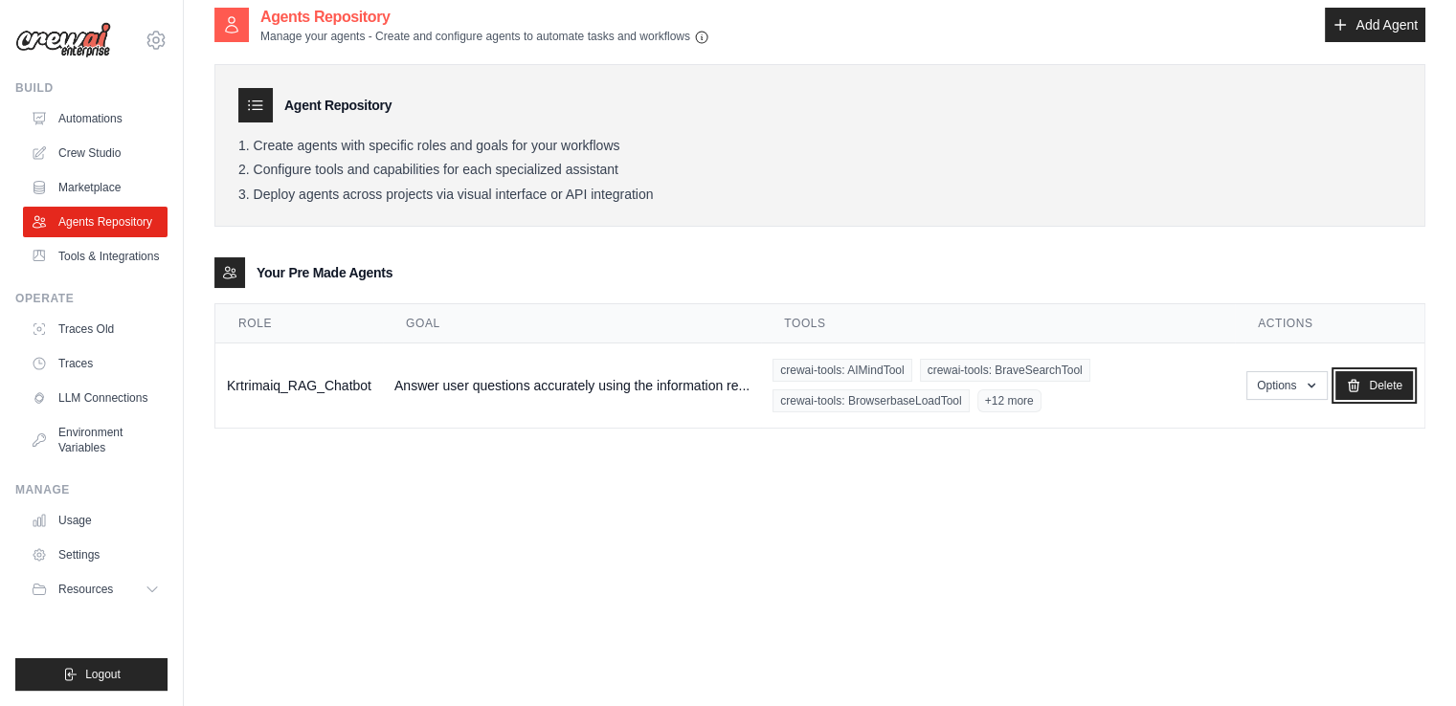
scroll to position [0, 0]
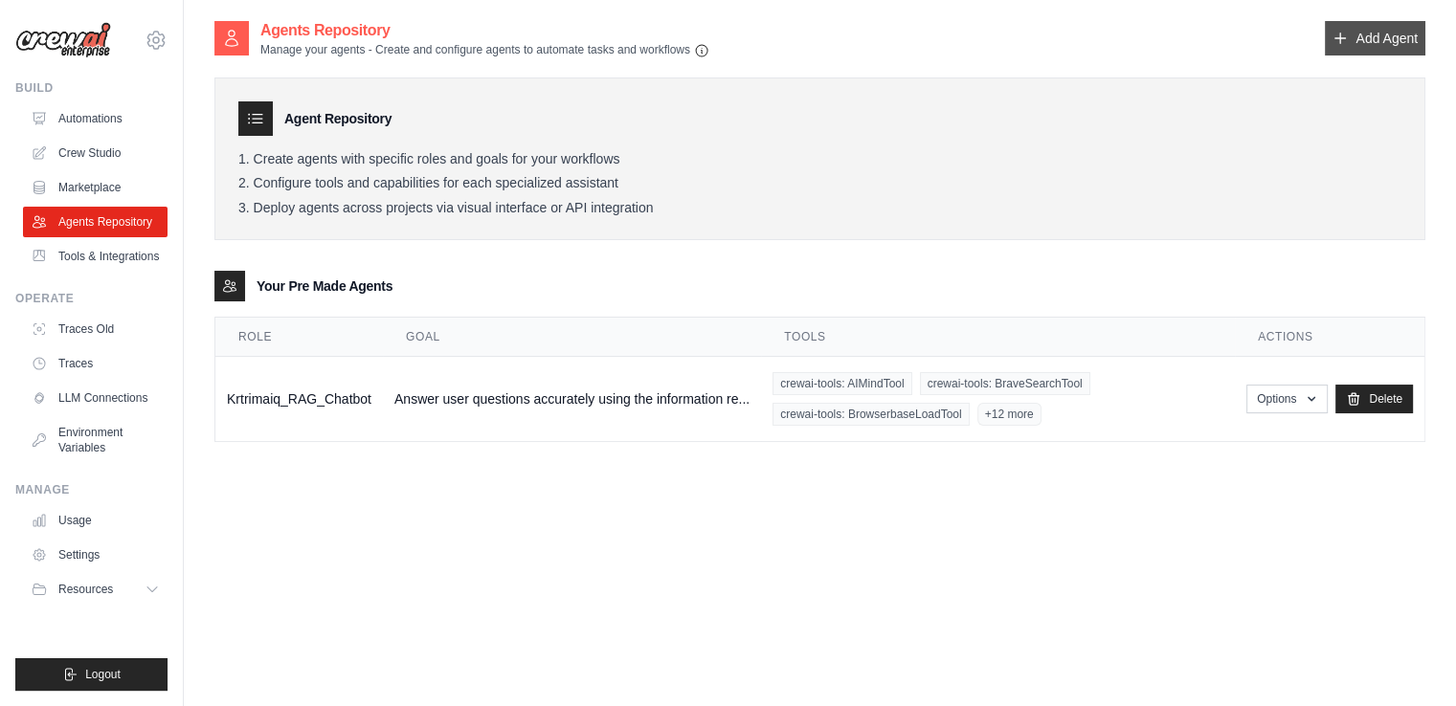
click at [1388, 35] on link "Add Agent" at bounding box center [1375, 38] width 101 height 34
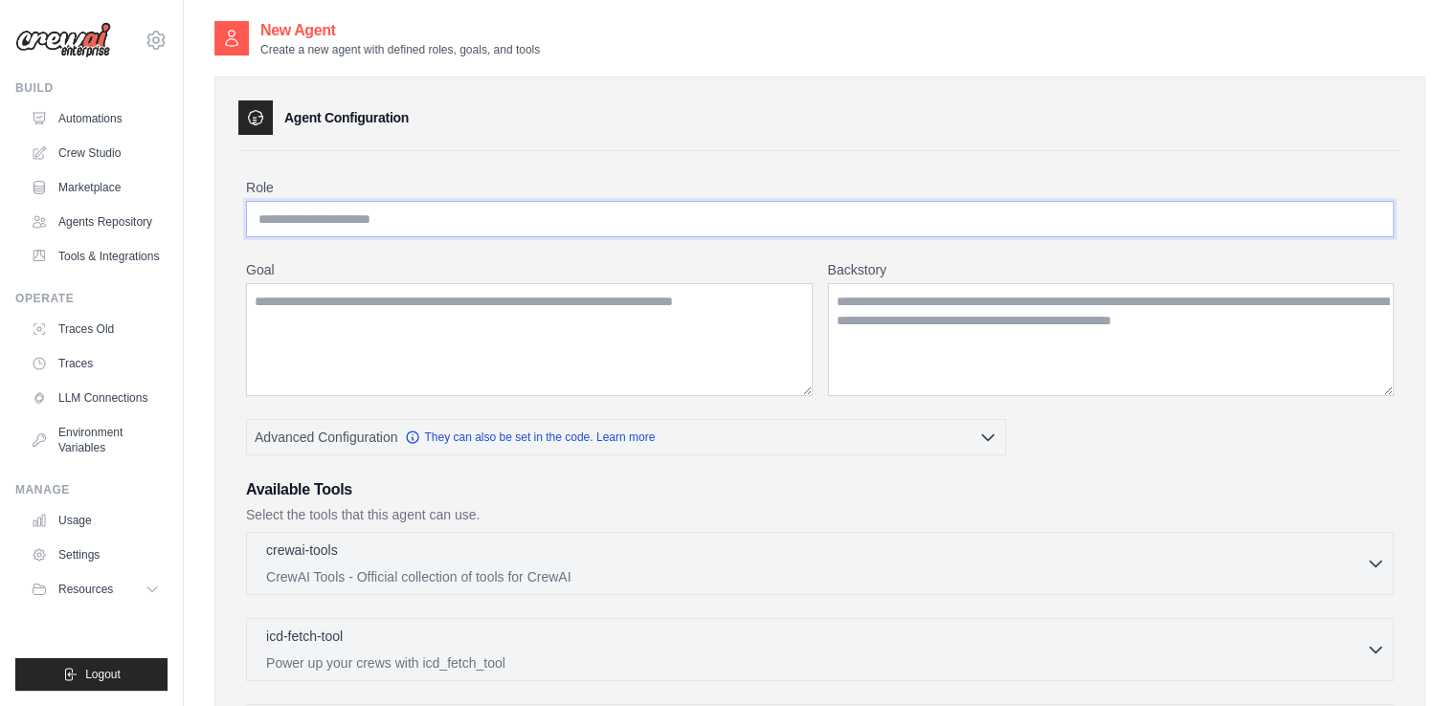
click at [504, 225] on input "Role" at bounding box center [820, 219] width 1148 height 36
type input "**********"
click at [398, 293] on textarea "Goal" at bounding box center [529, 339] width 567 height 113
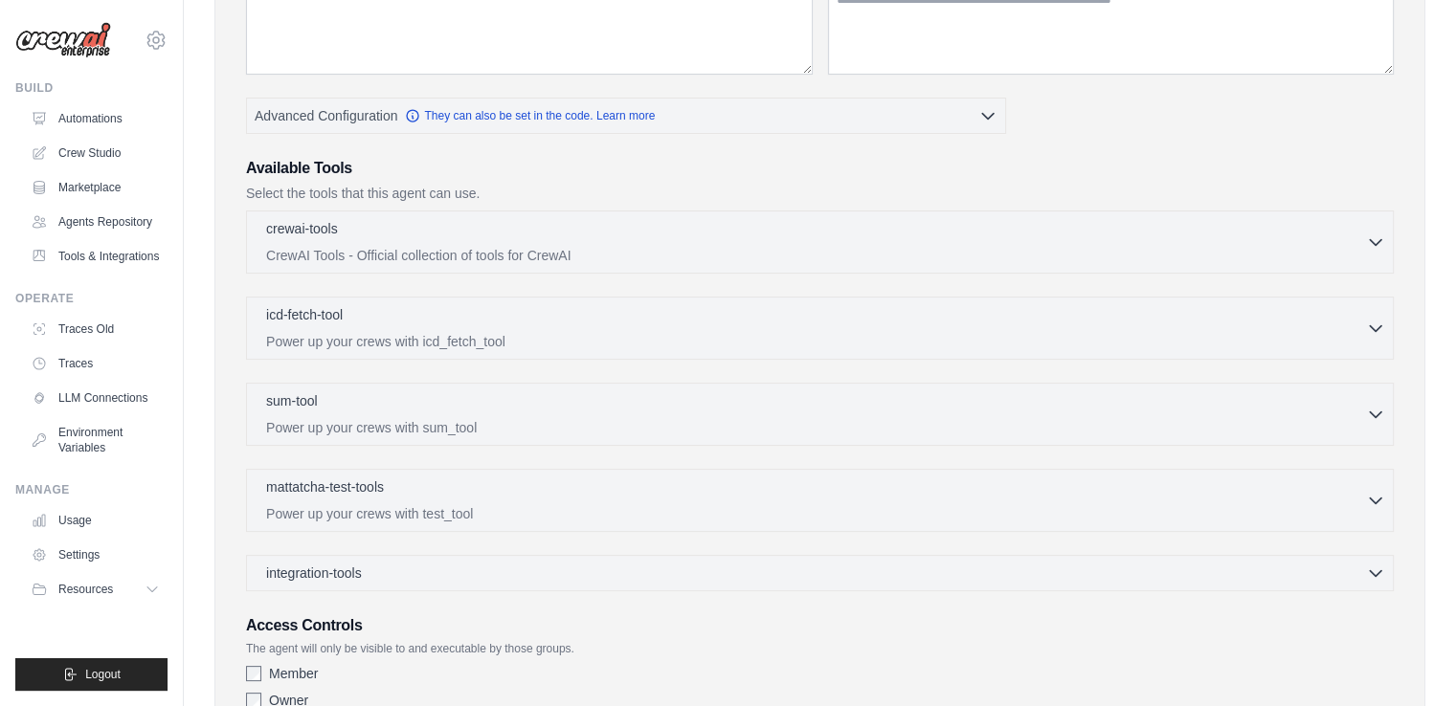
click at [356, 564] on span "integration-tools" at bounding box center [314, 573] width 96 height 19
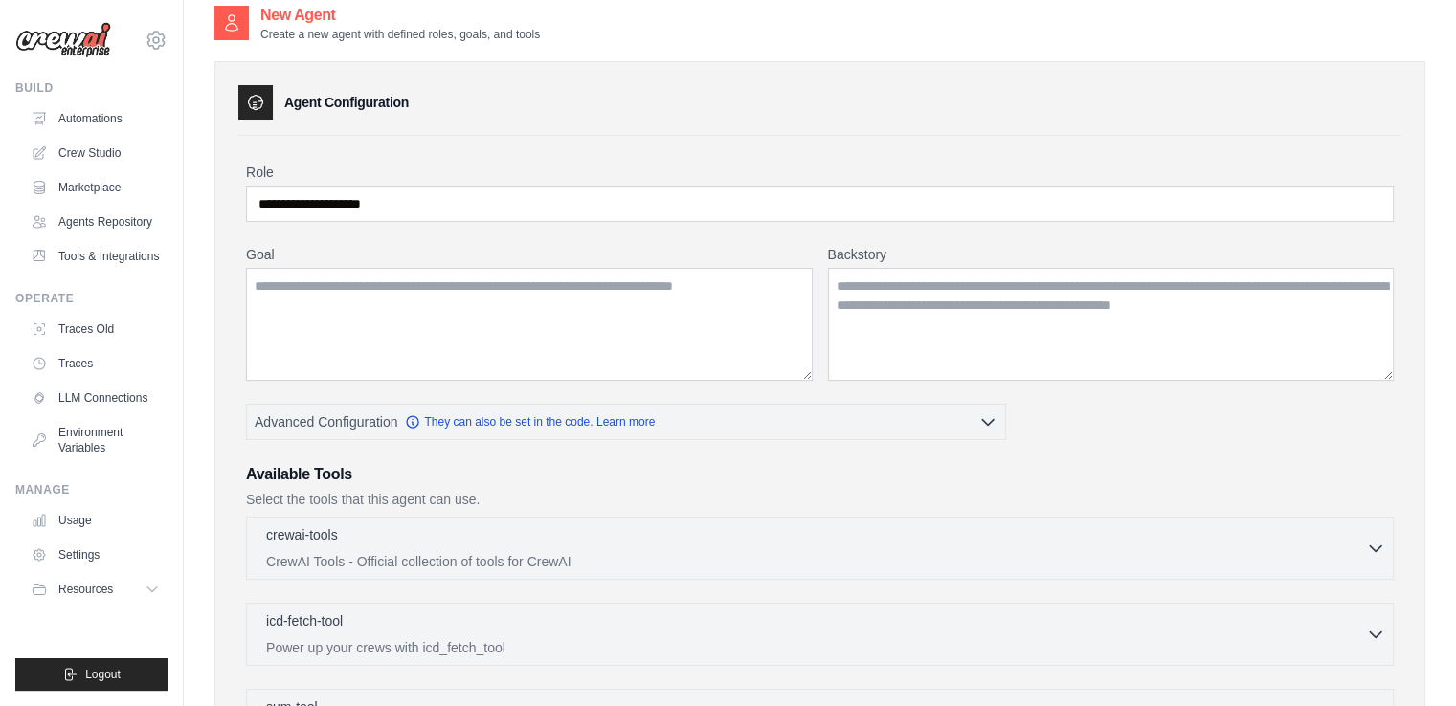
scroll to position [1010, 0]
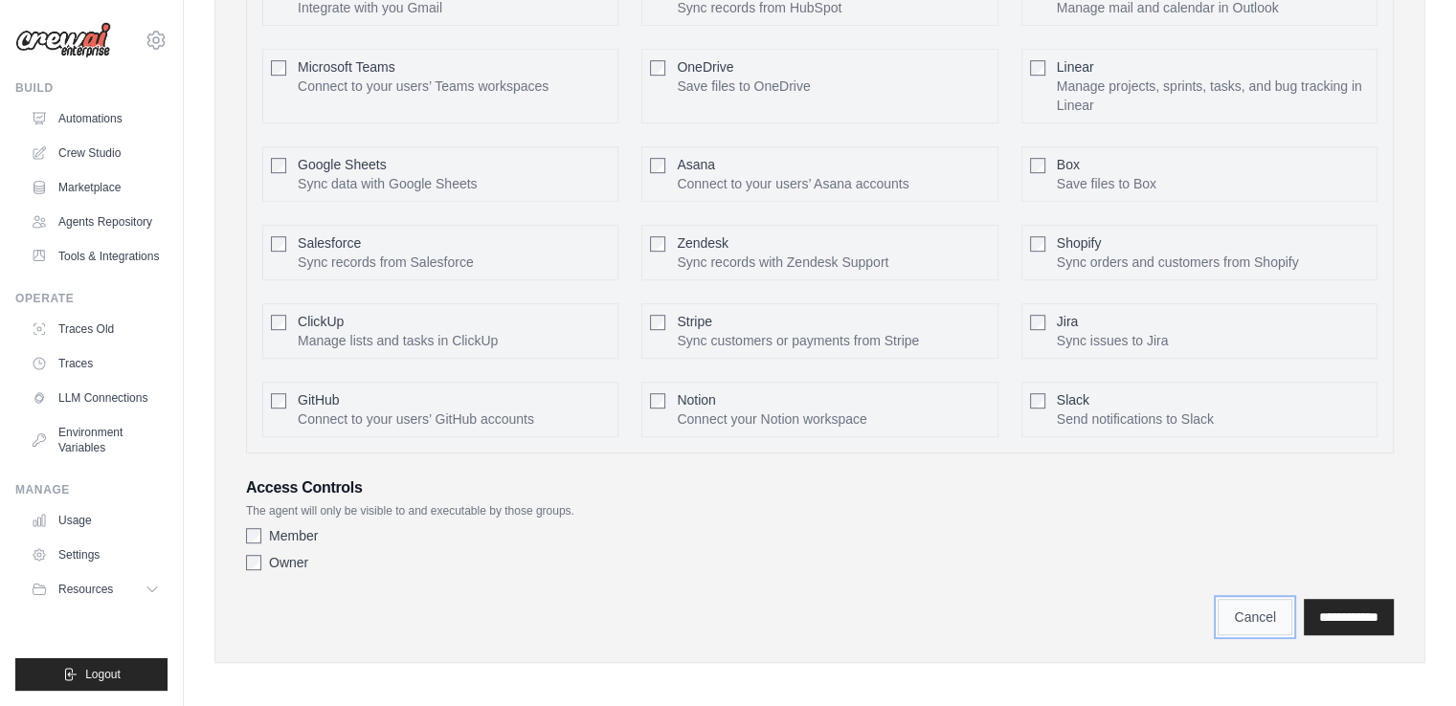
click at [1218, 602] on link "Cancel" at bounding box center [1255, 617] width 75 height 36
